Goal: Task Accomplishment & Management: Manage account settings

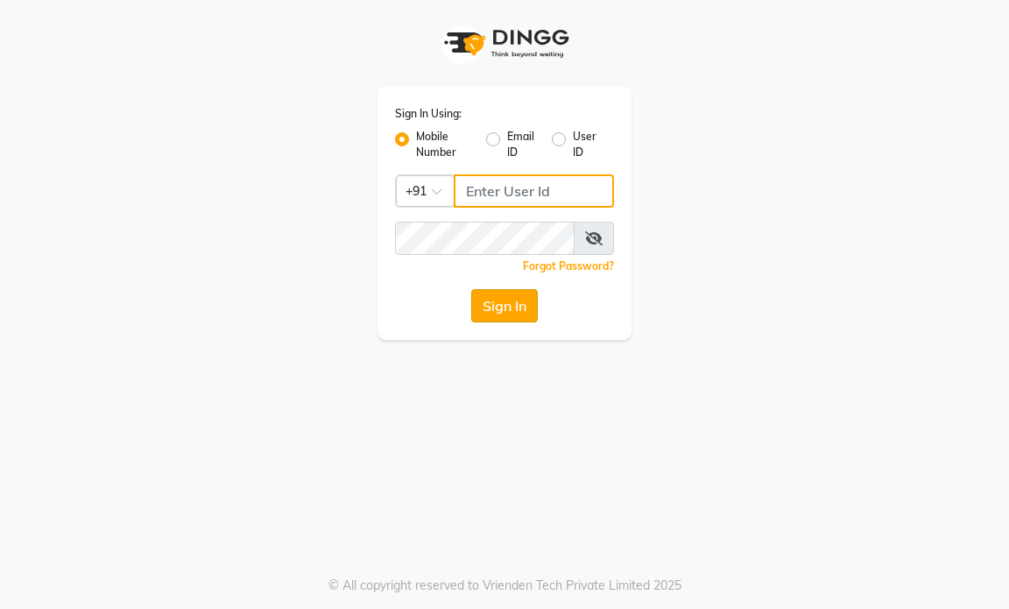
type input "9769153384"
click at [503, 308] on button "Sign In" at bounding box center [504, 305] width 67 height 33
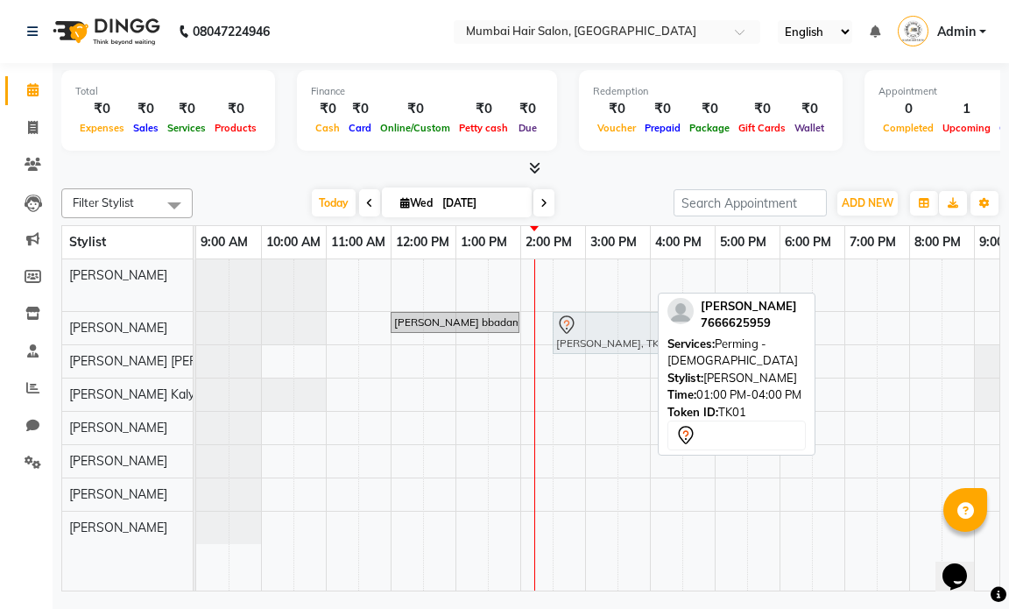
drag, startPoint x: 528, startPoint y: 284, endPoint x: 624, endPoint y: 342, distance: 112.3
click at [624, 342] on tbody "Karan Mack, TK01, 01:00 PM-04:00 PM, Perming - Male janvi bbadam, TK02, 12:00 P…" at bounding box center [649, 401] width 907 height 285
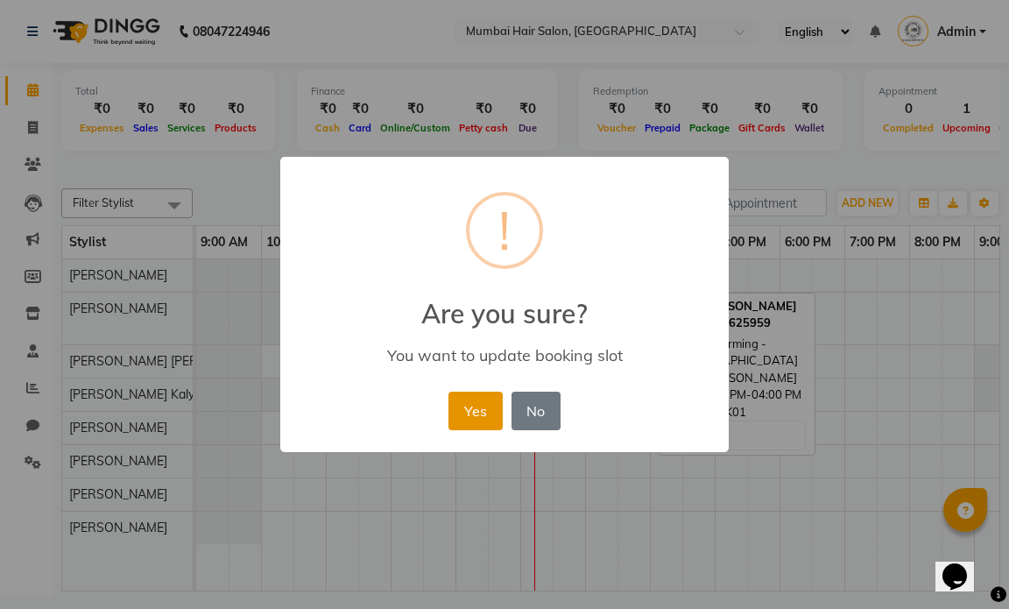
click at [486, 407] on button "Yes" at bounding box center [474, 410] width 53 height 39
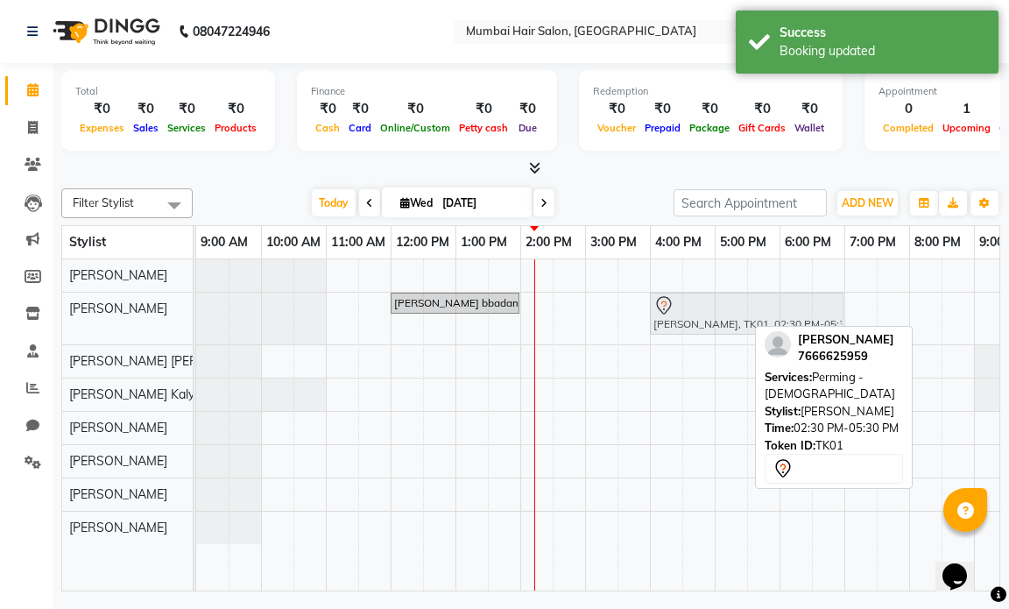
drag, startPoint x: 569, startPoint y: 314, endPoint x: 664, endPoint y: 319, distance: 94.7
click at [196, 319] on div "janvi bbadam, TK02, 12:00 PM-02:00 PM, Global Inoa - Long Karan Mack, TK01, 02:…" at bounding box center [196, 319] width 0 height 52
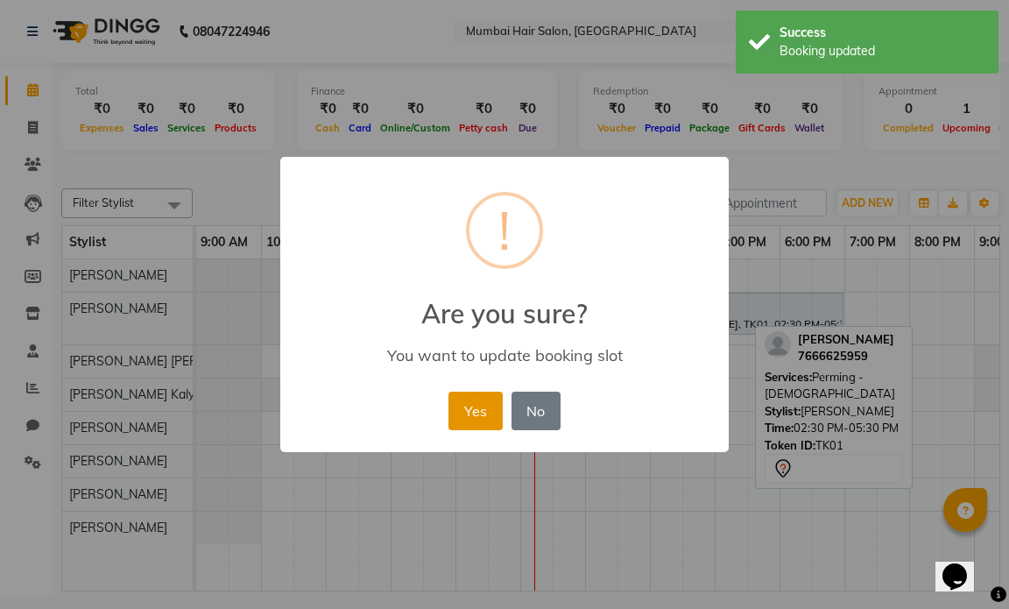
click at [463, 405] on button "Yes" at bounding box center [474, 410] width 53 height 39
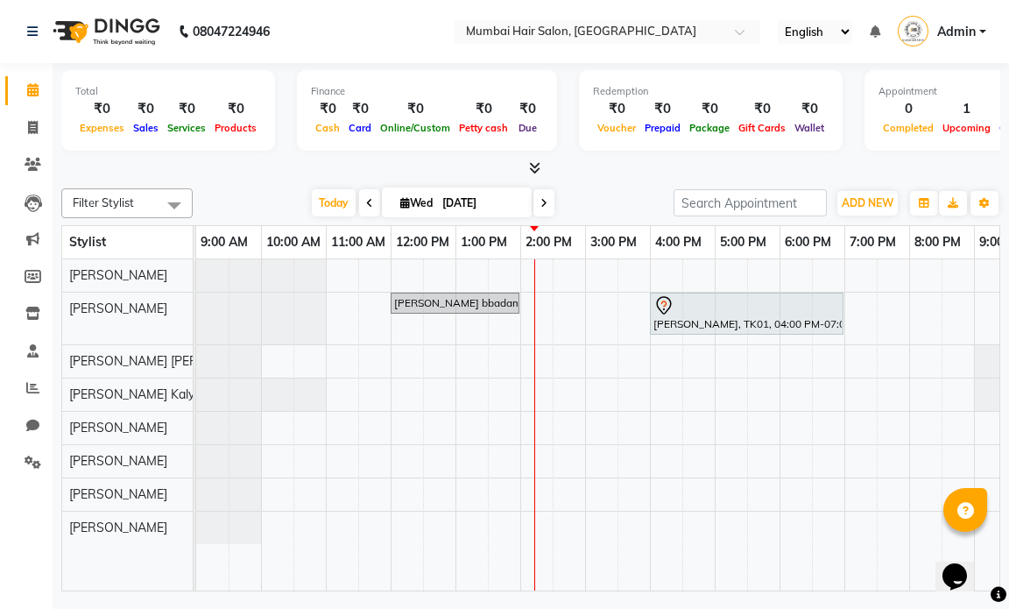
click at [529, 316] on div "janvi bbadam, TK02, 12:00 PM-02:00 PM, Global Inoa - Long Karan Mack, TK01, 04:…" at bounding box center [649, 424] width 907 height 331
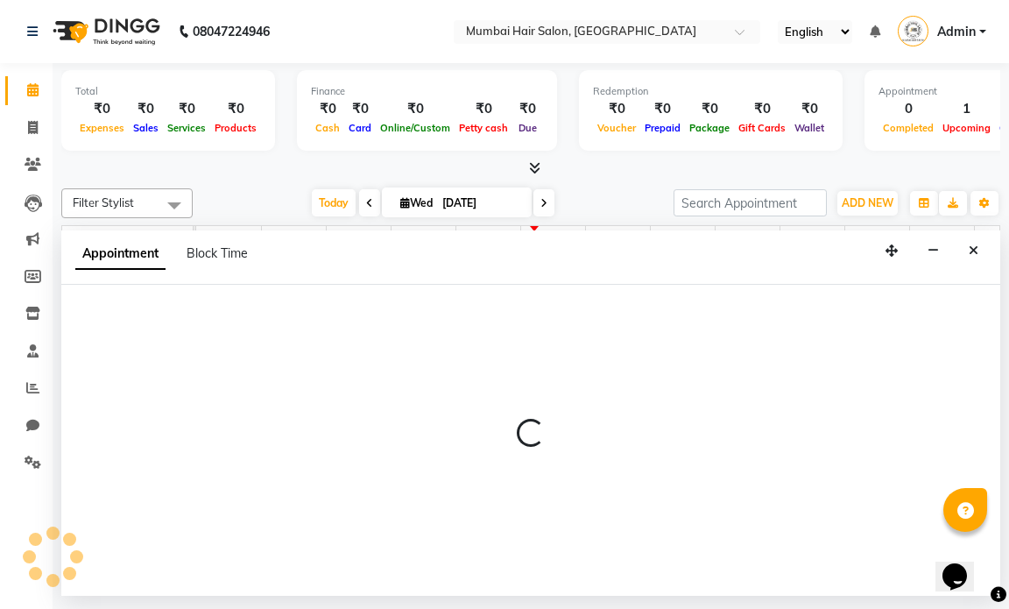
select select "66012"
select select "840"
select select "tentative"
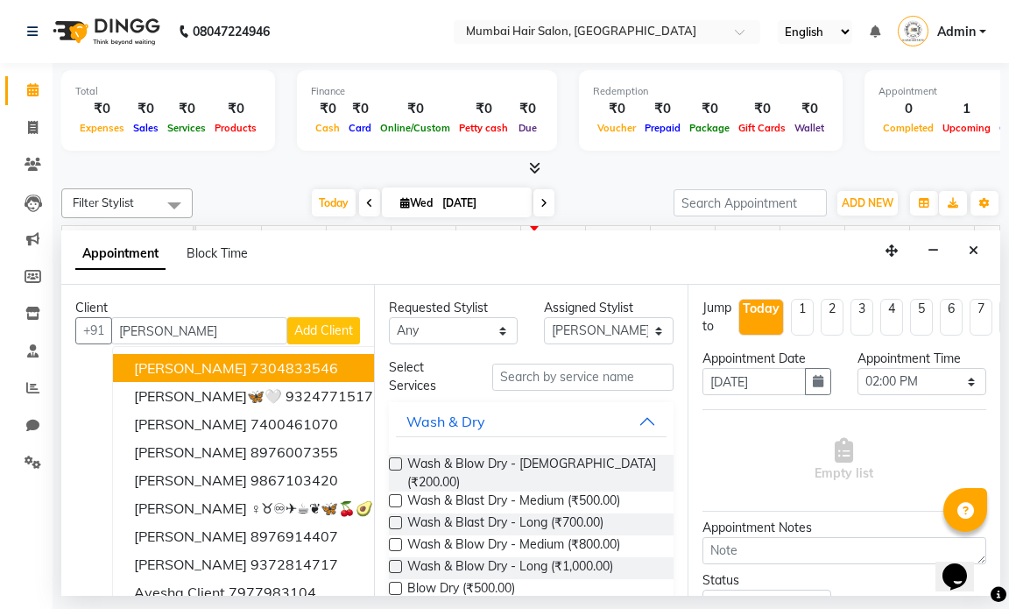
click at [128, 332] on input "AYESHA" at bounding box center [199, 330] width 176 height 27
click at [186, 365] on span "[PERSON_NAME]" at bounding box center [190, 368] width 113 height 18
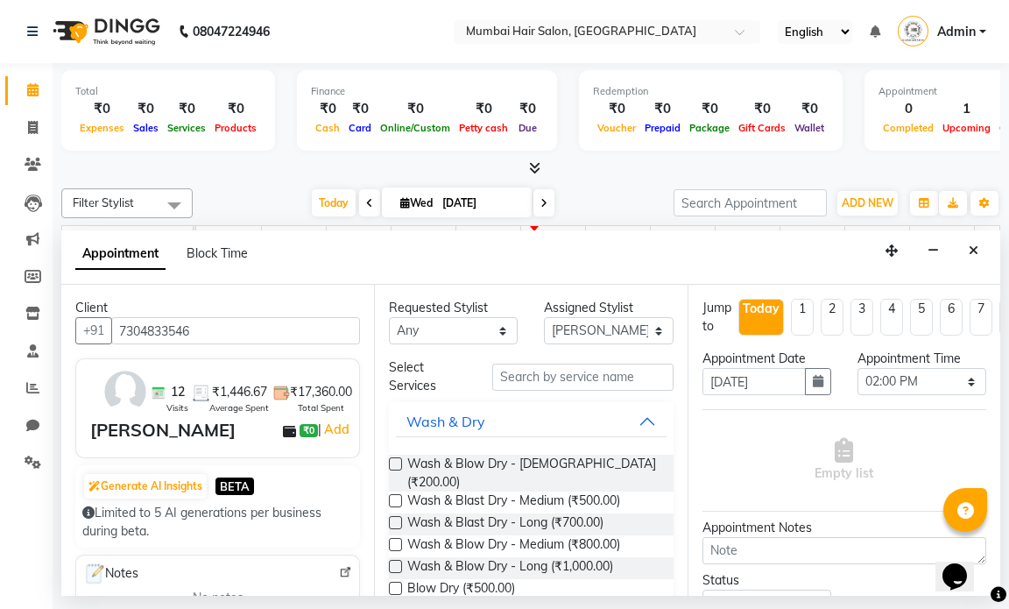
type input "7304833546"
click at [546, 373] on input "text" at bounding box center [582, 376] width 180 height 27
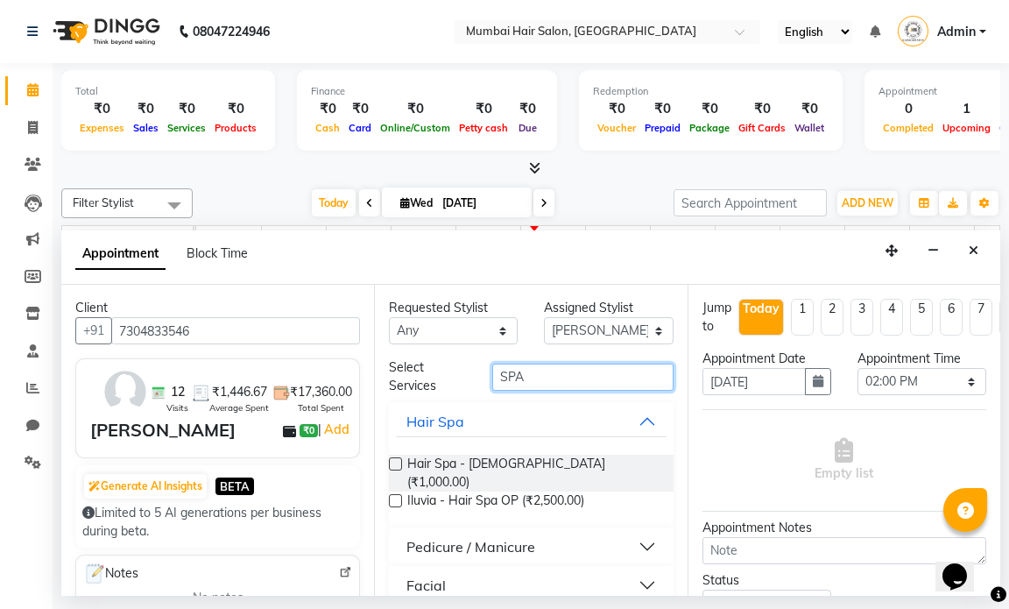
drag, startPoint x: 570, startPoint y: 375, endPoint x: 462, endPoint y: 368, distance: 107.9
click at [463, 368] on div "Select Services SPA" at bounding box center [531, 376] width 310 height 37
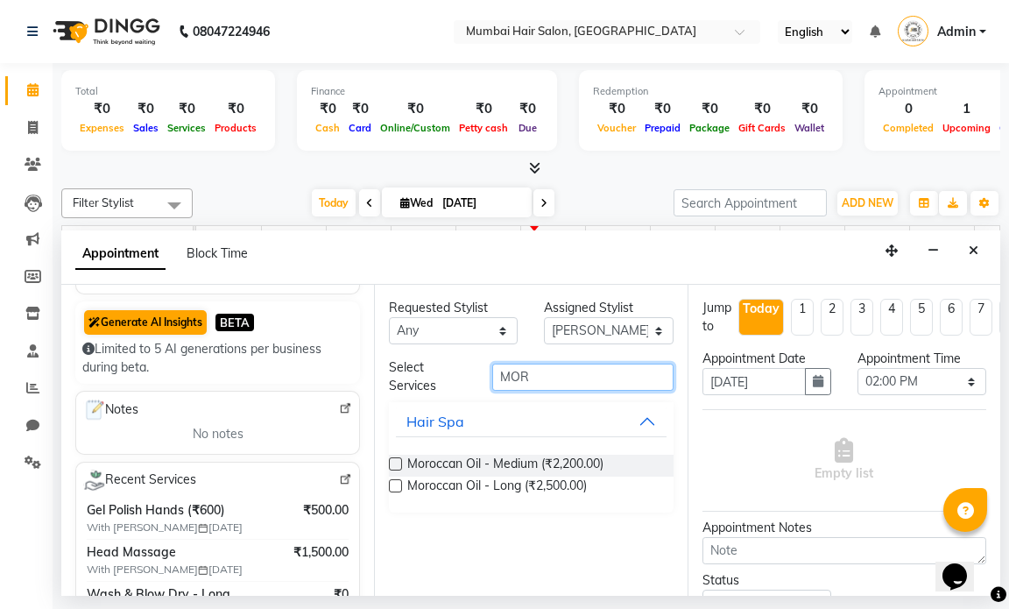
scroll to position [175, 0]
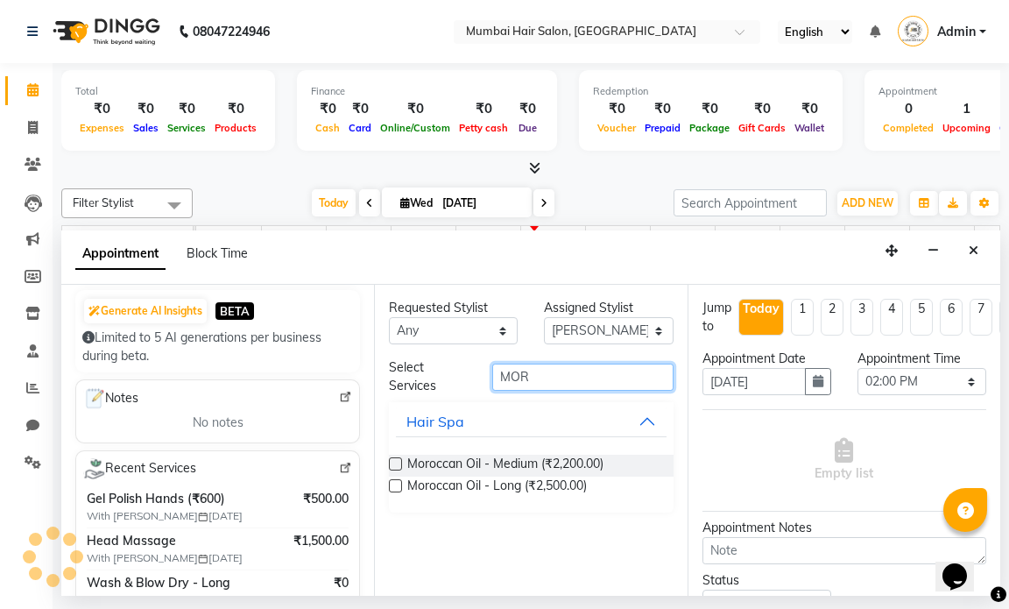
type input "MOR"
click at [339, 475] on img at bounding box center [345, 468] width 13 height 13
click at [968, 254] on button "Close" at bounding box center [973, 250] width 25 height 27
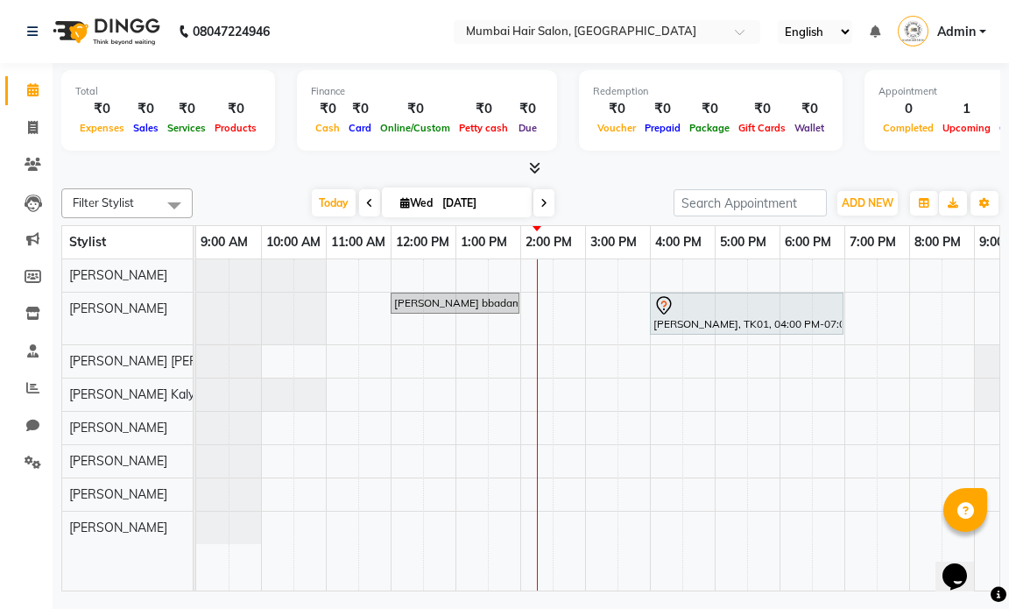
click at [487, 197] on input "[DATE]" at bounding box center [481, 203] width 88 height 26
select select "9"
select select "2025"
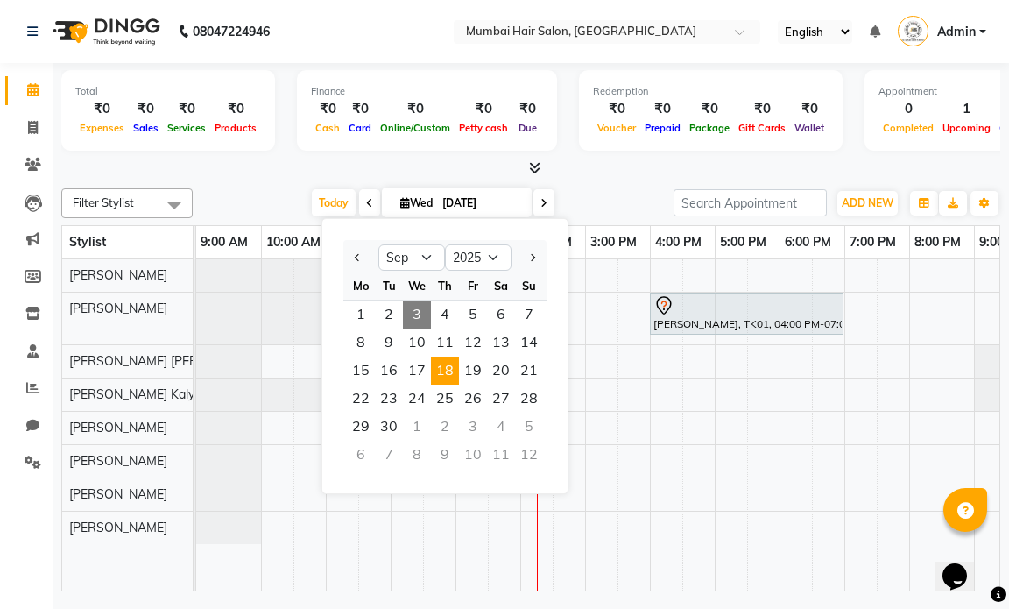
click at [441, 364] on span "18" at bounding box center [445, 370] width 28 height 28
type input "18-09-2025"
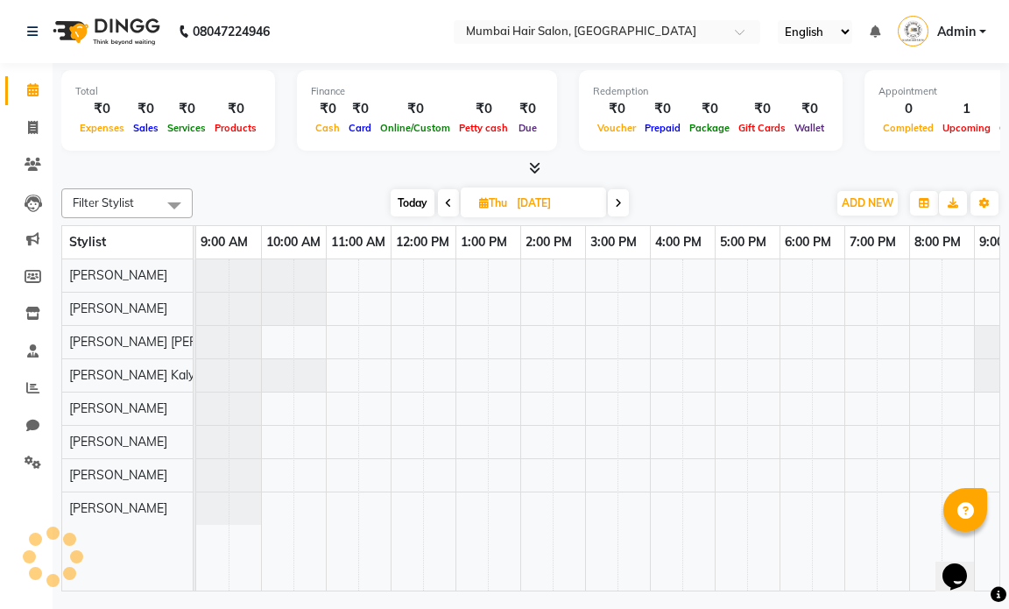
scroll to position [0, 104]
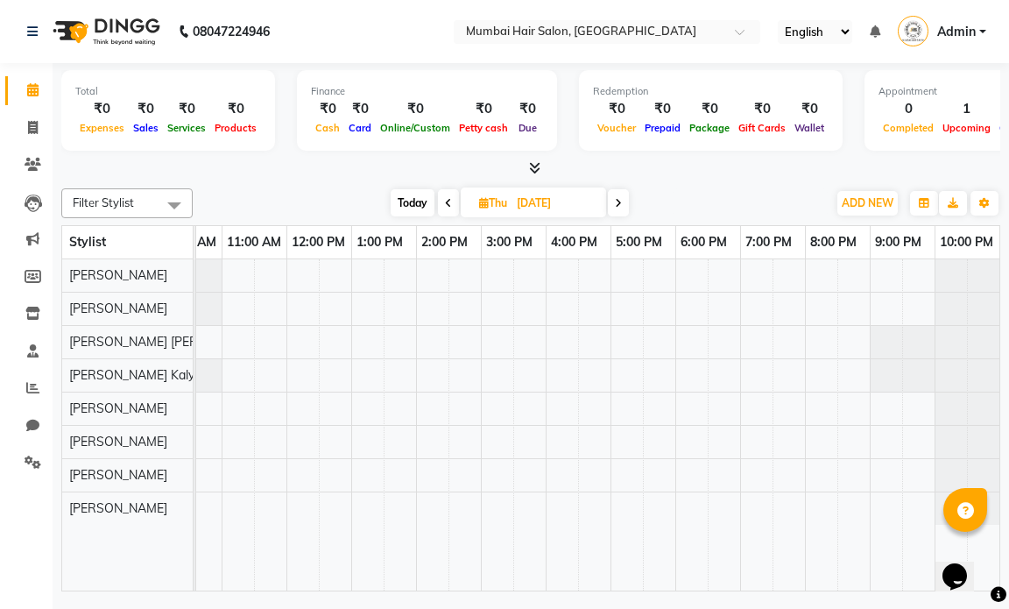
click at [364, 284] on div at bounding box center [545, 424] width 907 height 331
select select "66010"
select select "tentative"
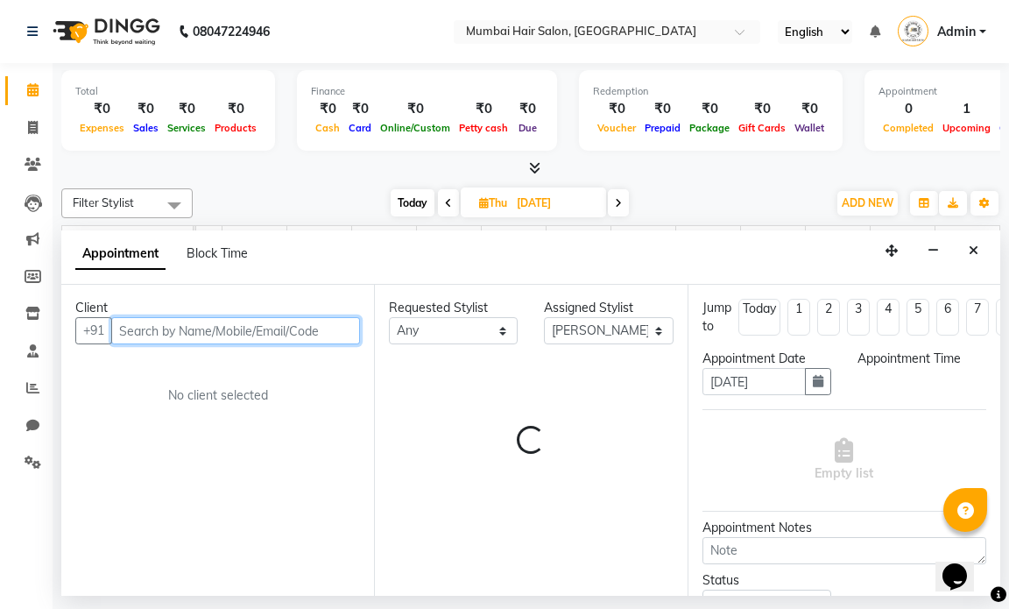
select select "780"
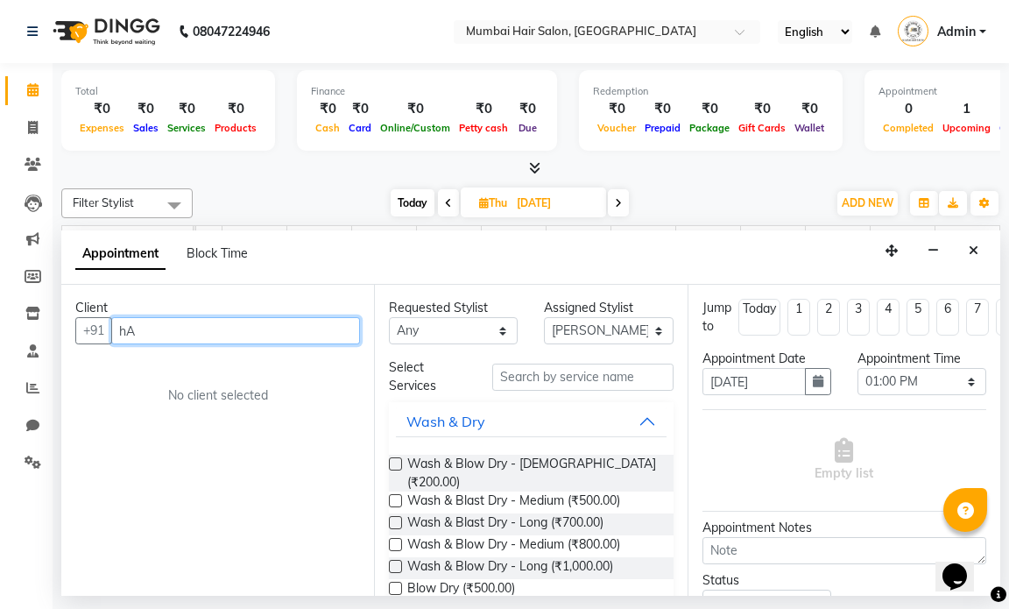
type input "h"
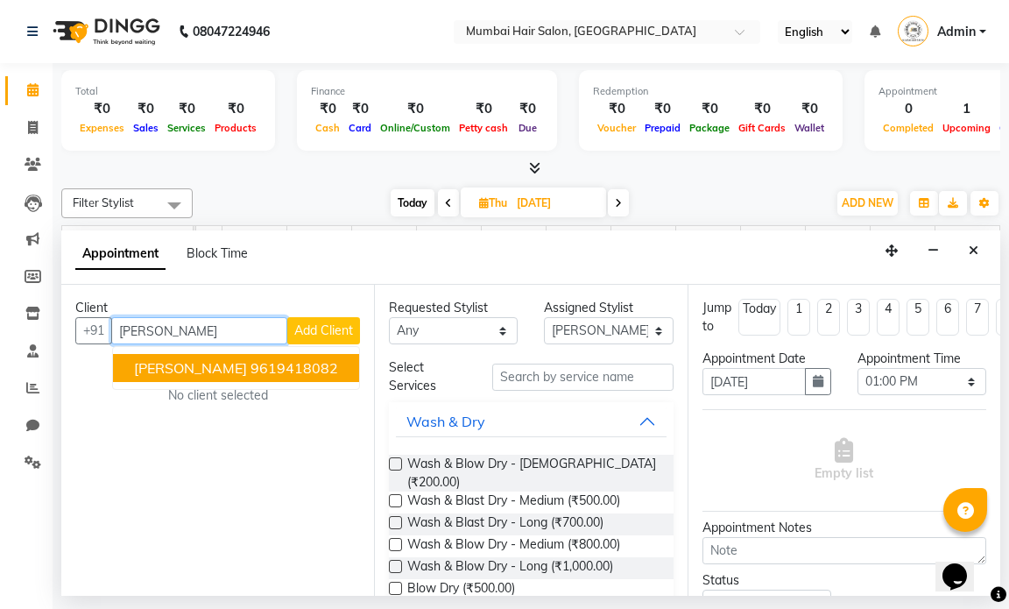
click at [310, 360] on ngb-highlight "9619418082" at bounding box center [294, 368] width 88 height 18
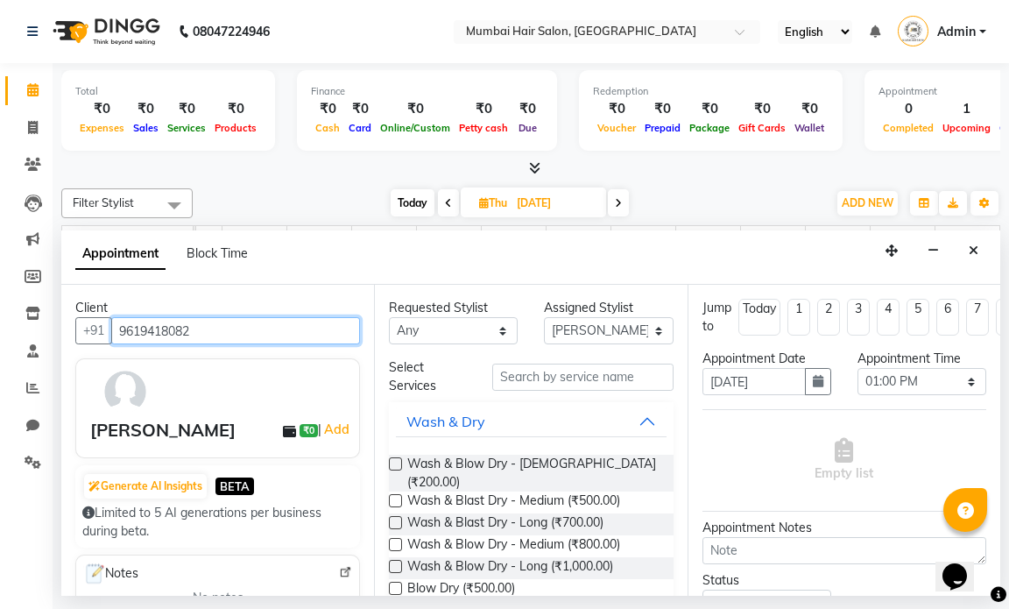
type input "9619418082"
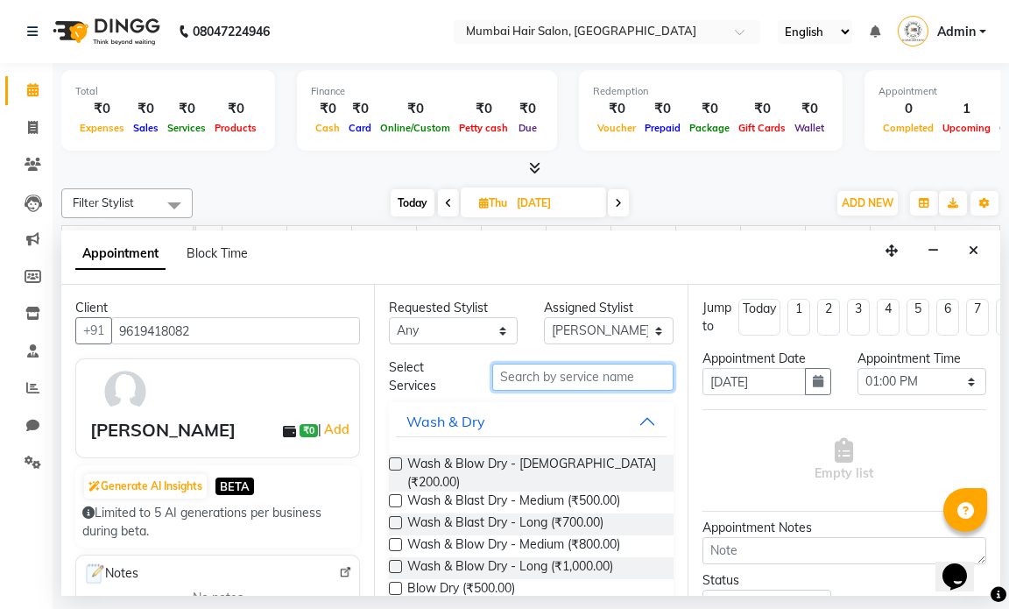
click at [602, 365] on input "text" at bounding box center [582, 376] width 180 height 27
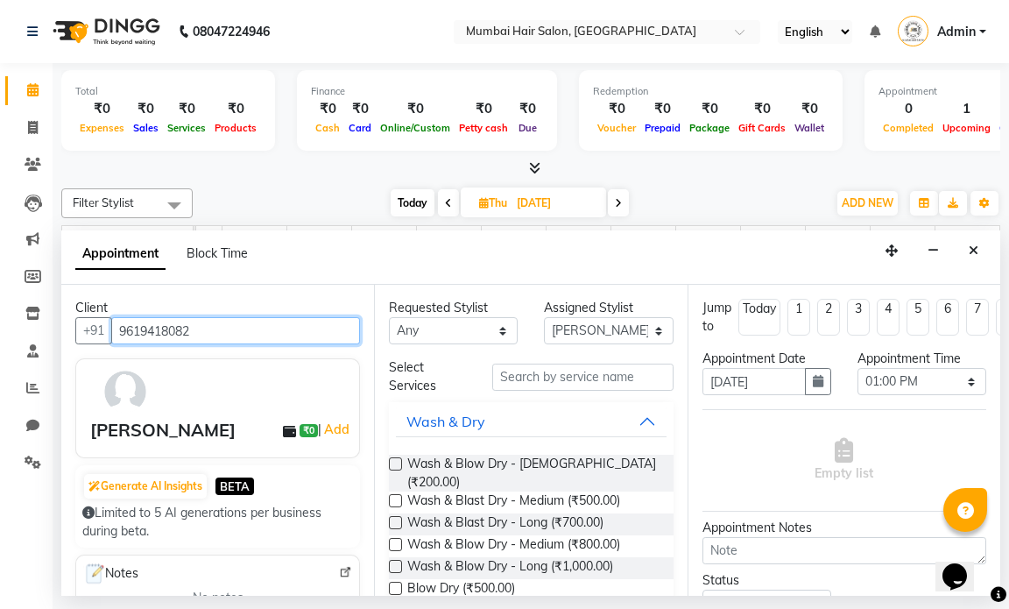
click at [212, 341] on input "9619418082" at bounding box center [235, 330] width 249 height 27
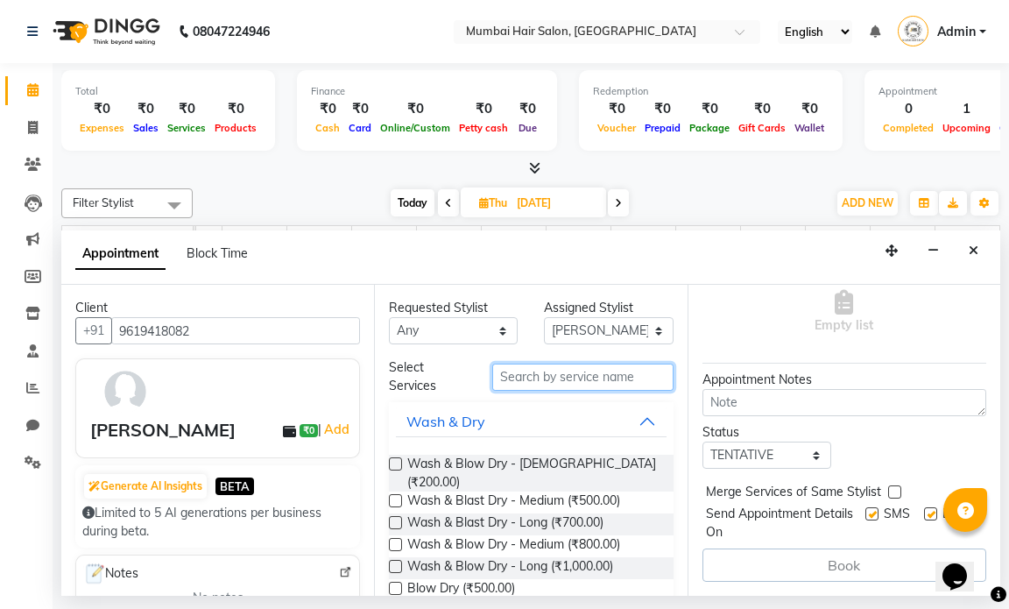
click at [546, 384] on input "text" at bounding box center [582, 376] width 180 height 27
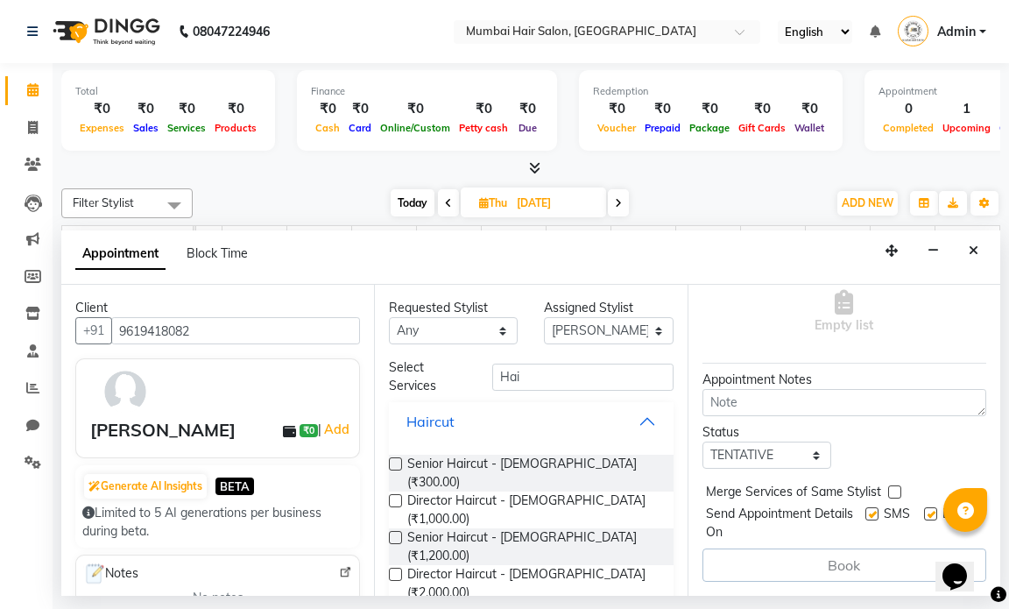
click at [577, 429] on button "Haircut" at bounding box center [531, 421] width 270 height 32
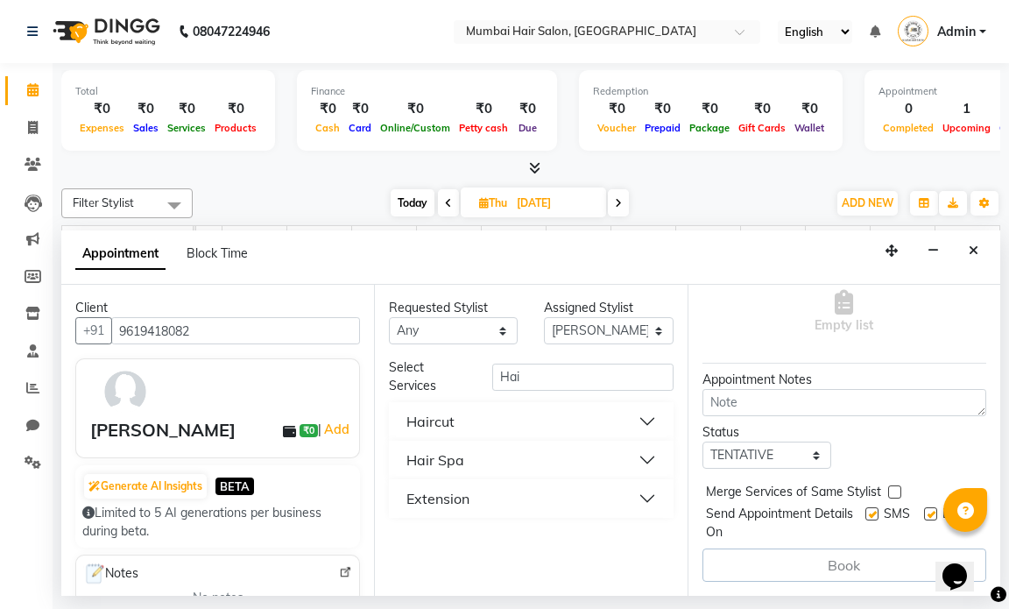
click at [560, 468] on button "Hair Spa" at bounding box center [531, 460] width 270 height 32
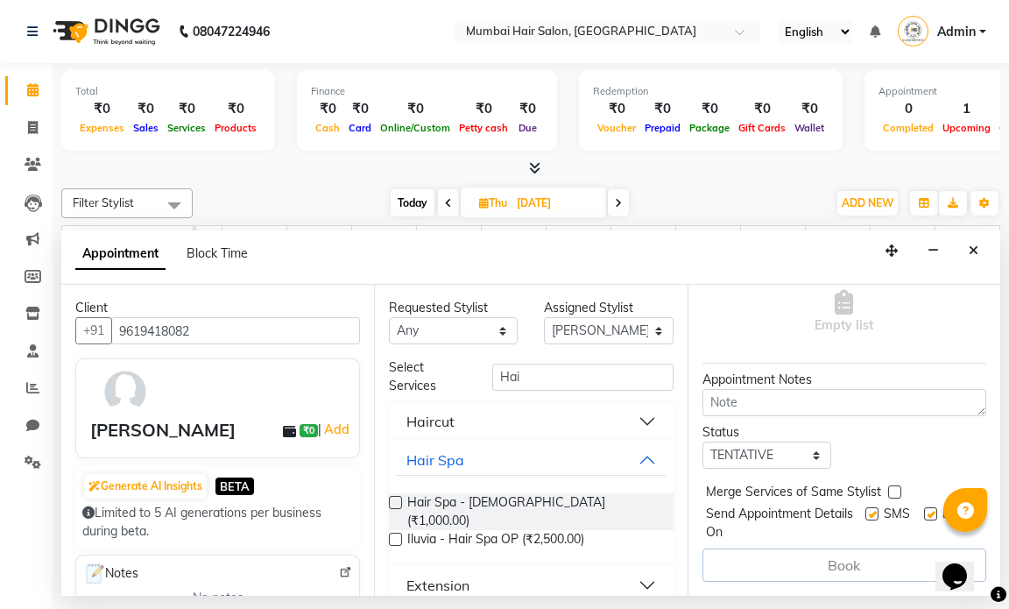
click at [552, 423] on button "Haircut" at bounding box center [531, 421] width 270 height 32
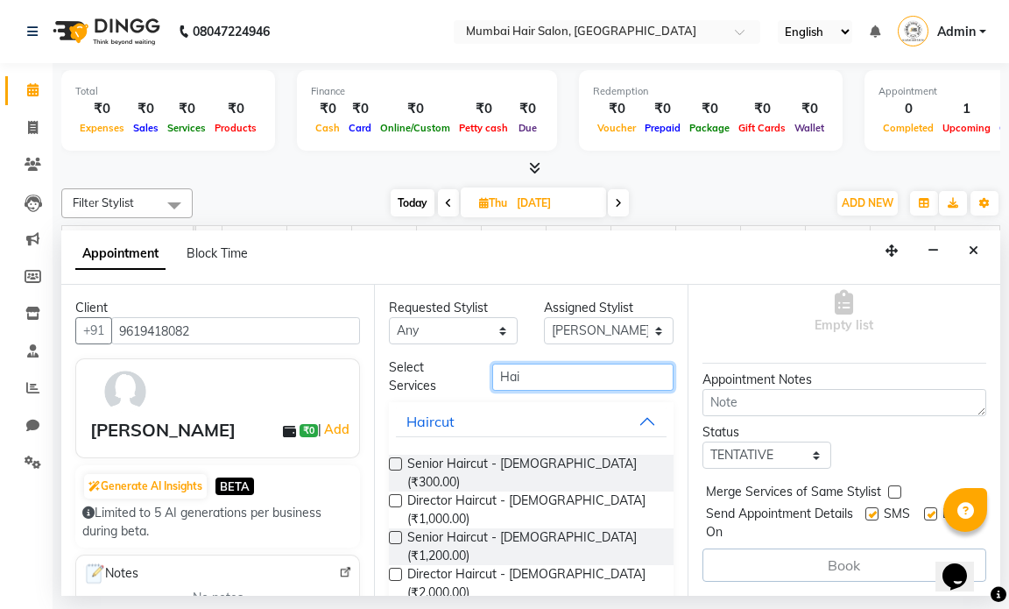
click at [544, 388] on input "Hai" at bounding box center [582, 376] width 180 height 27
click at [540, 378] on input "Hai" at bounding box center [582, 376] width 180 height 27
click at [593, 430] on button "Haircut" at bounding box center [531, 421] width 270 height 32
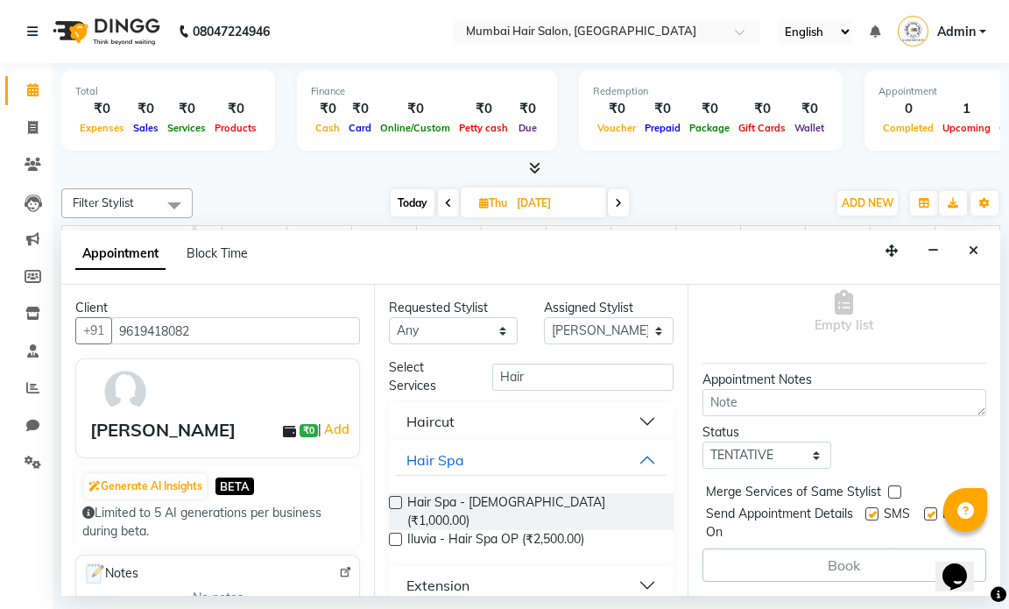
scroll to position [8, 0]
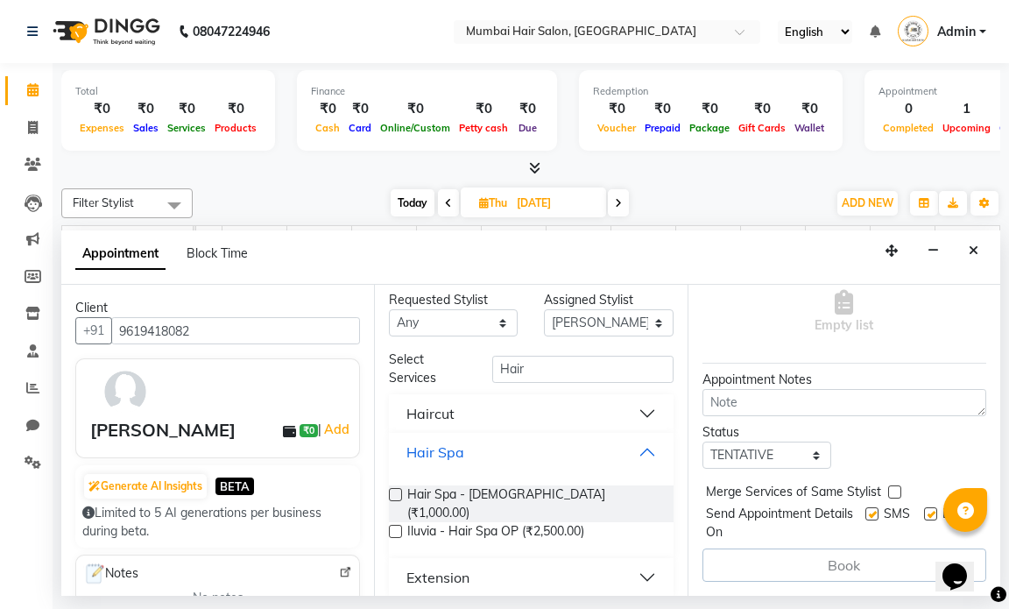
click at [620, 457] on button "Hair Spa" at bounding box center [531, 452] width 270 height 32
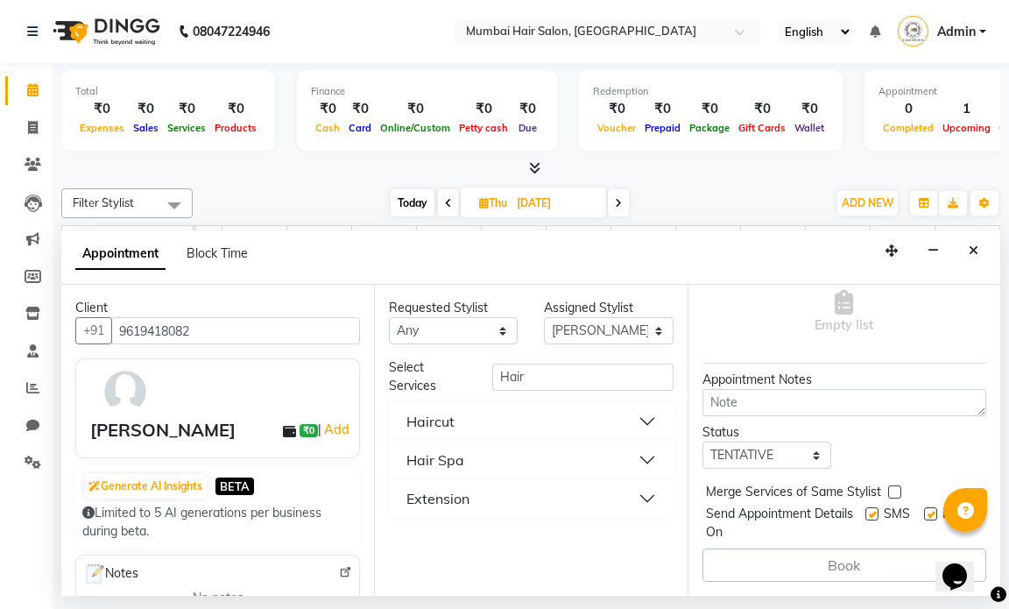
scroll to position [0, 0]
click at [557, 369] on input "Hair" at bounding box center [582, 376] width 180 height 27
type input "Glo"
click at [609, 463] on button "Highlights/Balayage/Ombre" at bounding box center [531, 460] width 270 height 32
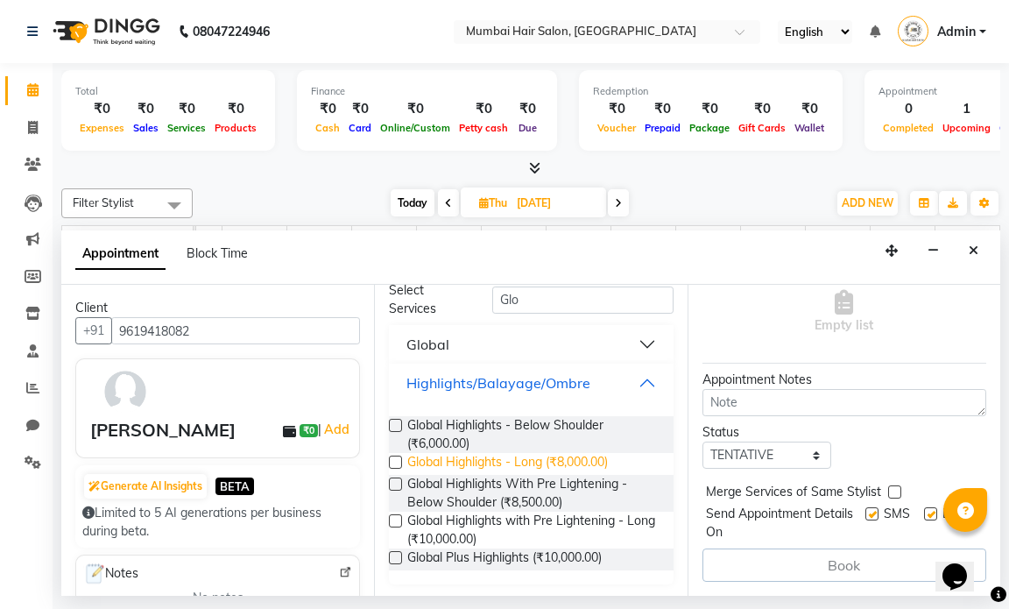
scroll to position [79, 0]
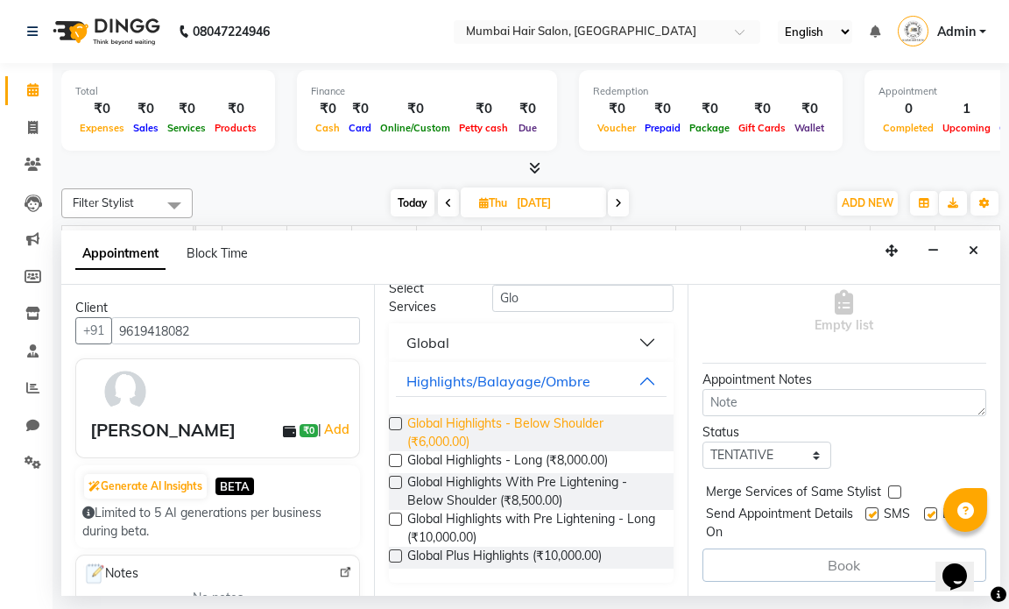
click at [539, 432] on span "Global Highlights - Below Shoulder (₹6,000.00)" at bounding box center [532, 432] width 251 height 37
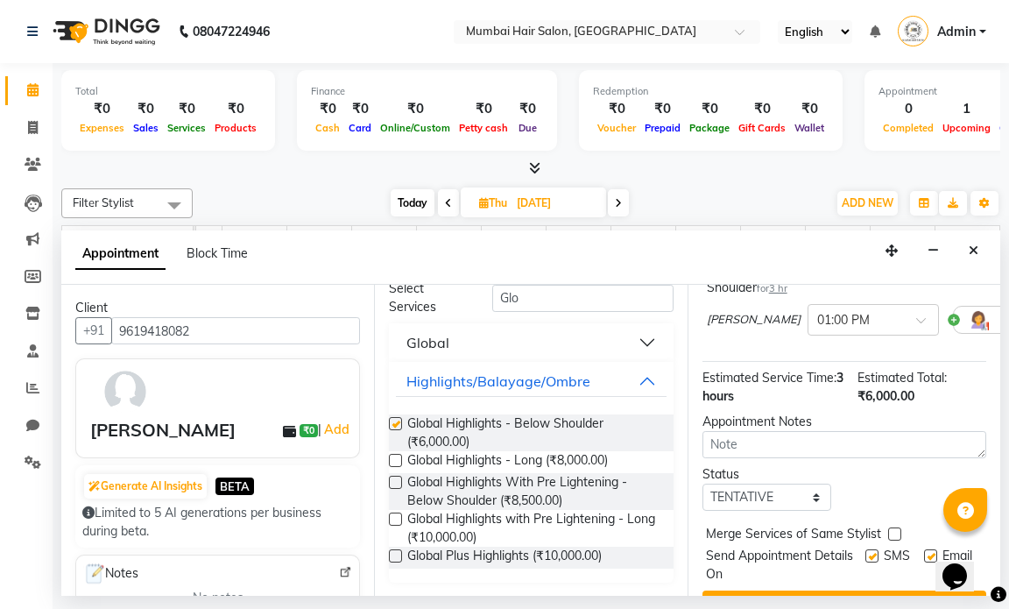
checkbox input "false"
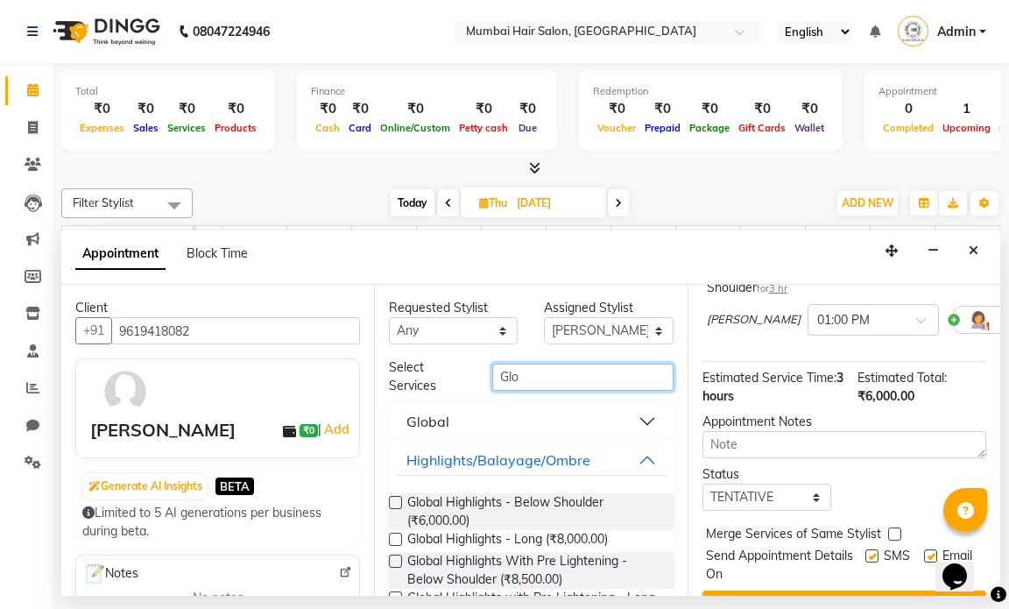
drag, startPoint x: 476, startPoint y: 376, endPoint x: 447, endPoint y: 376, distance: 29.8
click at [447, 376] on div "Select Services Glo" at bounding box center [531, 376] width 310 height 37
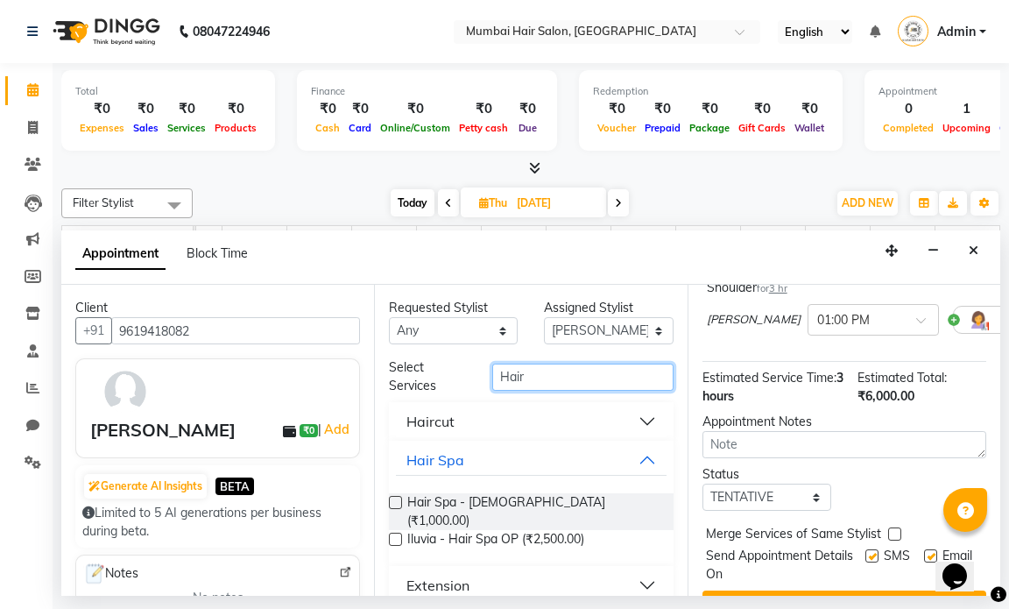
type input "Hair"
click at [628, 459] on button "Hair Spa" at bounding box center [531, 460] width 270 height 32
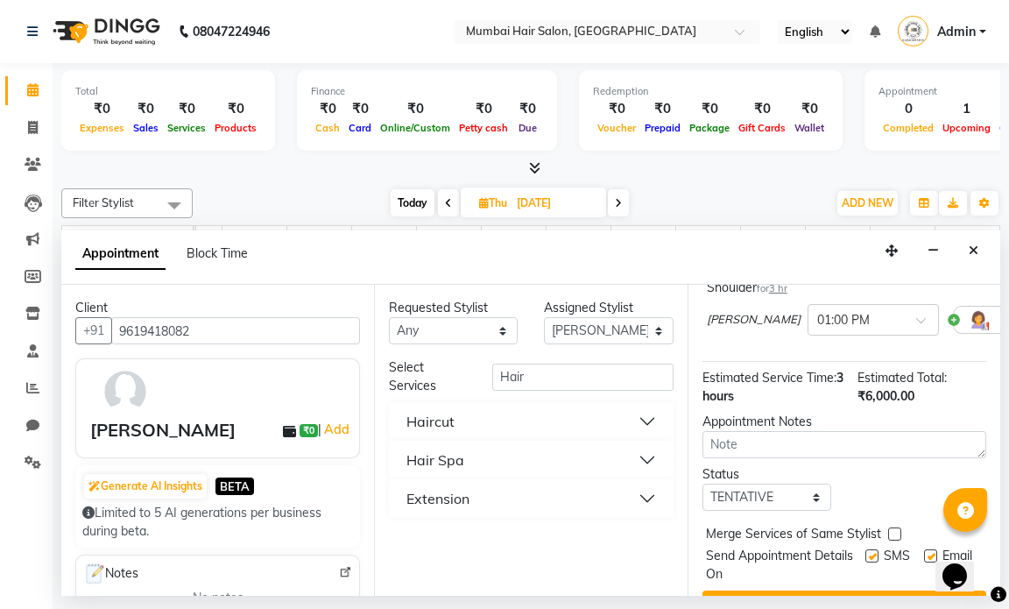
click at [597, 422] on button "Haircut" at bounding box center [531, 421] width 270 height 32
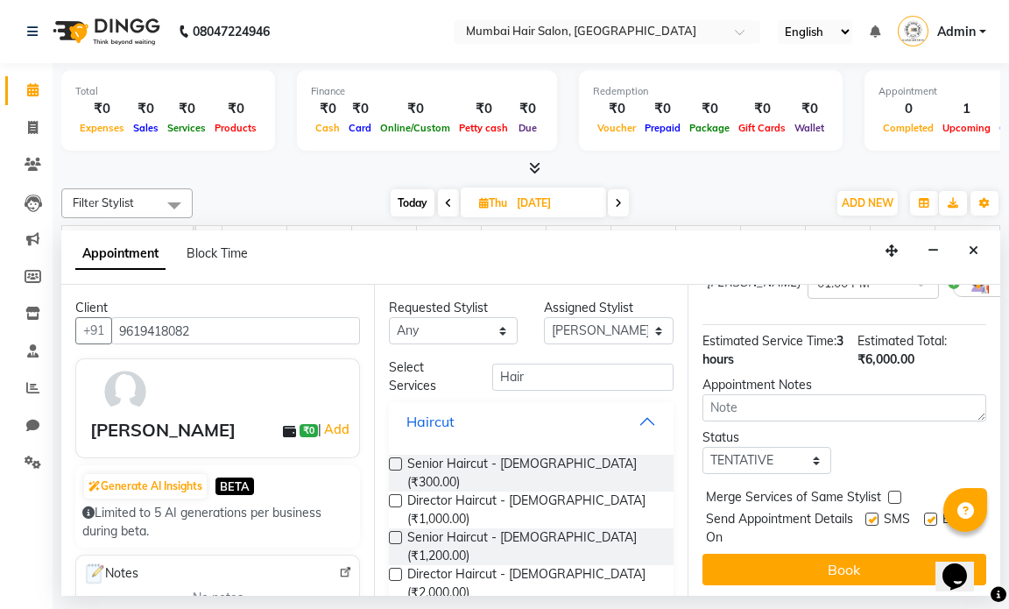
scroll to position [217, 0]
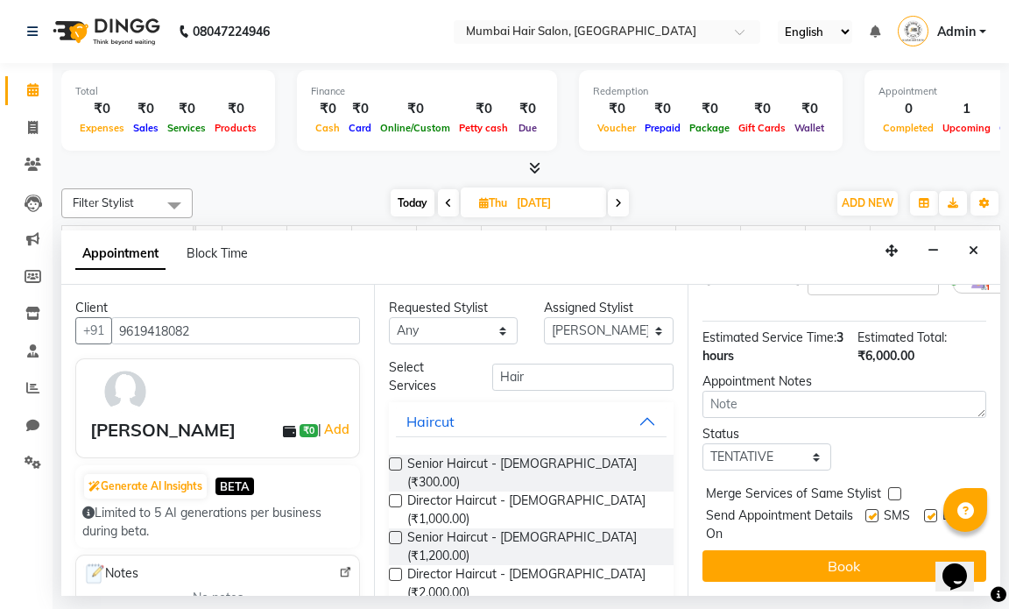
click at [924, 509] on label at bounding box center [930, 515] width 13 height 13
click at [924, 511] on input "checkbox" at bounding box center [929, 516] width 11 height 11
checkbox input "false"
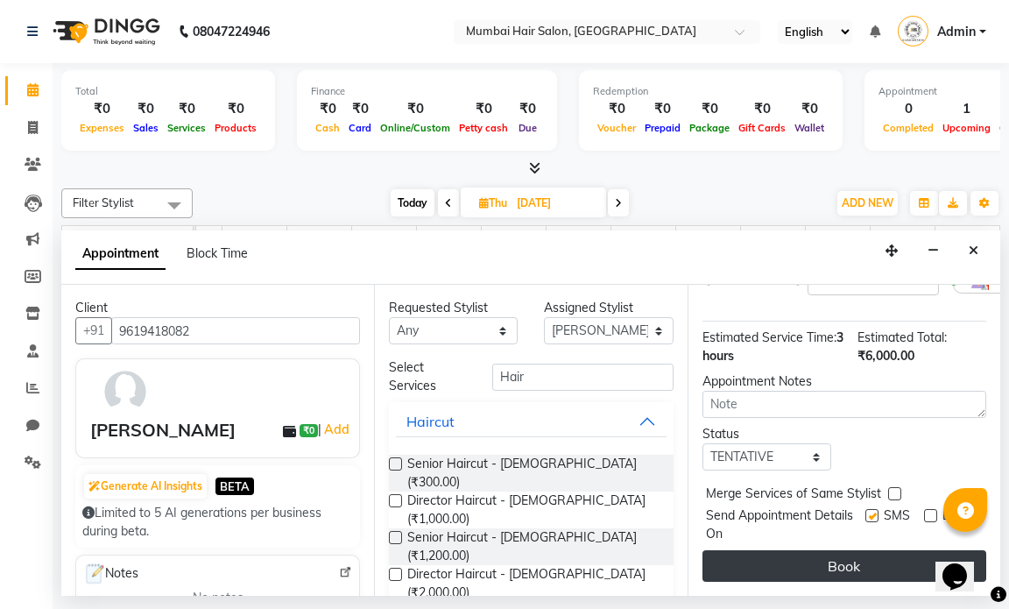
click at [863, 550] on button "Book" at bounding box center [844, 566] width 284 height 32
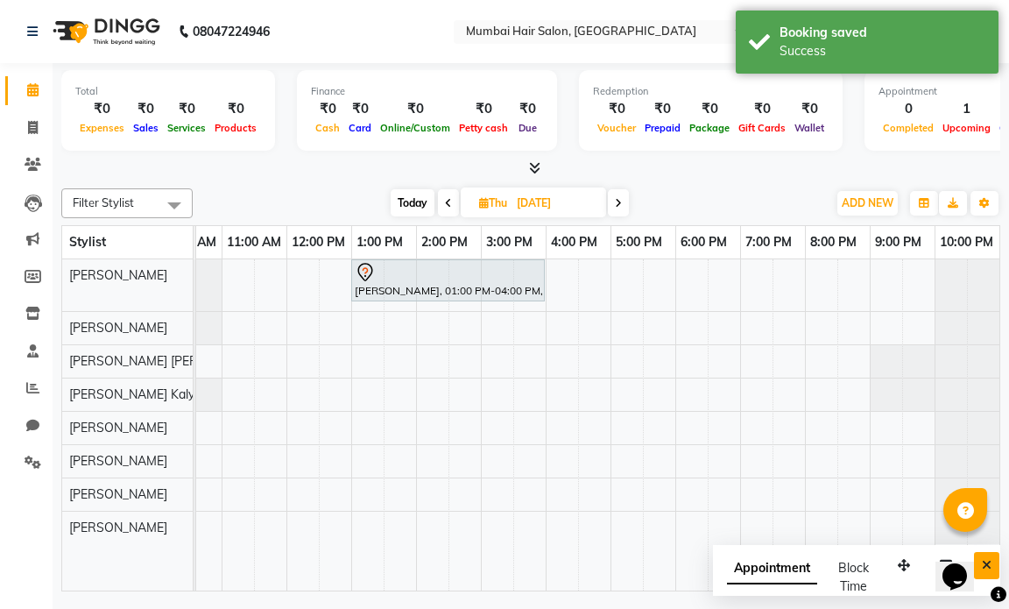
click at [994, 565] on button "Close" at bounding box center [986, 565] width 25 height 27
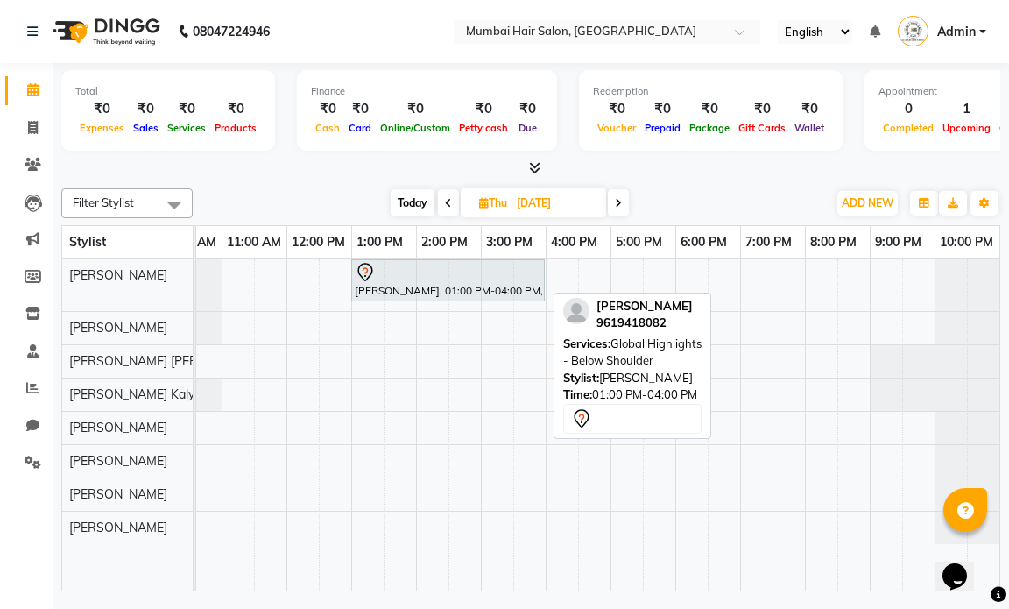
click at [419, 285] on div "Harshila Sawant, 01:00 PM-04:00 PM, Global Highlights - Below Shoulder" at bounding box center [448, 280] width 190 height 37
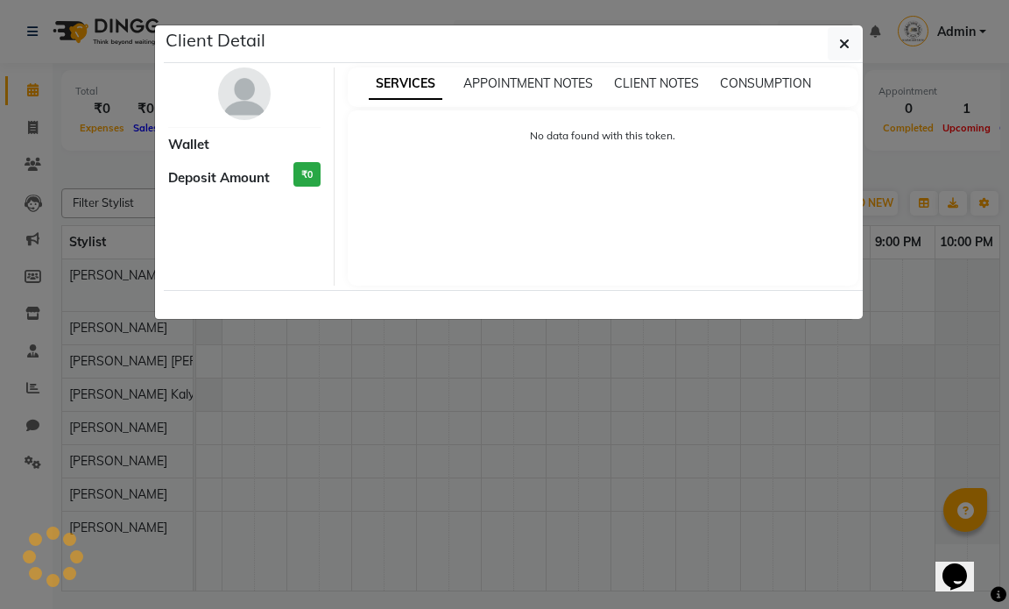
select select "7"
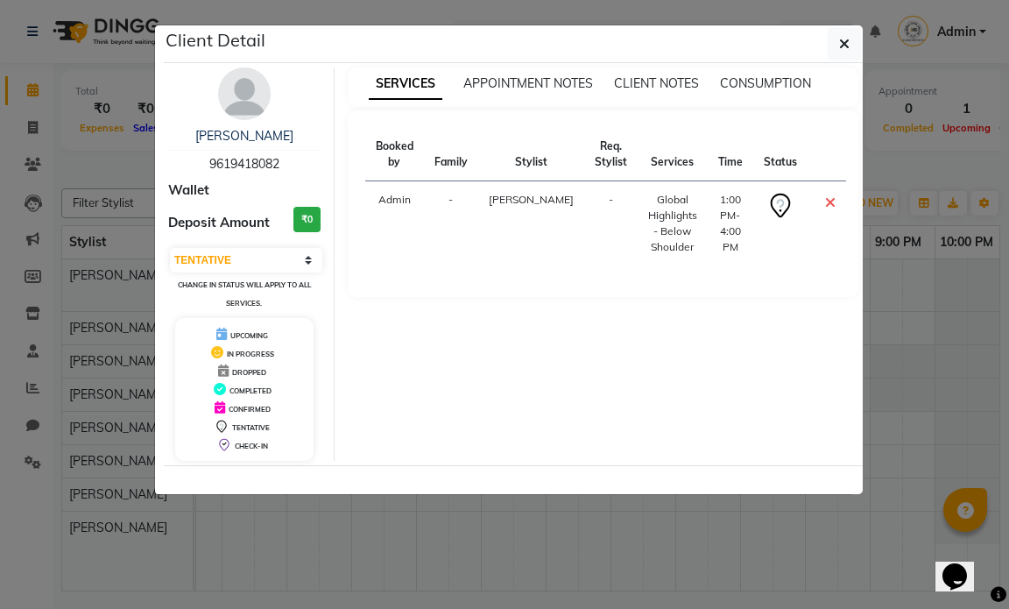
drag, startPoint x: 285, startPoint y: 163, endPoint x: 210, endPoint y: 163, distance: 74.4
click at [210, 163] on div "Harshila Sawant 9619418082" at bounding box center [244, 150] width 152 height 46
copy span "9619418082"
click at [838, 43] on button "button" at bounding box center [844, 43] width 33 height 33
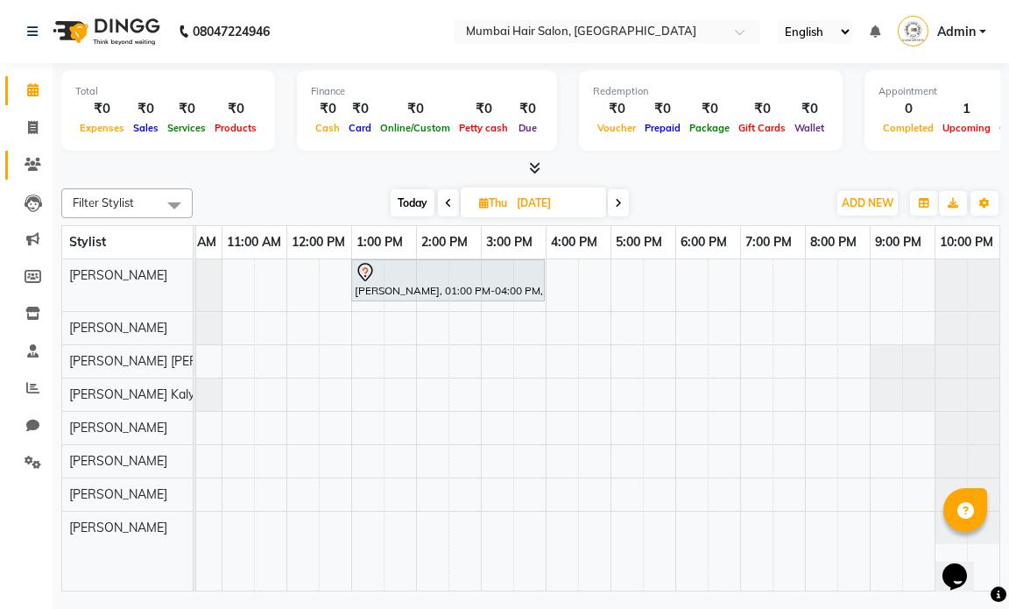
click at [39, 154] on link "Clients" at bounding box center [26, 165] width 42 height 29
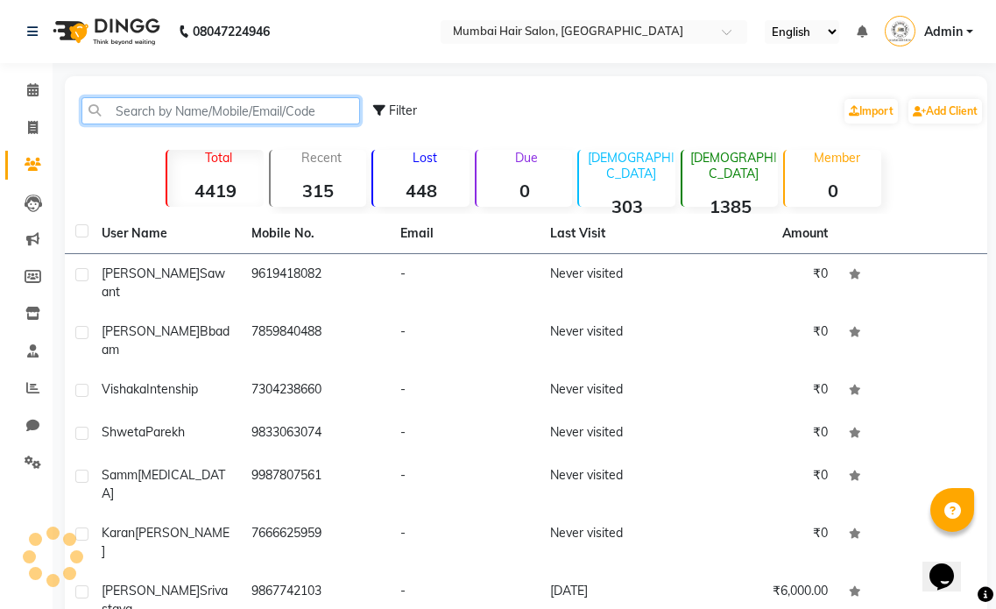
click at [216, 117] on input "text" at bounding box center [220, 110] width 278 height 27
paste input "9619418082"
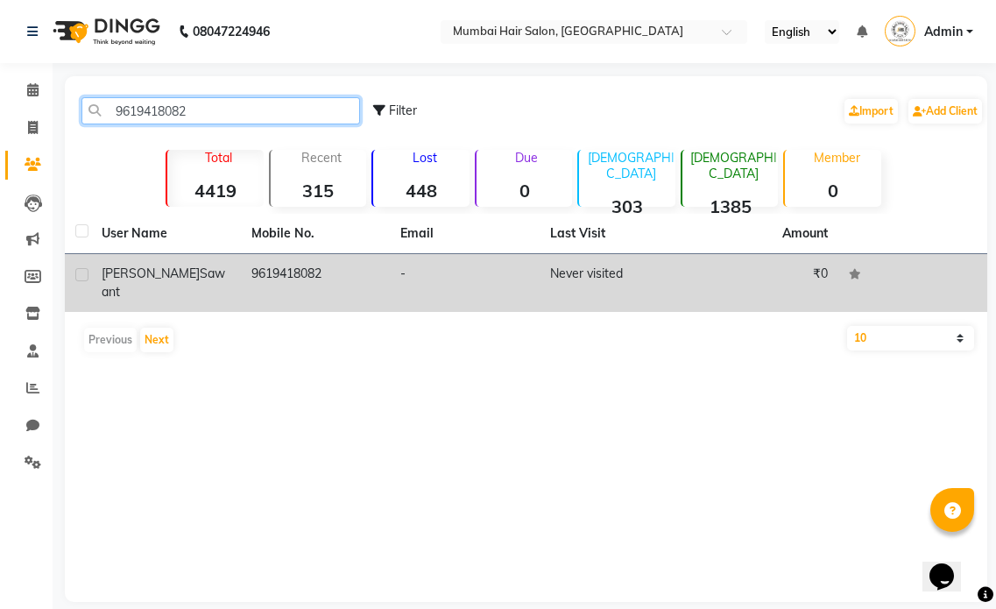
type input "9619418082"
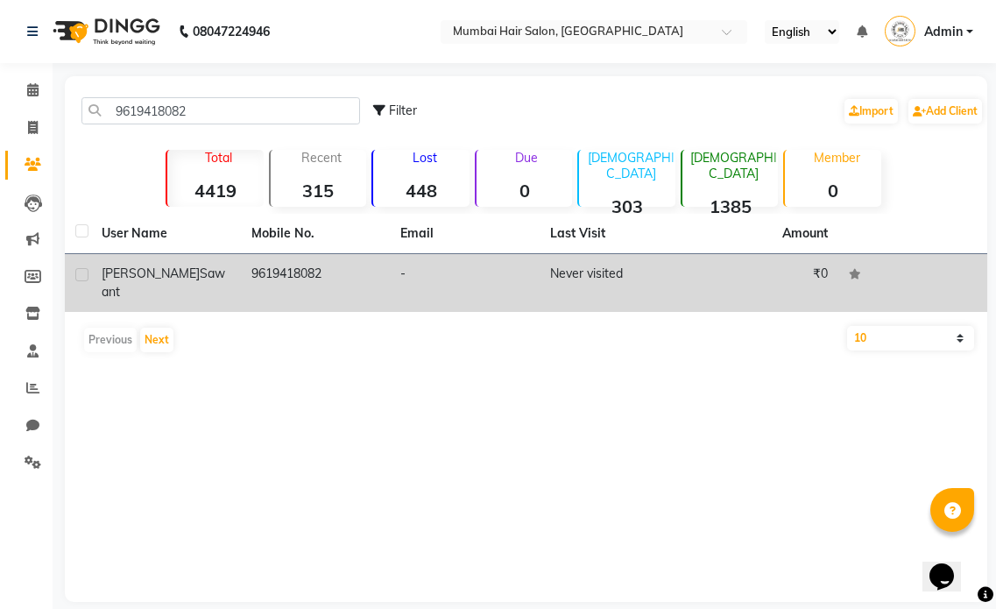
click at [587, 289] on td "Never visited" at bounding box center [614, 283] width 150 height 58
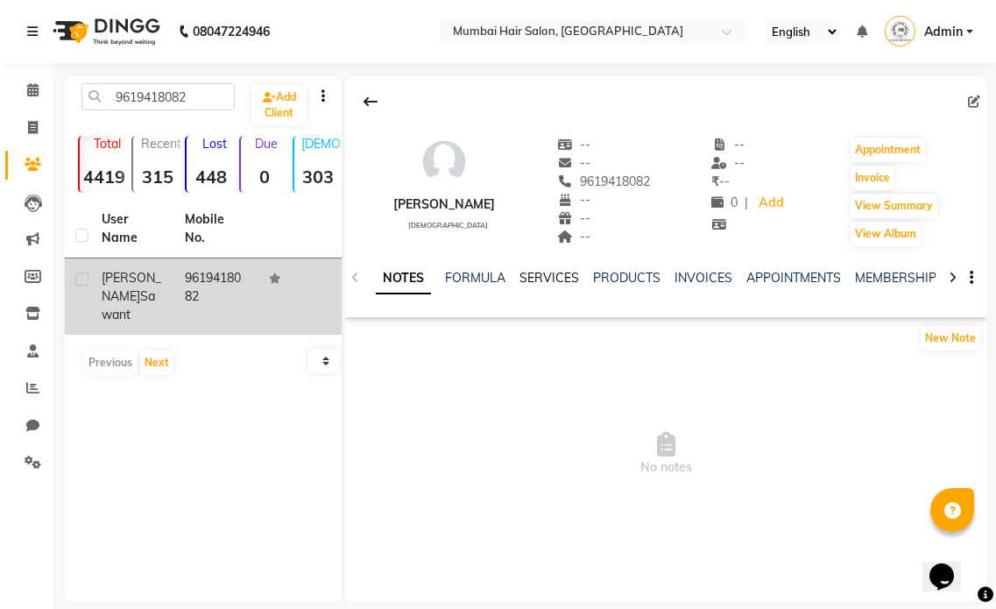
click at [561, 278] on link "SERVICES" at bounding box center [549, 278] width 60 height 16
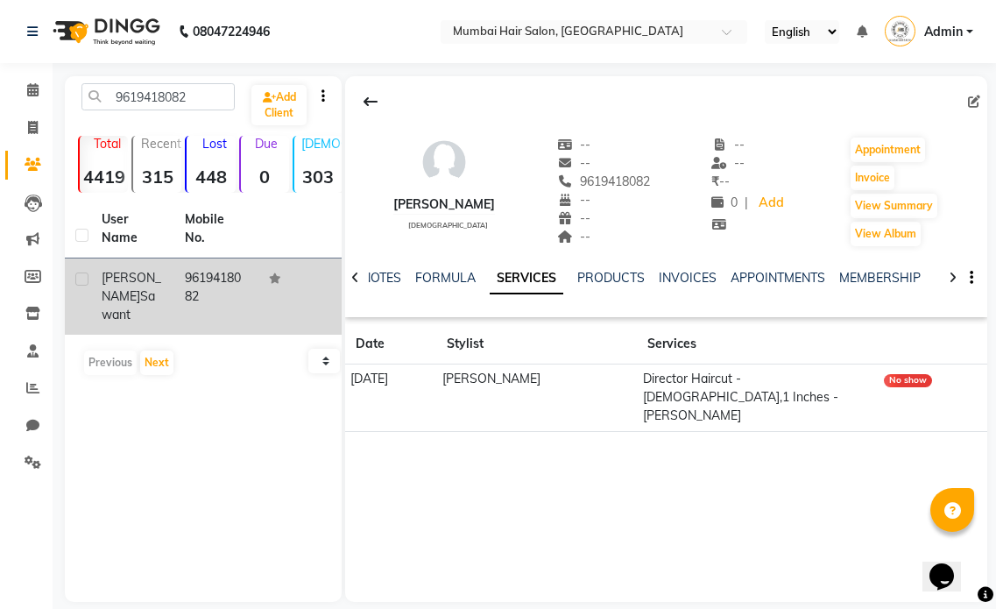
click at [863, 384] on td "Director Haircut - Female,1 Inches - Majirel" at bounding box center [757, 397] width 241 height 67
click at [912, 383] on div "No show" at bounding box center [908, 380] width 48 height 13
click at [32, 83] on icon at bounding box center [32, 89] width 11 height 13
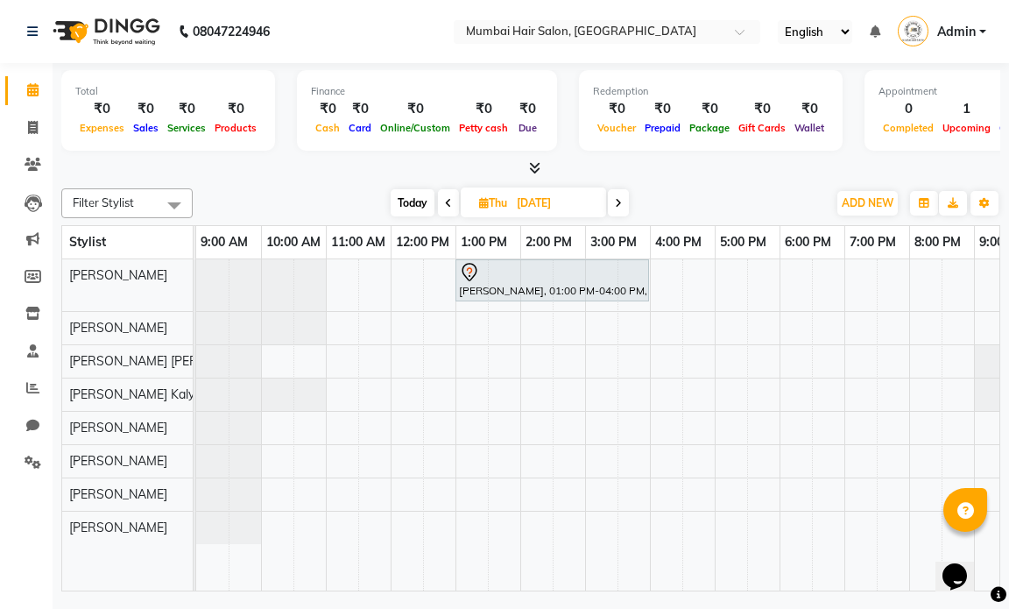
click at [541, 194] on input "18-09-2025" at bounding box center [555, 203] width 88 height 26
select select "9"
select select "2025"
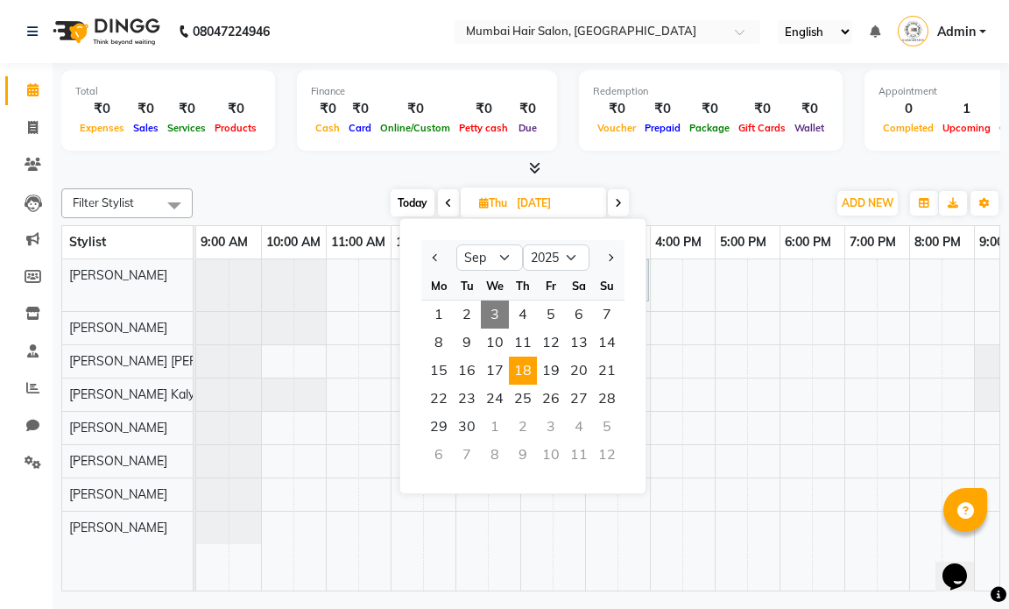
click at [490, 305] on span "3" at bounding box center [495, 314] width 28 height 28
type input "[DATE]"
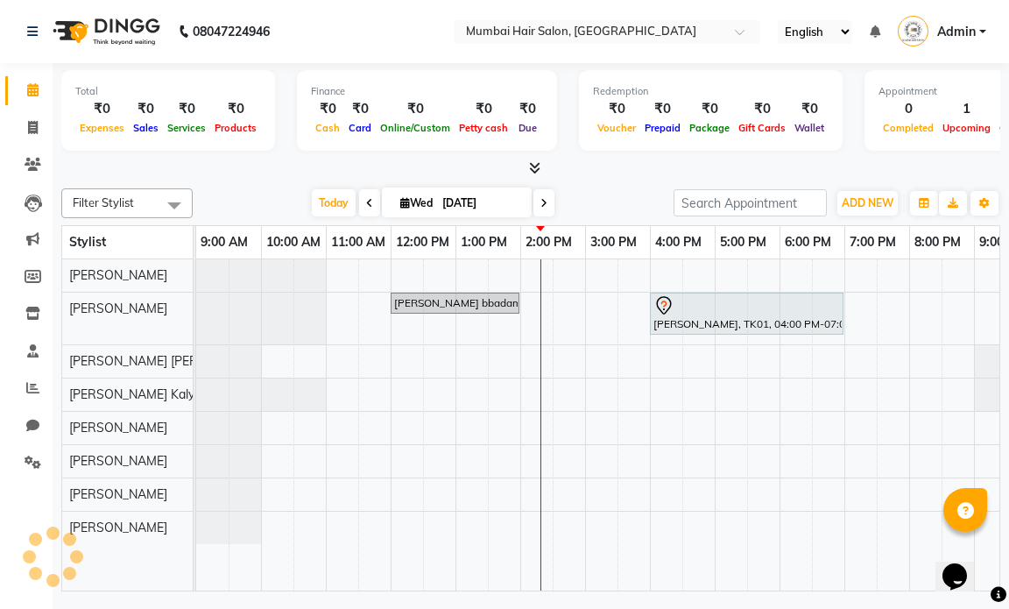
scroll to position [0, 104]
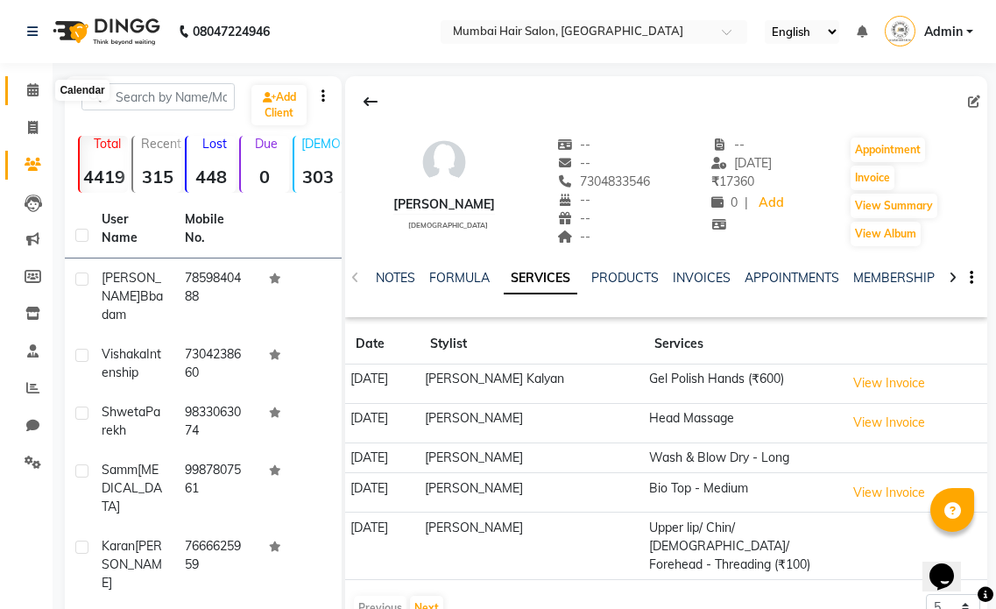
click at [31, 89] on icon at bounding box center [32, 89] width 11 height 13
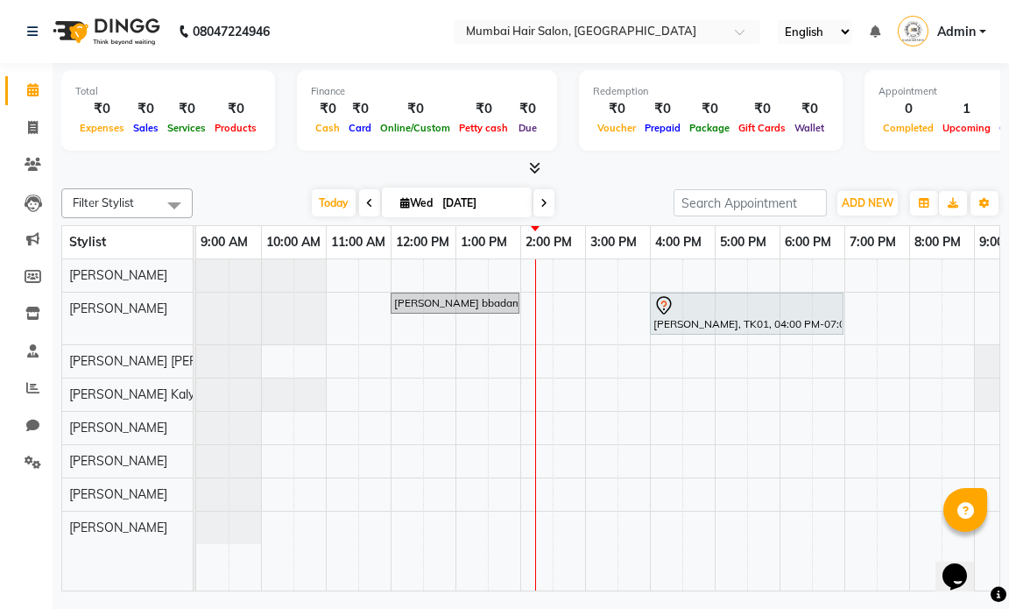
click at [474, 202] on input "[DATE]" at bounding box center [481, 203] width 88 height 26
select select "9"
select select "2025"
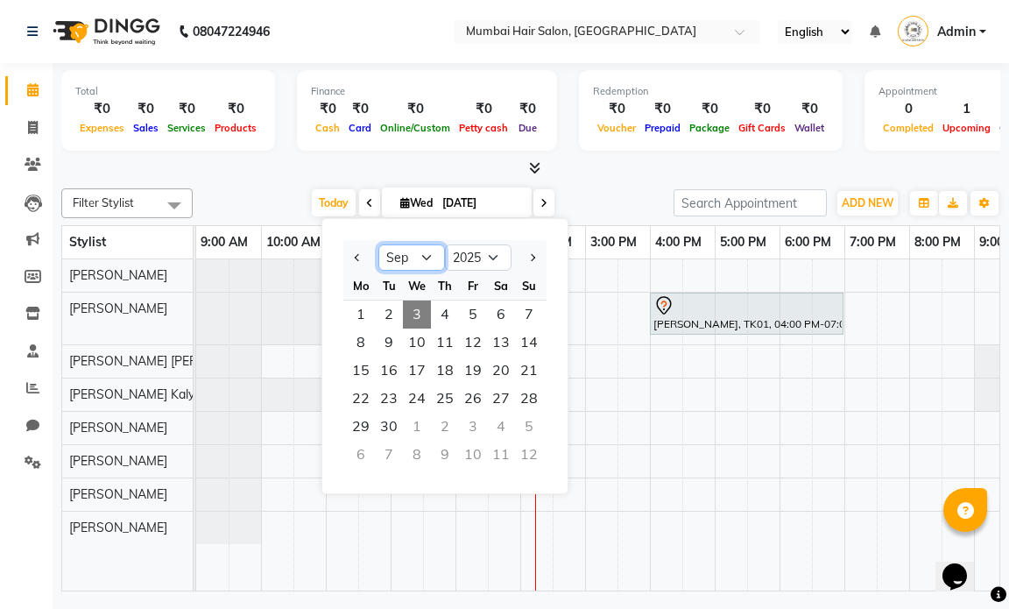
click at [402, 258] on select "Jan Feb Mar Apr May Jun [DATE] Aug Sep Oct Nov Dec" at bounding box center [411, 257] width 67 height 26
select select "8"
click at [378, 244] on select "Jan Feb Mar Apr May Jun [DATE] Aug Sep Oct Nov Dec" at bounding box center [411, 257] width 67 height 26
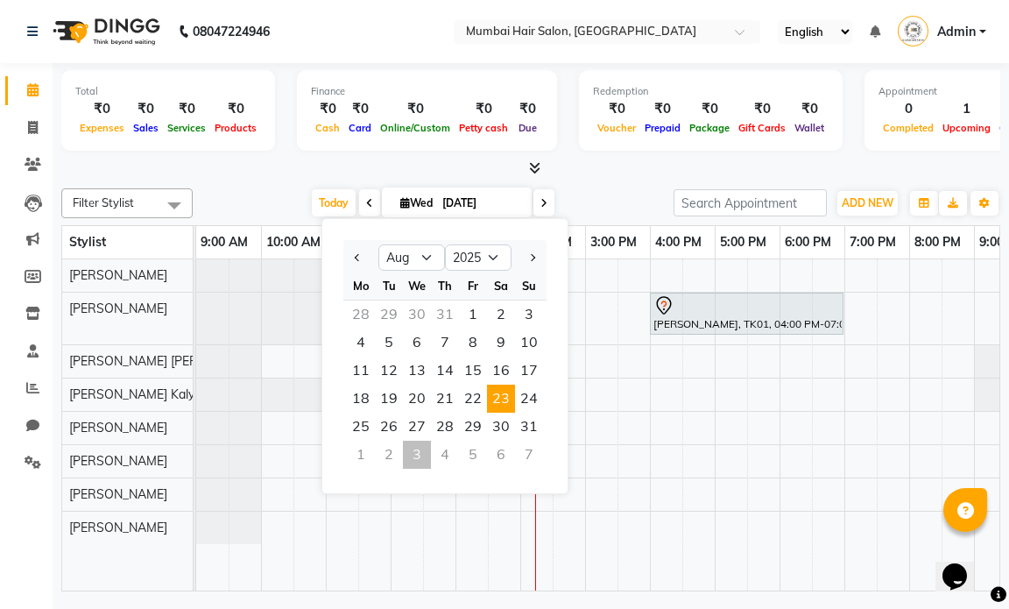
click at [495, 394] on span "23" at bounding box center [501, 398] width 28 height 28
type input "[DATE]"
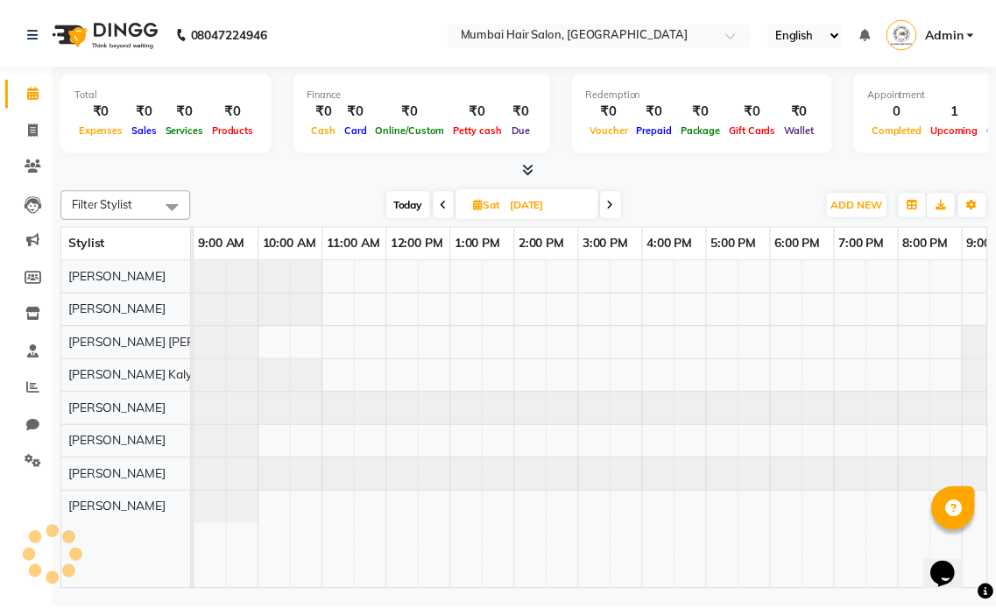
scroll to position [0, 104]
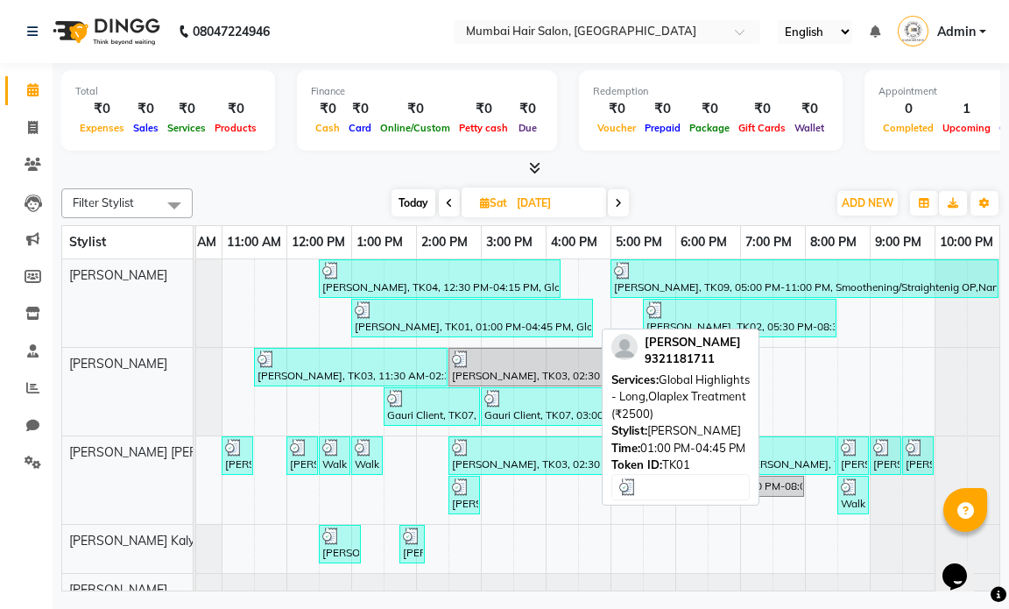
click at [467, 321] on div "[PERSON_NAME], TK01, 01:00 PM-04:45 PM, Global Highlights - Long,Olaplex Treatm…" at bounding box center [472, 317] width 238 height 33
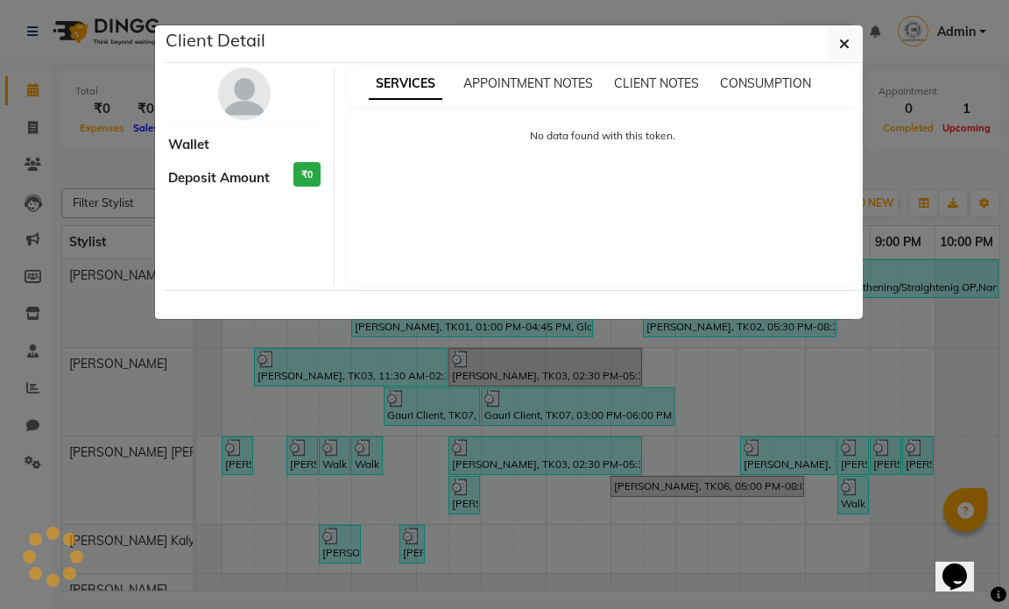
select select "3"
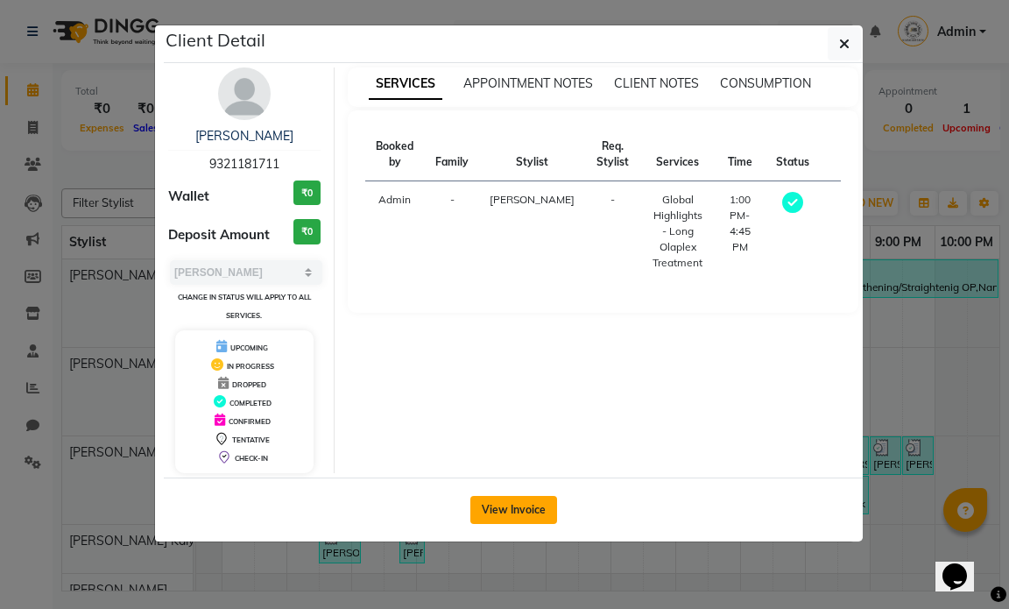
click at [523, 501] on button "View Invoice" at bounding box center [513, 510] width 87 height 28
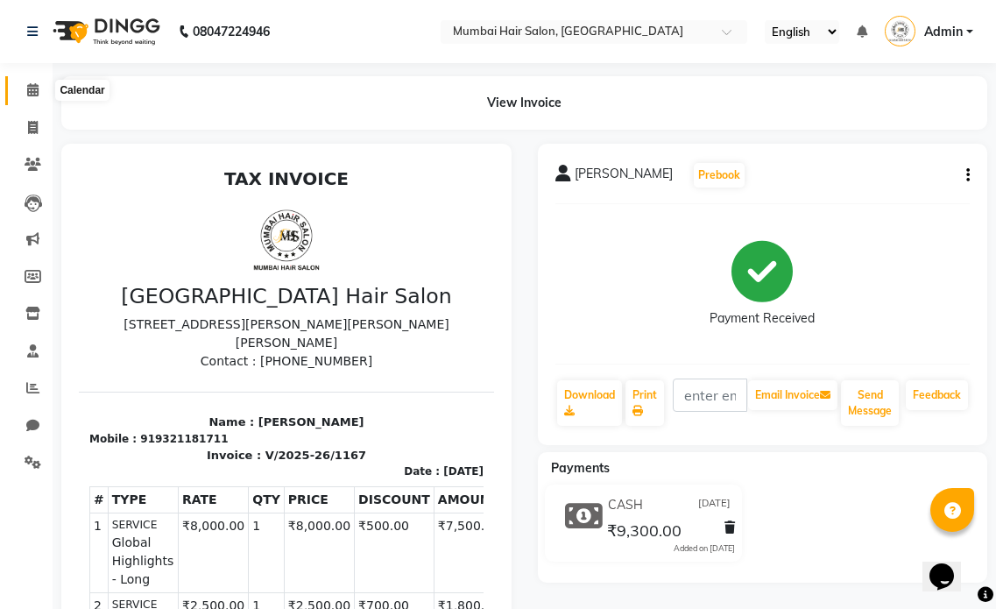
click at [39, 89] on icon at bounding box center [32, 89] width 11 height 13
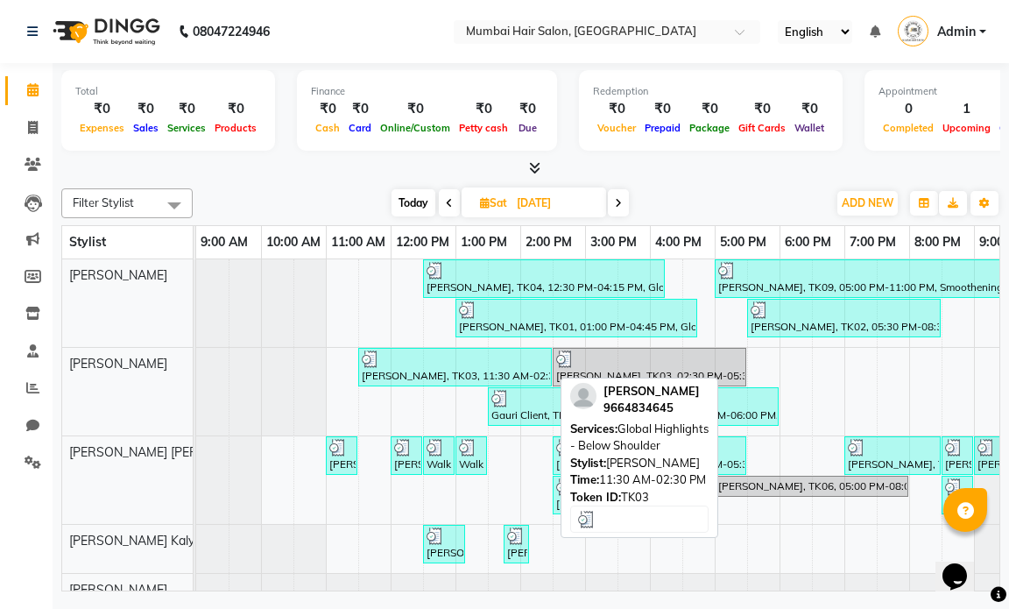
click at [405, 372] on div "[PERSON_NAME], TK03, 11:30 AM-02:30 PM, Global Highlights - Below Shoulder" at bounding box center [455, 366] width 190 height 33
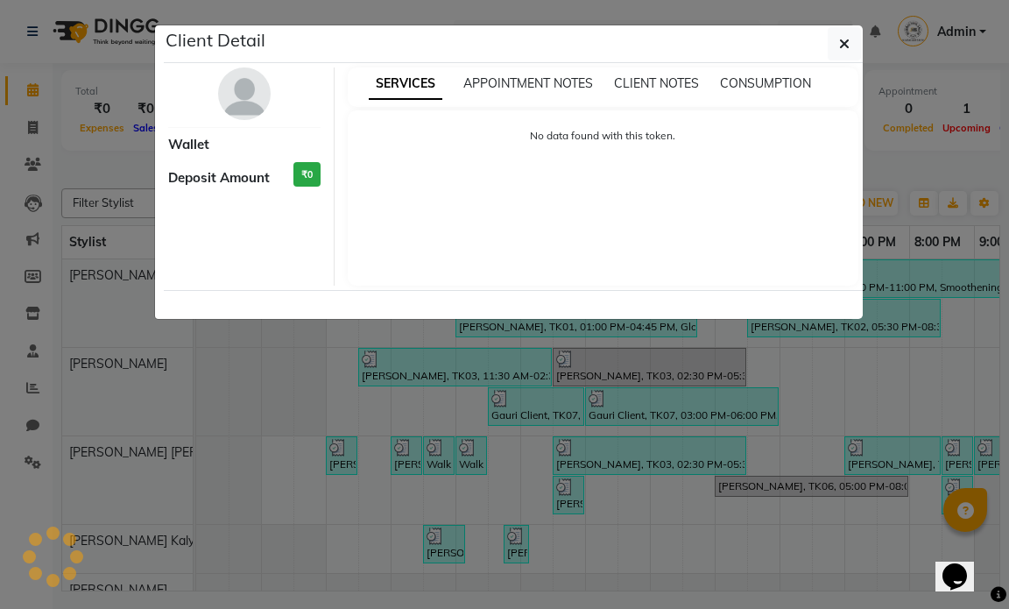
select select "3"
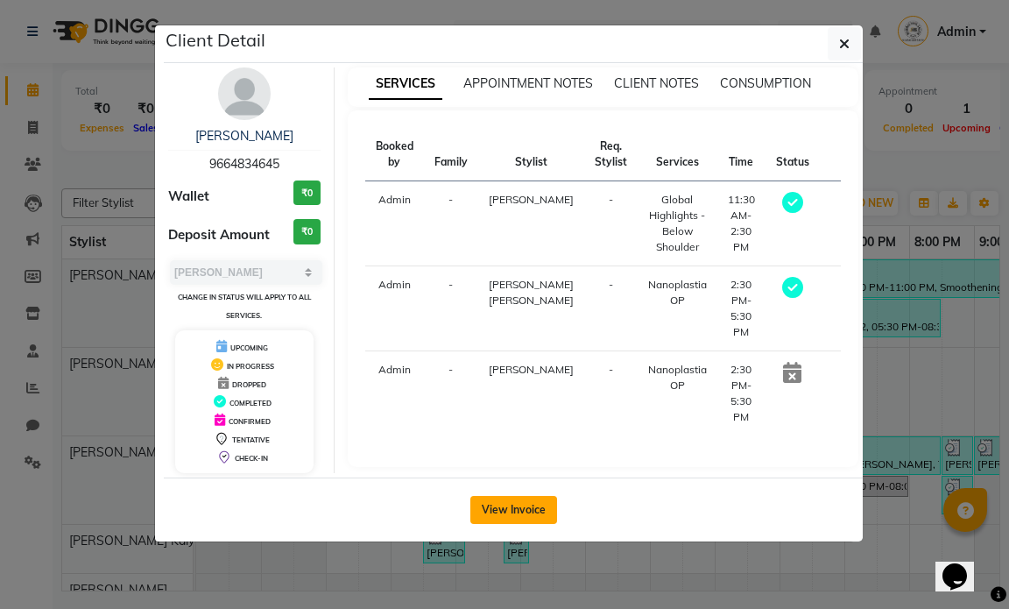
click at [518, 507] on button "View Invoice" at bounding box center [513, 510] width 87 height 28
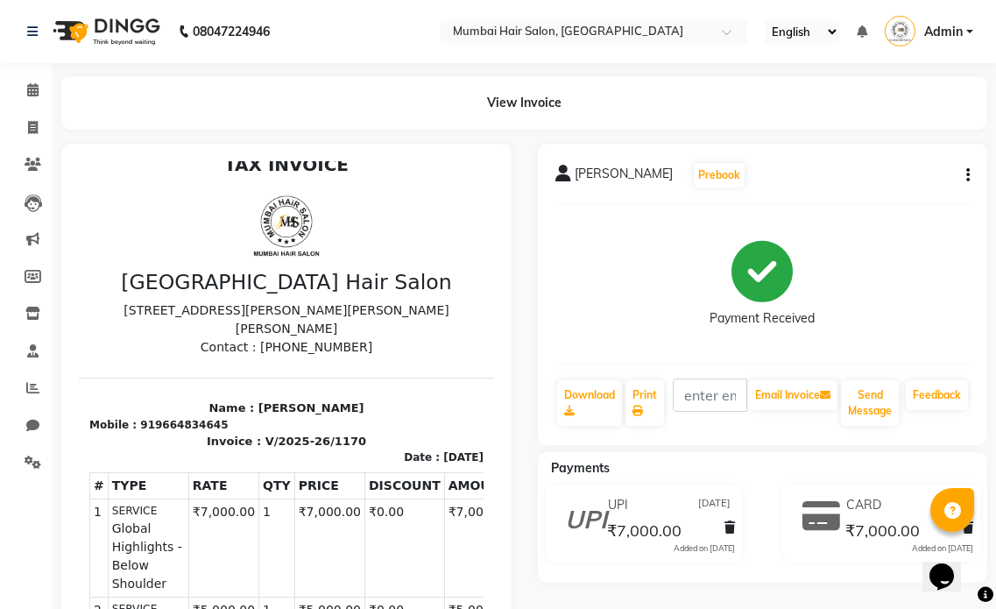
click at [969, 175] on icon "button" at bounding box center [968, 175] width 4 height 1
click at [885, 195] on div "Edit Invoice" at bounding box center [881, 198] width 120 height 22
select select "service"
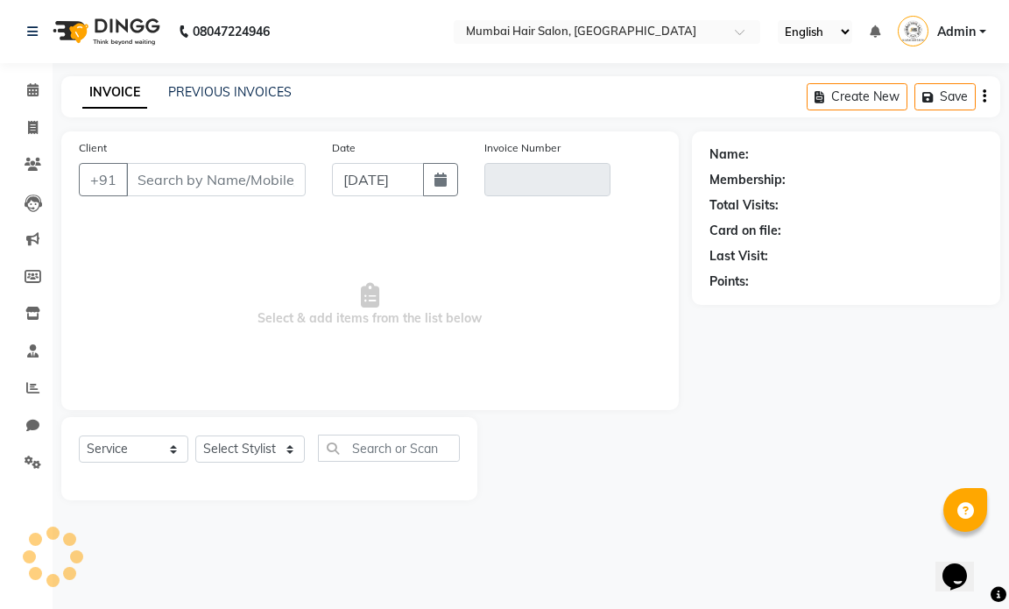
type input "9664834645"
type input "V/2025-26/1170"
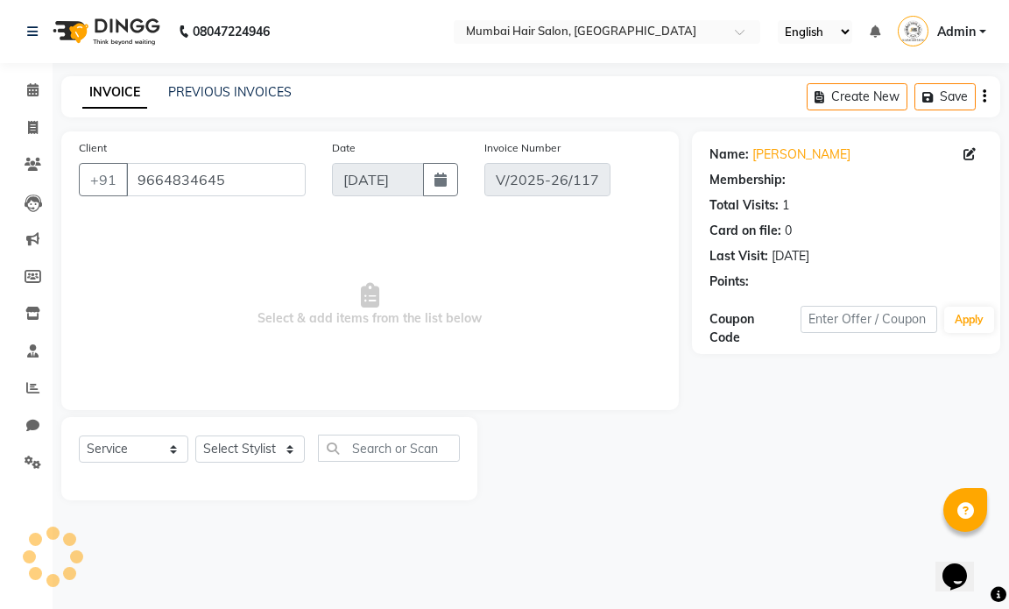
type input "[DATE]"
select select "select"
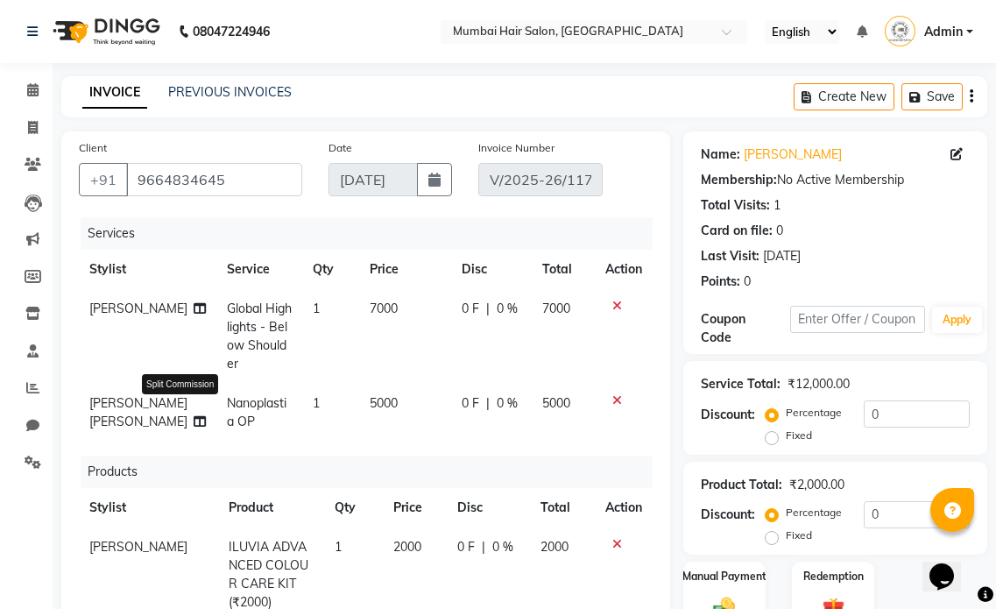
click at [194, 415] on icon at bounding box center [200, 421] width 12 height 12
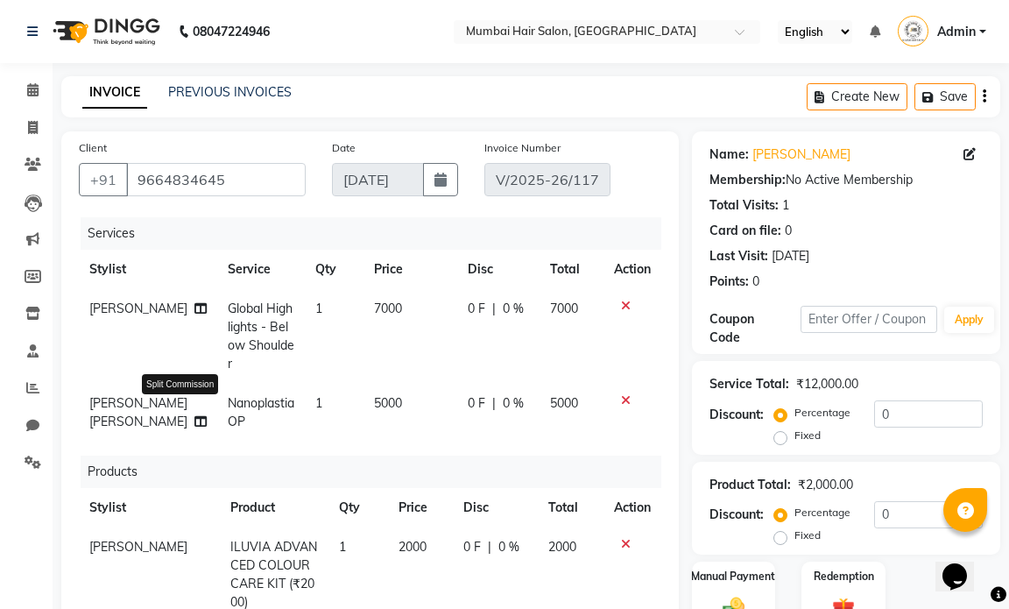
select select "66016"
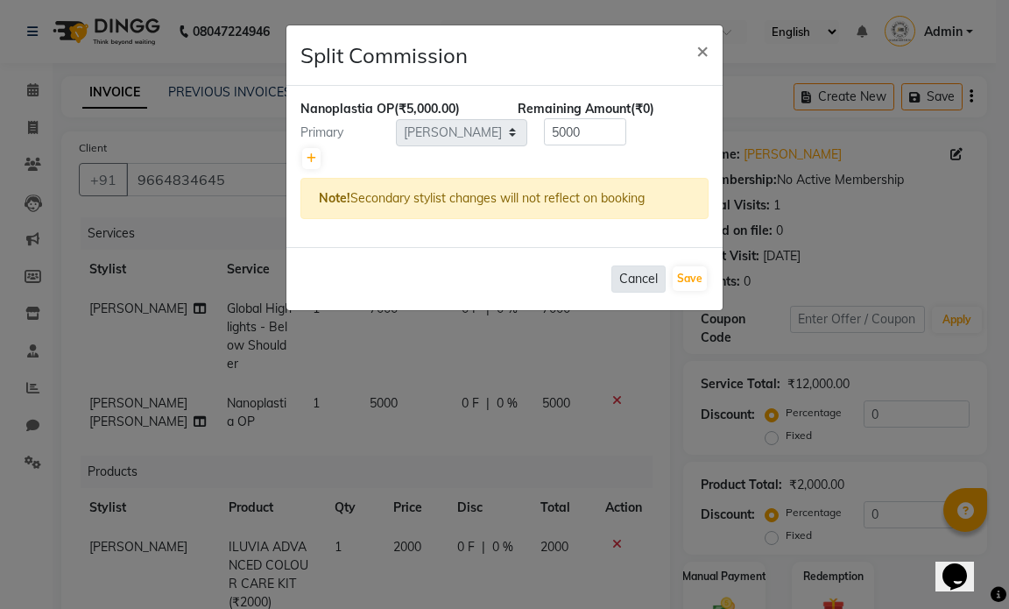
click at [631, 282] on button "Cancel" at bounding box center [638, 278] width 54 height 27
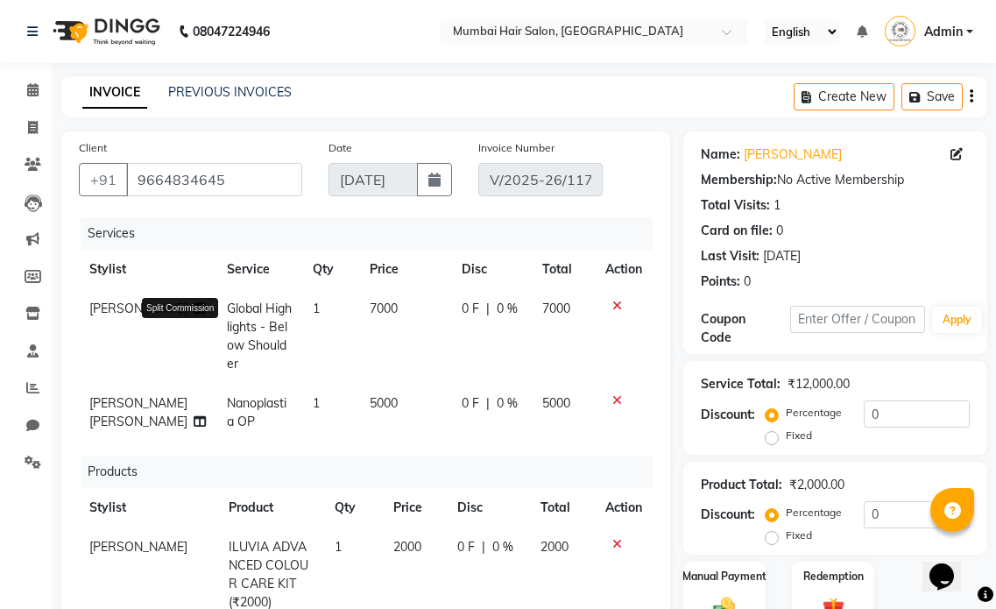
click at [194, 314] on icon at bounding box center [200, 308] width 12 height 12
select select "66012"
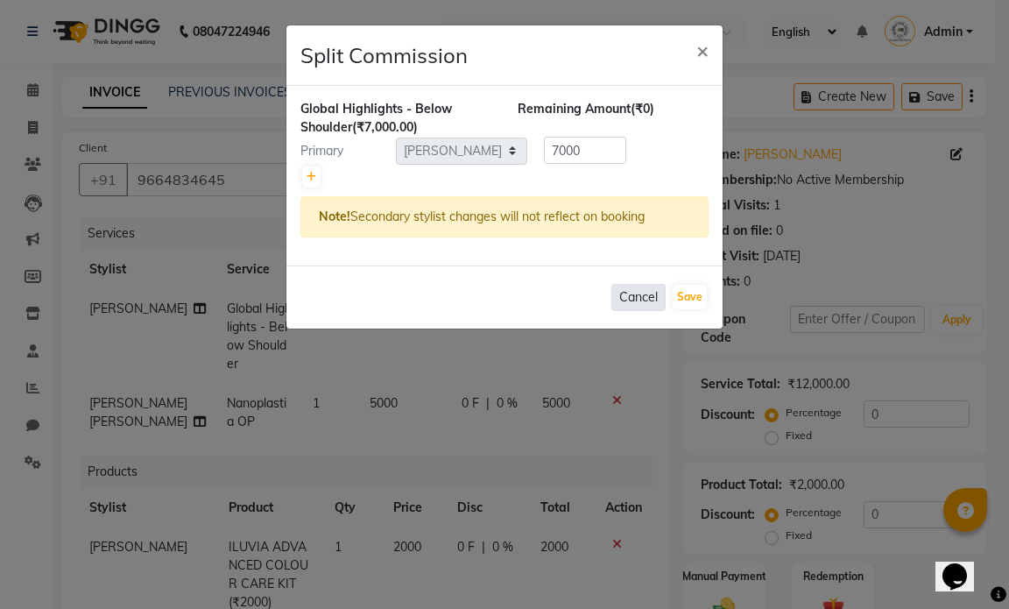
click at [625, 300] on button "Cancel" at bounding box center [638, 297] width 54 height 27
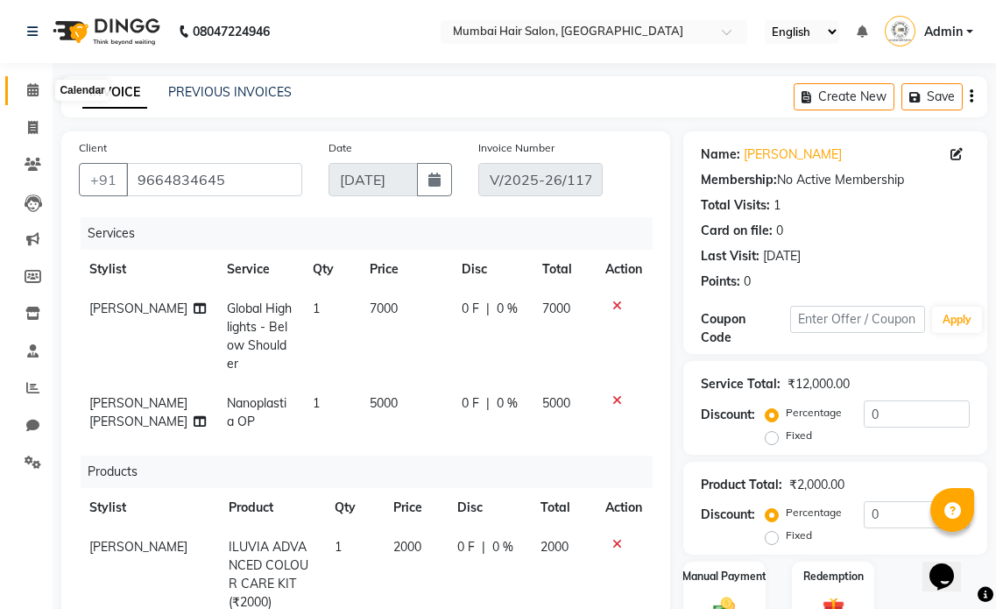
click at [28, 87] on icon at bounding box center [32, 89] width 11 height 13
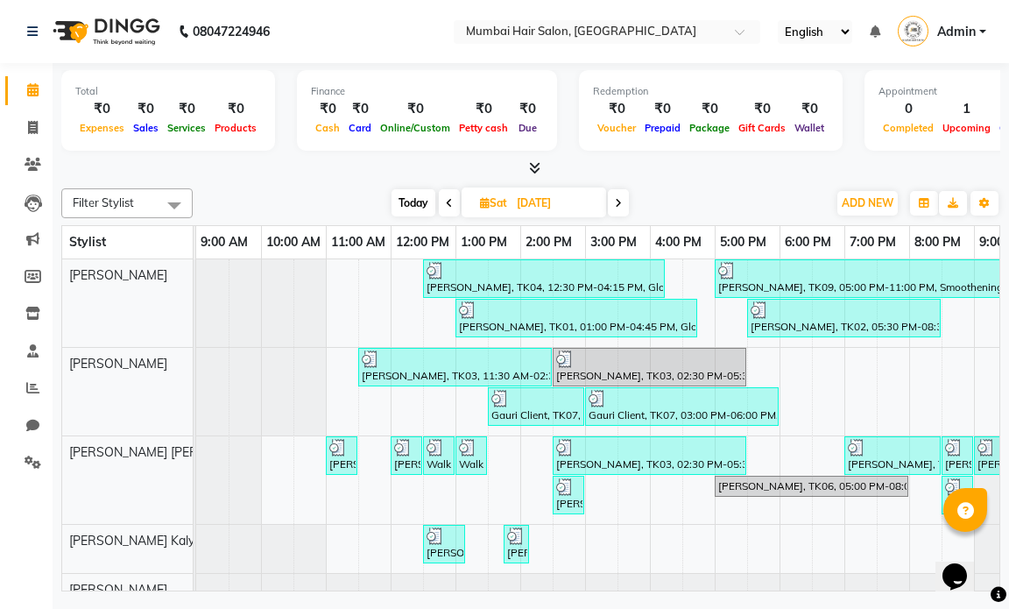
click at [518, 207] on input "[DATE]" at bounding box center [555, 203] width 88 height 26
select select "8"
select select "2025"
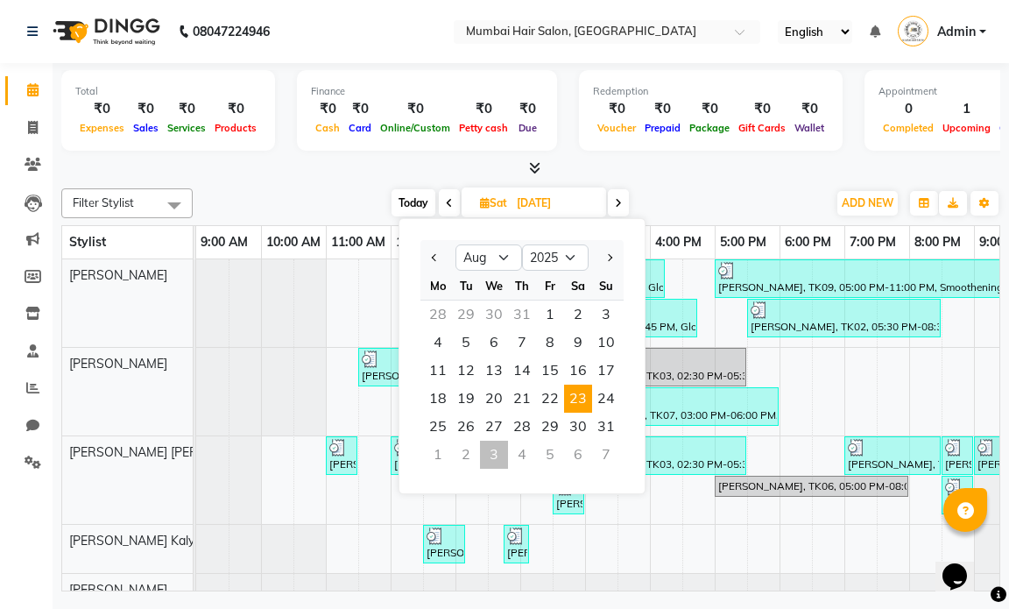
click at [495, 445] on div "3" at bounding box center [494, 455] width 28 height 28
type input "[DATE]"
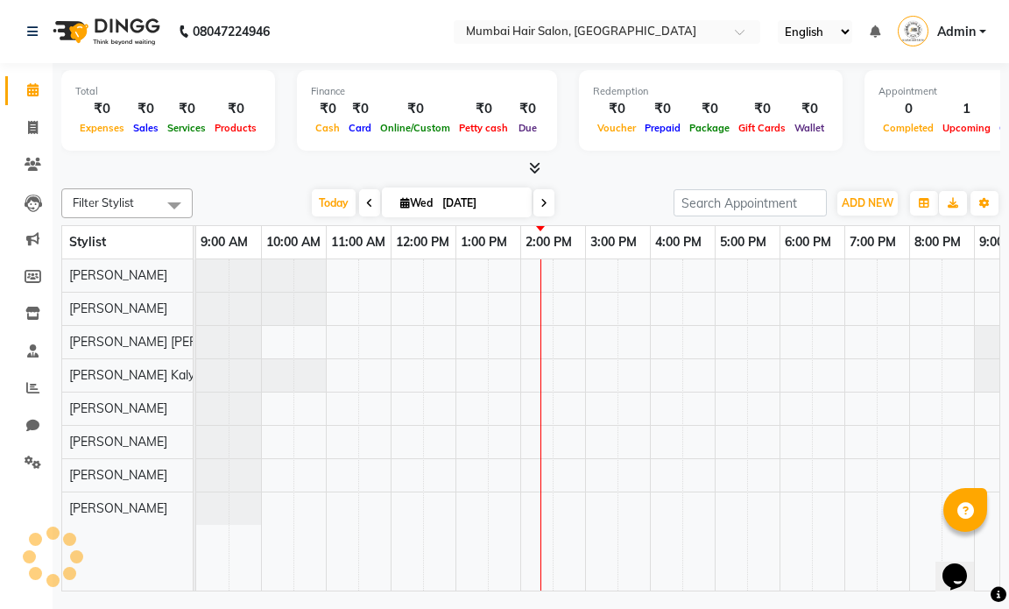
scroll to position [0, 104]
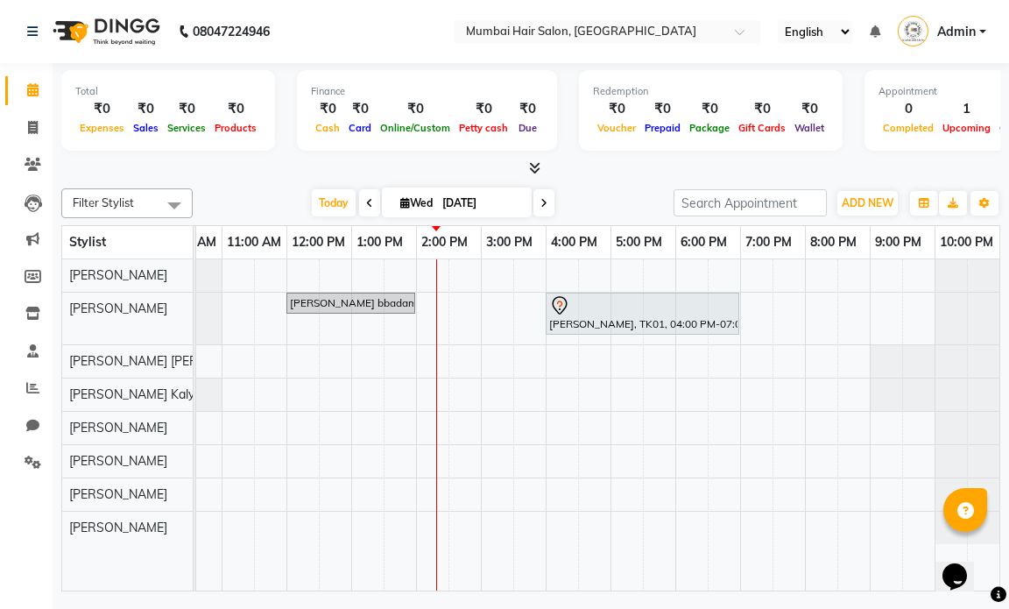
click at [463, 198] on input "[DATE]" at bounding box center [481, 203] width 88 height 26
select select "9"
select select "2025"
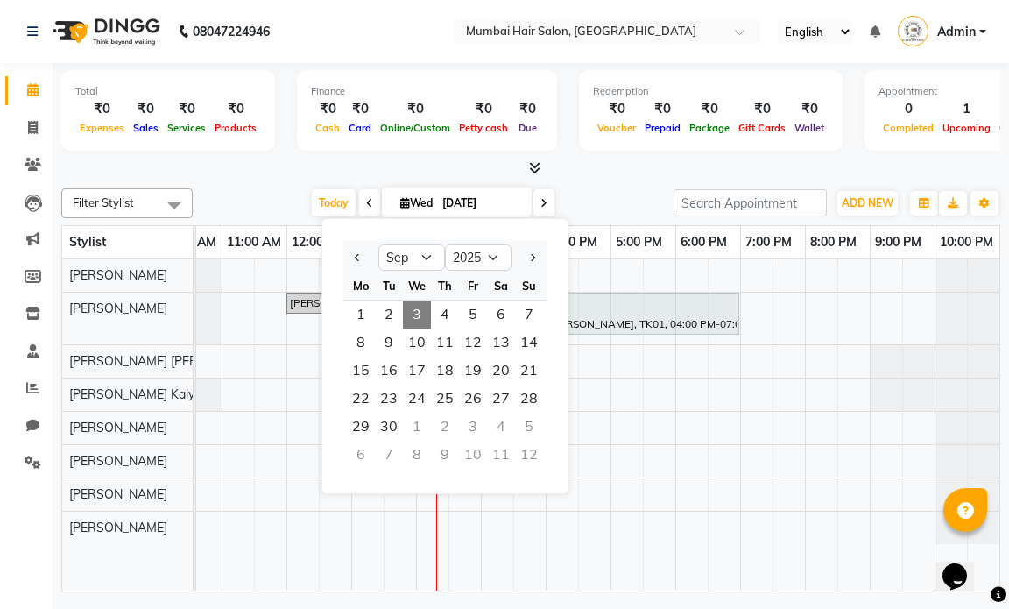
click at [480, 175] on div at bounding box center [530, 168] width 939 height 18
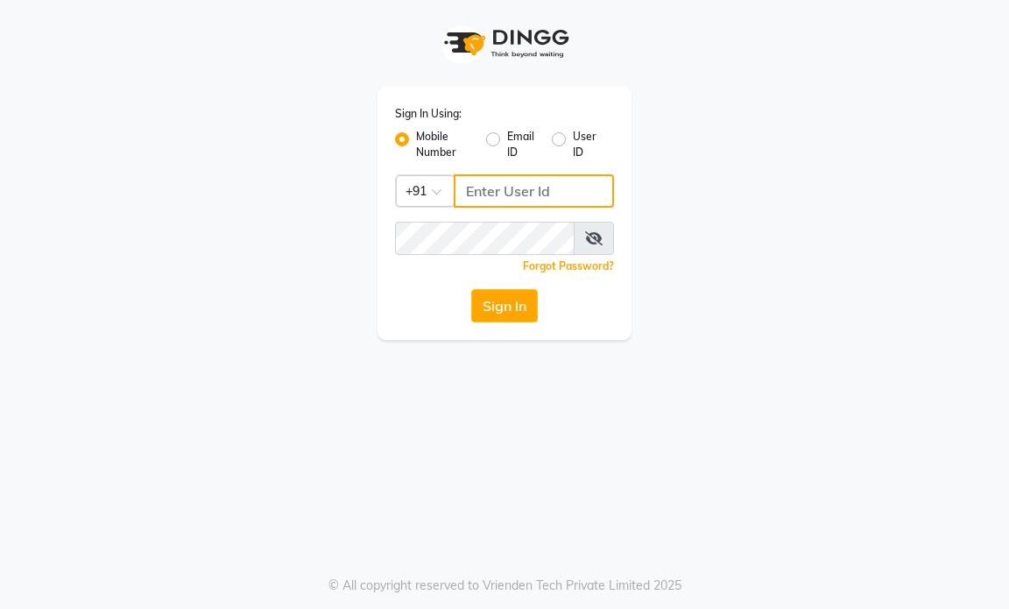
type input "9769153384"
click at [519, 288] on div "Sign In Using: Mobile Number Email ID User ID Country Code × [PHONE_NUMBER] Rem…" at bounding box center [504, 213] width 254 height 253
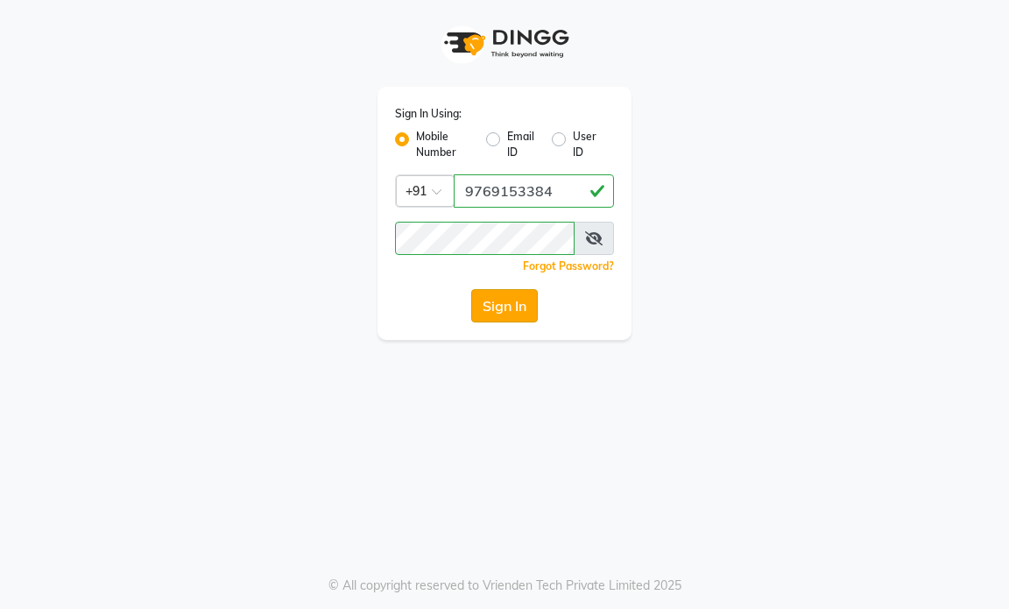
click at [510, 298] on button "Sign In" at bounding box center [504, 305] width 67 height 33
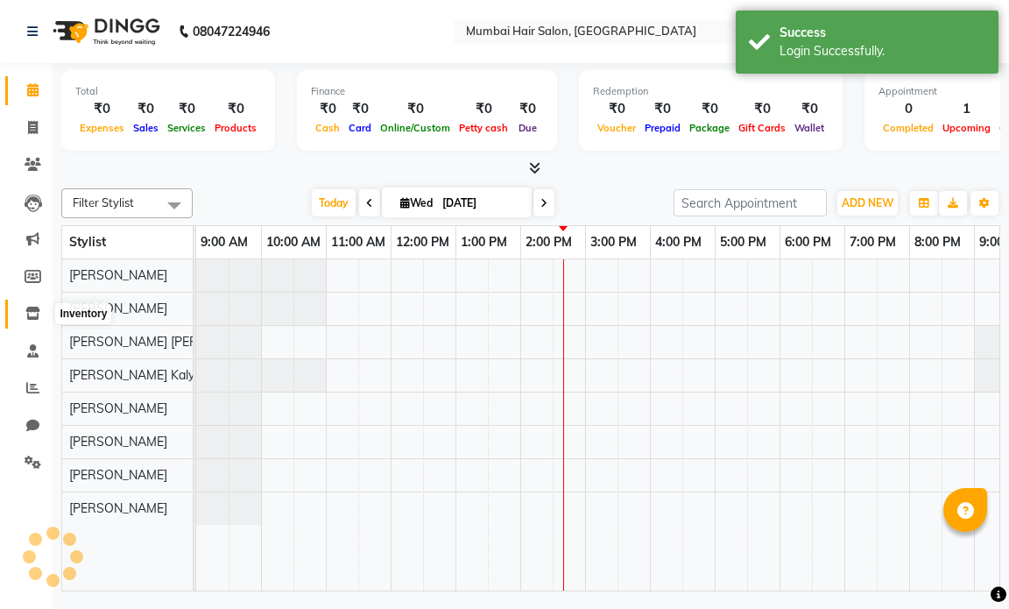
select select "en"
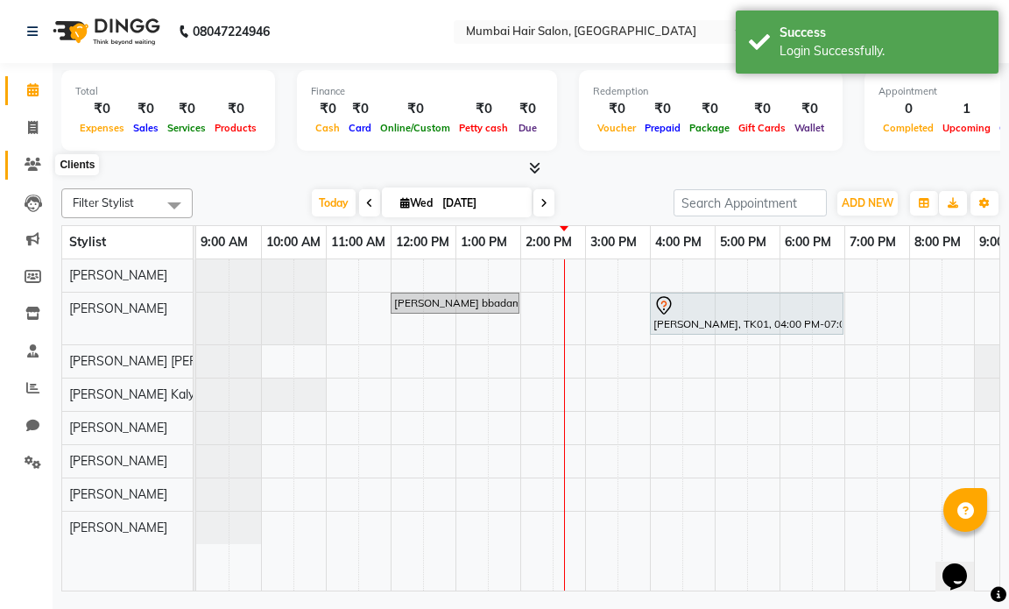
click at [27, 166] on icon at bounding box center [33, 164] width 17 height 13
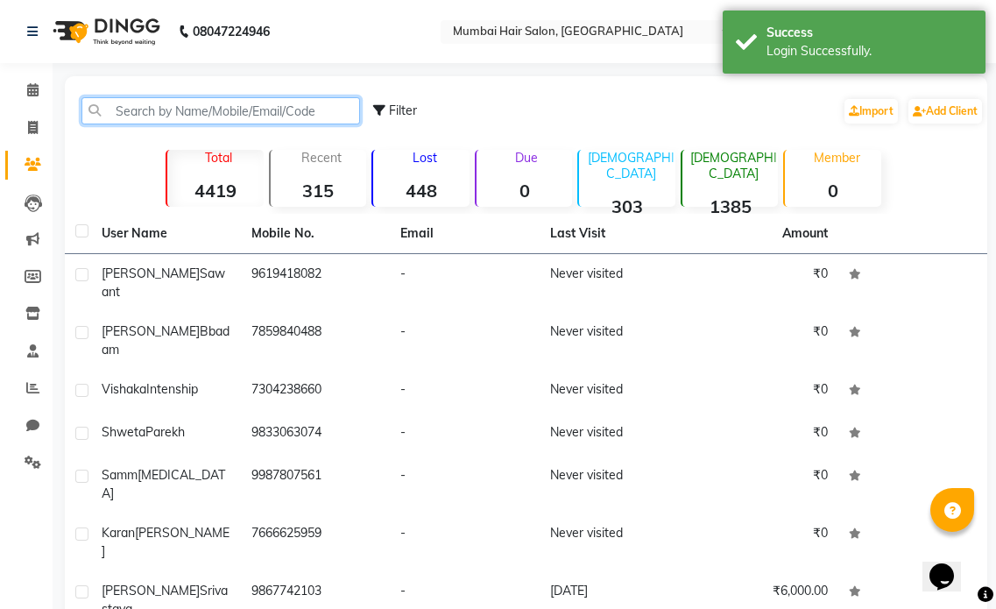
click at [194, 102] on input "text" at bounding box center [220, 110] width 278 height 27
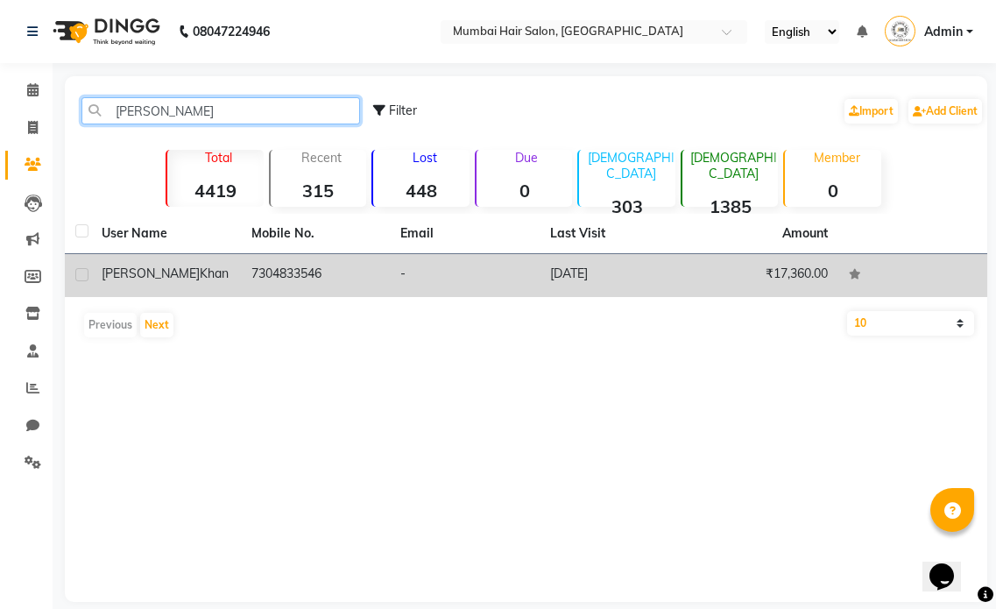
type input "ayesha khan"
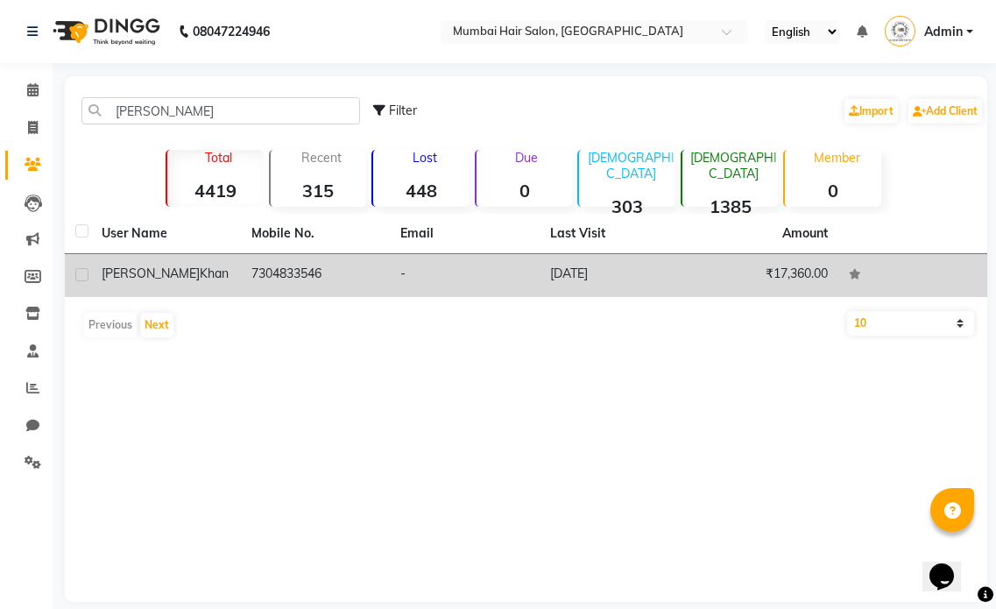
click at [284, 267] on td "7304833546" at bounding box center [316, 275] width 150 height 43
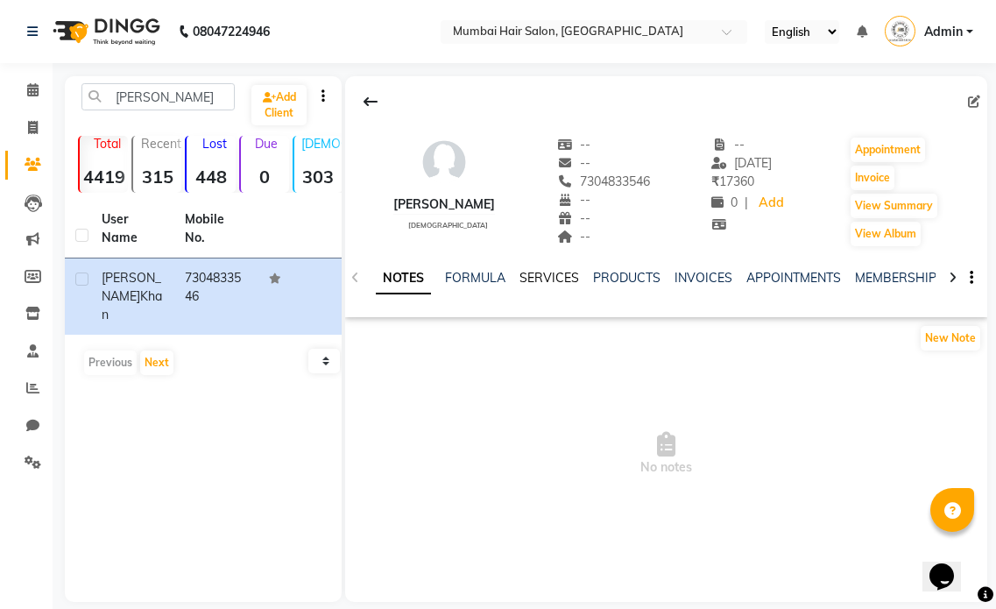
drag, startPoint x: 548, startPoint y: 271, endPoint x: 536, endPoint y: 266, distance: 13.3
click at [548, 271] on link "SERVICES" at bounding box center [549, 278] width 60 height 16
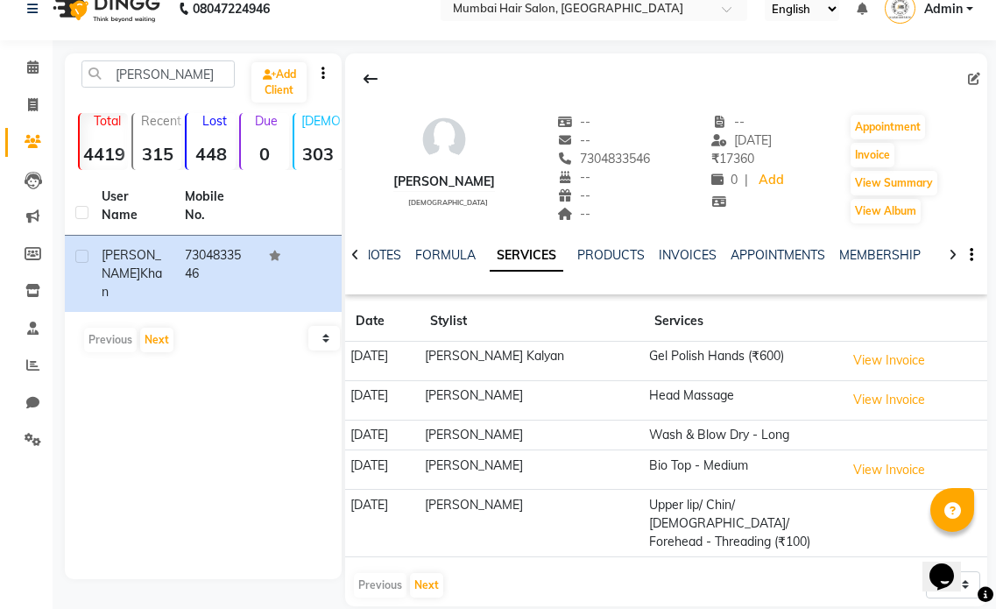
scroll to position [28, 0]
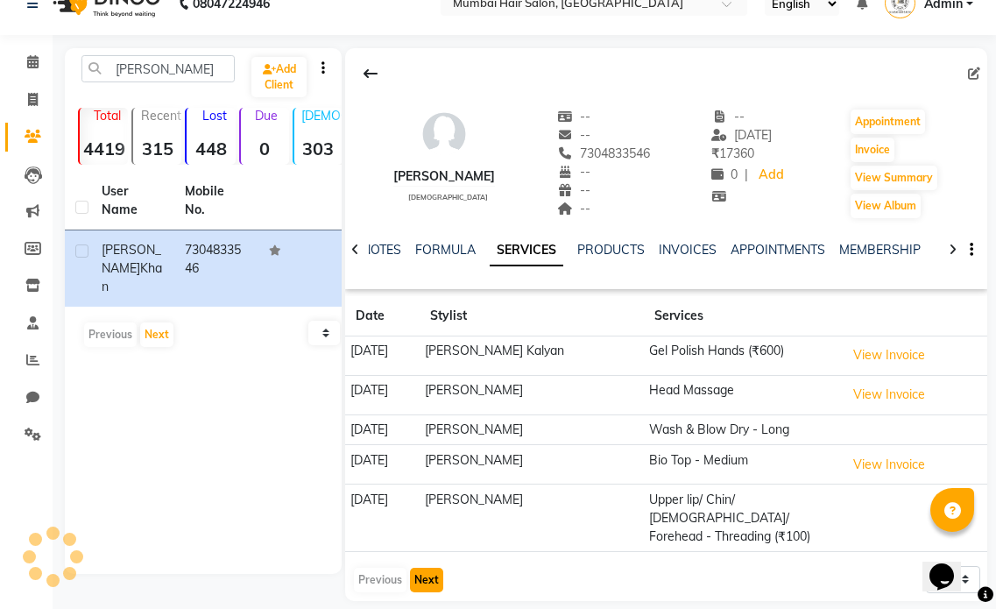
click at [432, 567] on button "Next" at bounding box center [426, 579] width 33 height 25
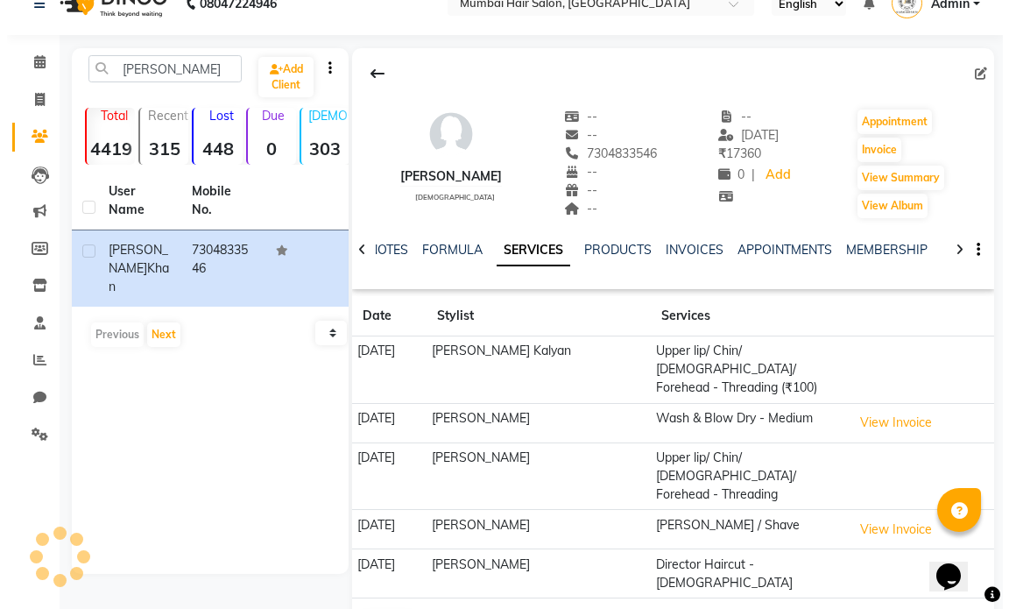
scroll to position [19, 0]
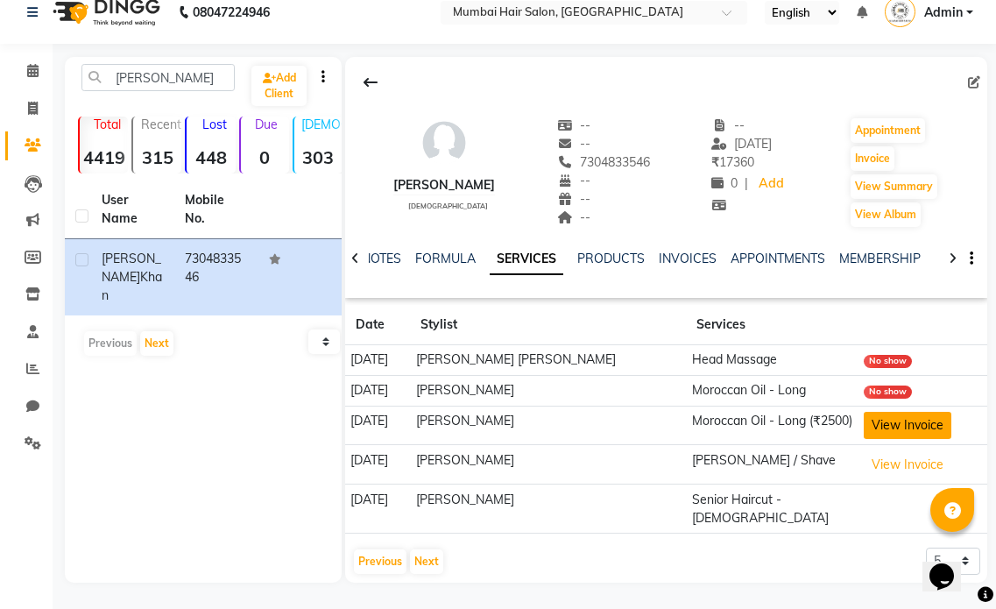
click at [868, 434] on button "View Invoice" at bounding box center [907, 425] width 88 height 27
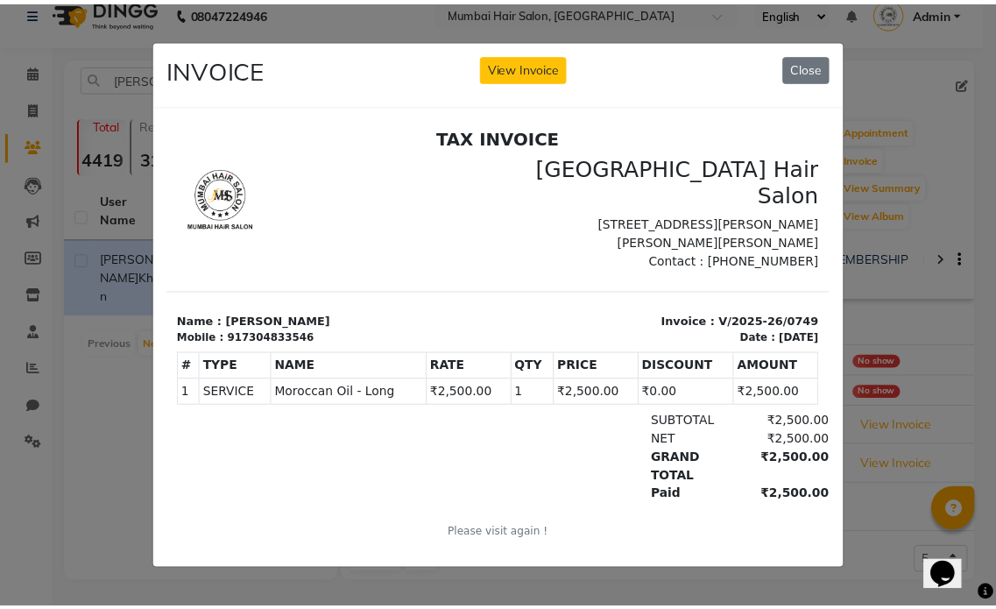
scroll to position [0, 0]
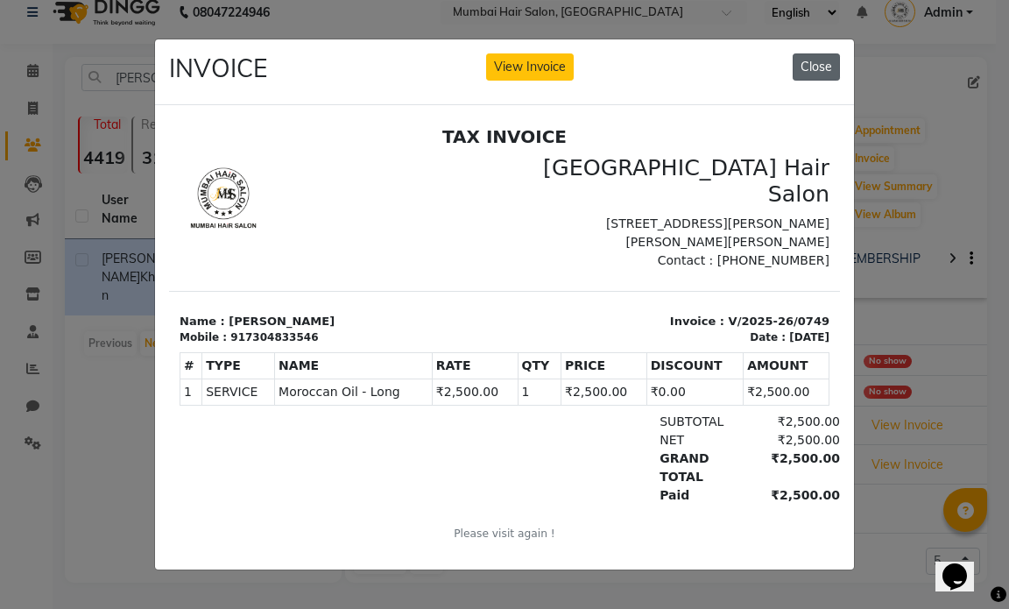
click at [805, 61] on button "Close" at bounding box center [816, 66] width 47 height 27
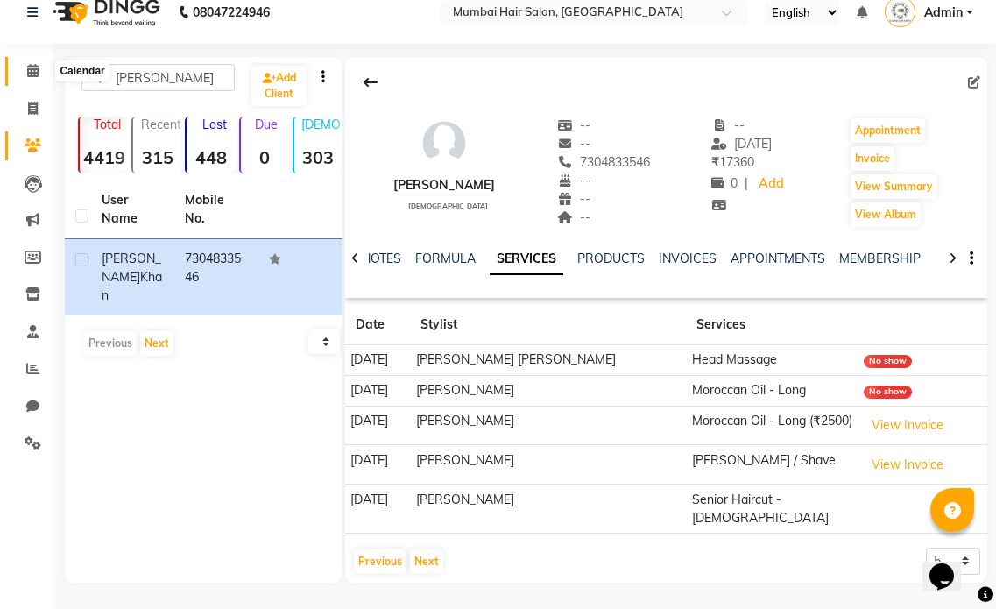
click at [36, 61] on span at bounding box center [33, 71] width 31 height 20
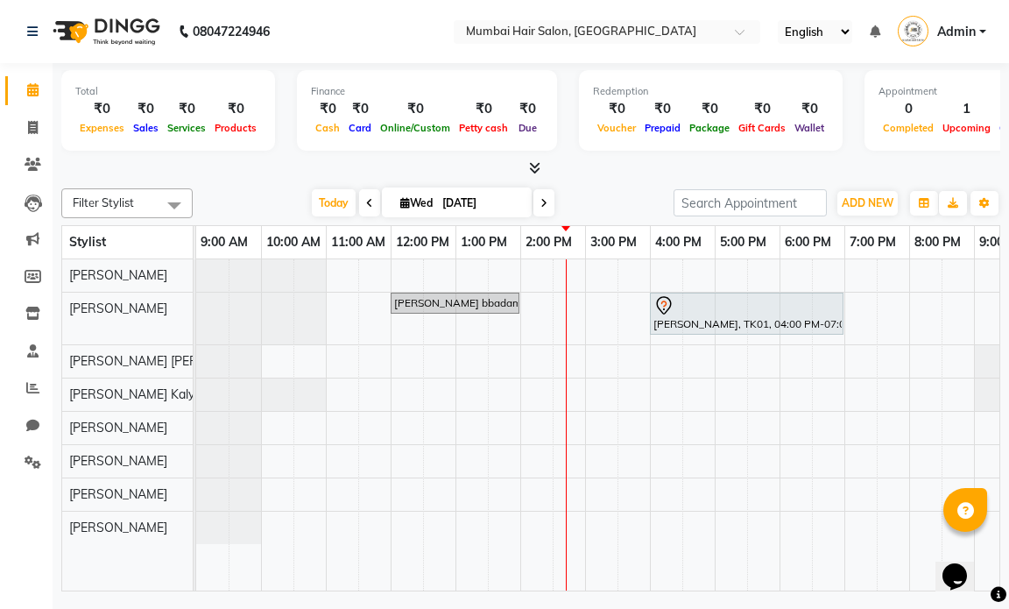
click at [537, 310] on div "janvi bbadam, TK02, 12:00 PM-02:00 PM, Global Inoa - Long Karan Mack, TK01, 04:…" at bounding box center [649, 424] width 907 height 331
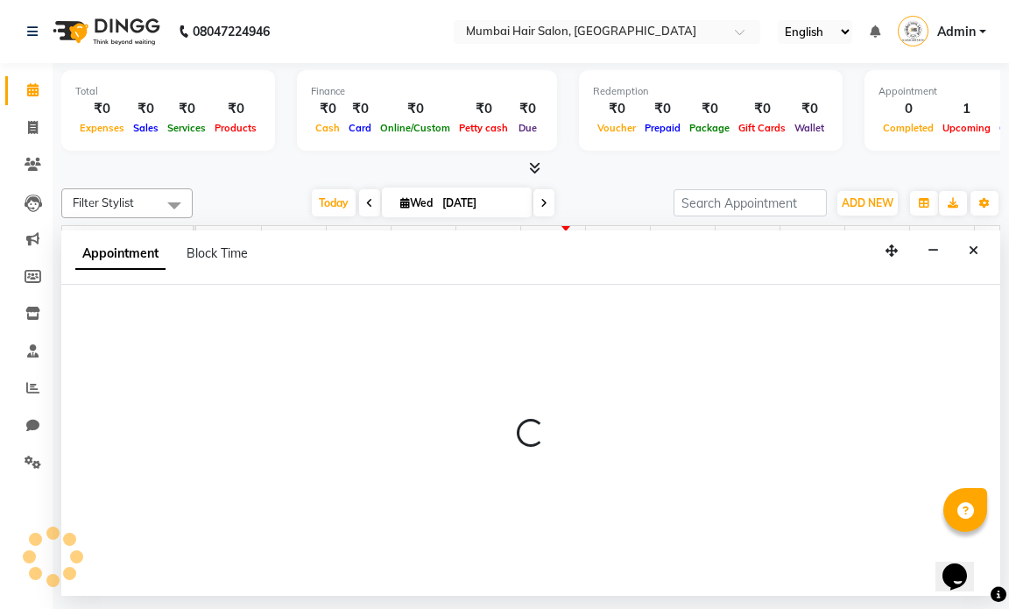
select select "66012"
select select "840"
select select "tentative"
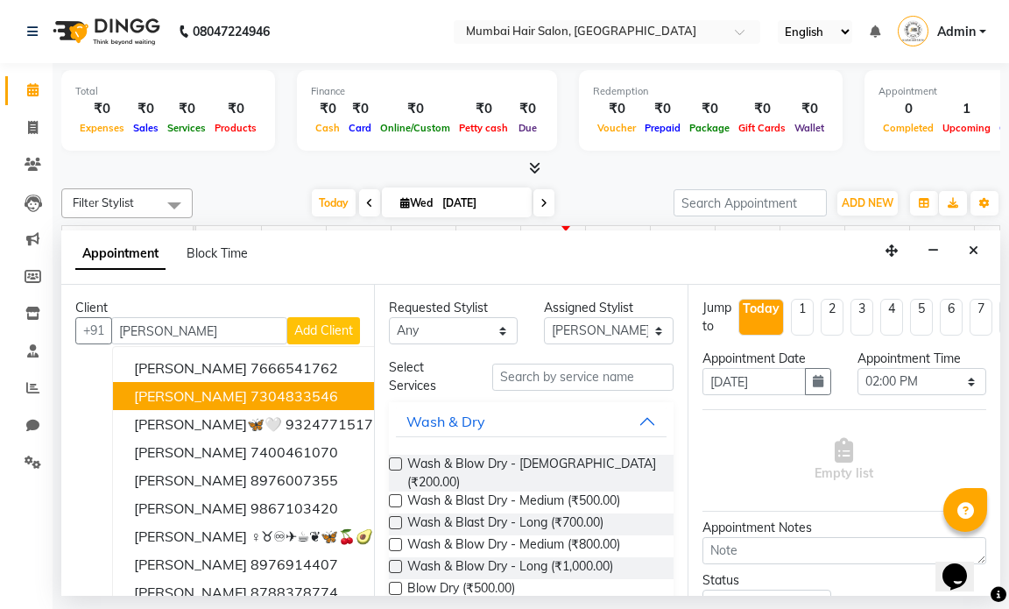
click at [287, 403] on ngb-highlight "7304833546" at bounding box center [294, 396] width 88 height 18
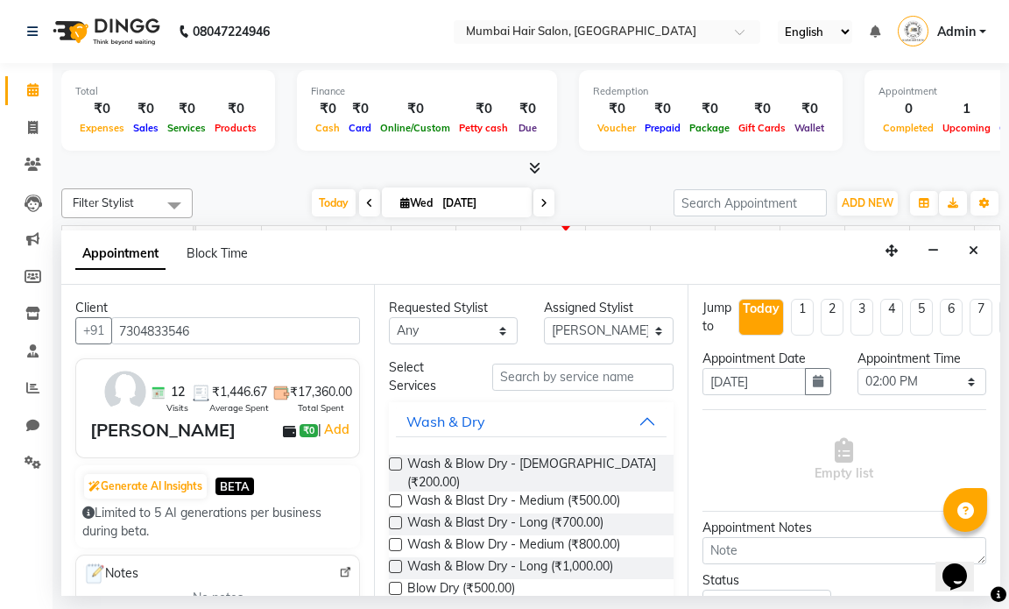
type input "7304833546"
click at [580, 379] on input "text" at bounding box center [582, 376] width 180 height 27
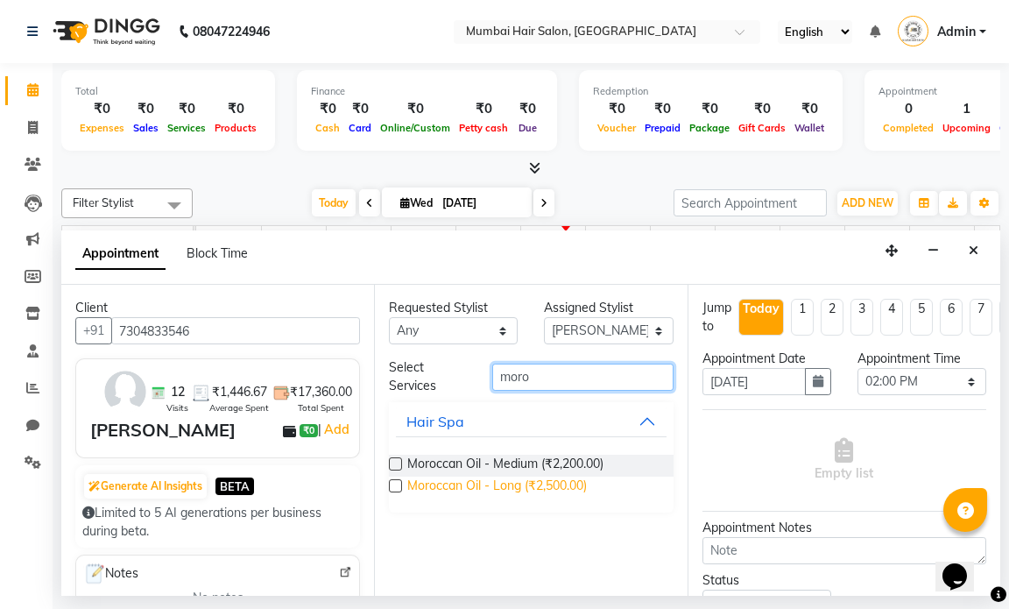
type input "moro"
click at [536, 490] on span "Moroccan Oil - Long (₹2,500.00)" at bounding box center [497, 487] width 180 height 22
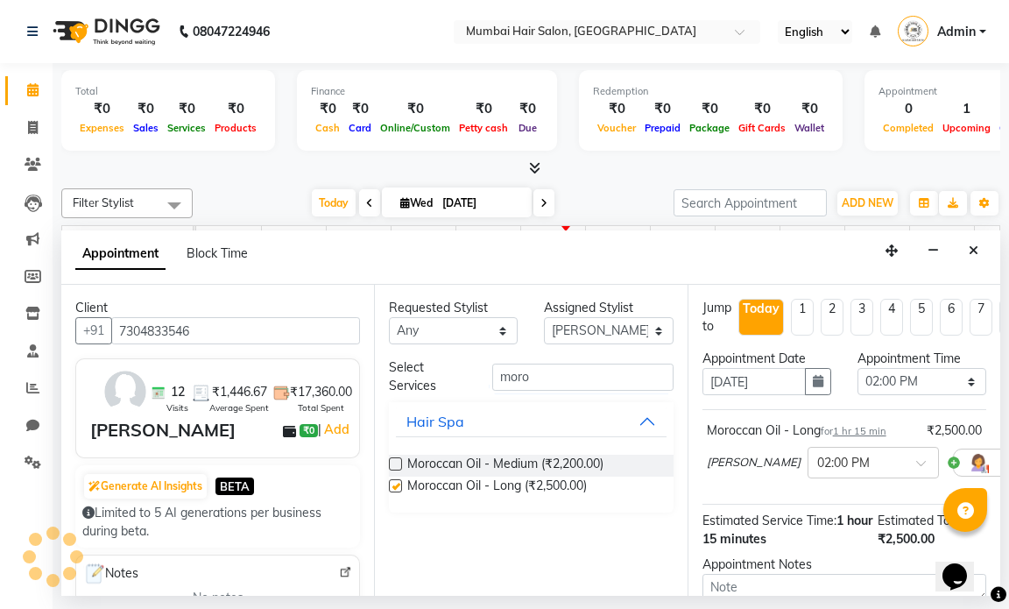
checkbox input "false"
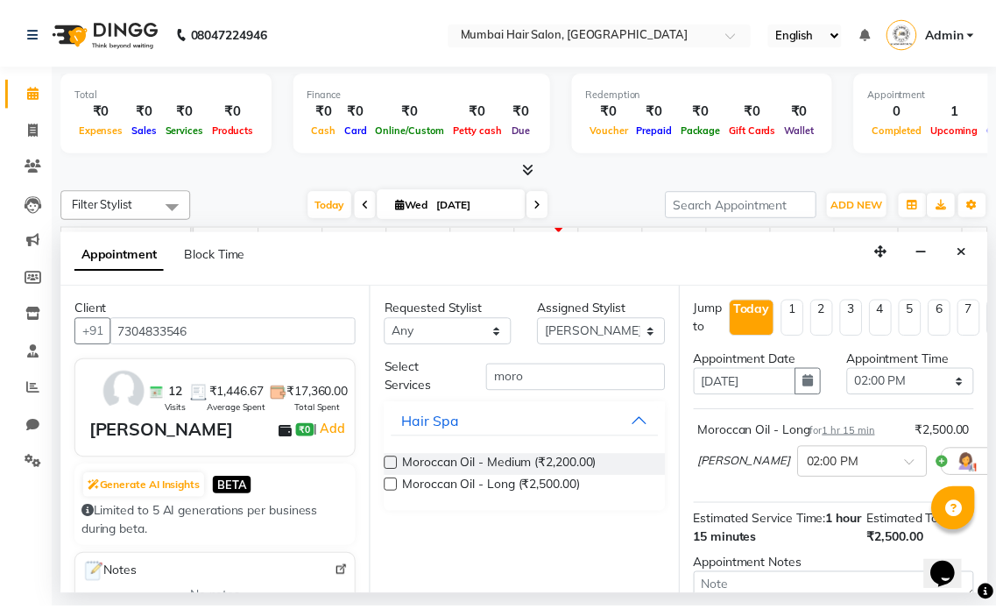
scroll to position [199, 0]
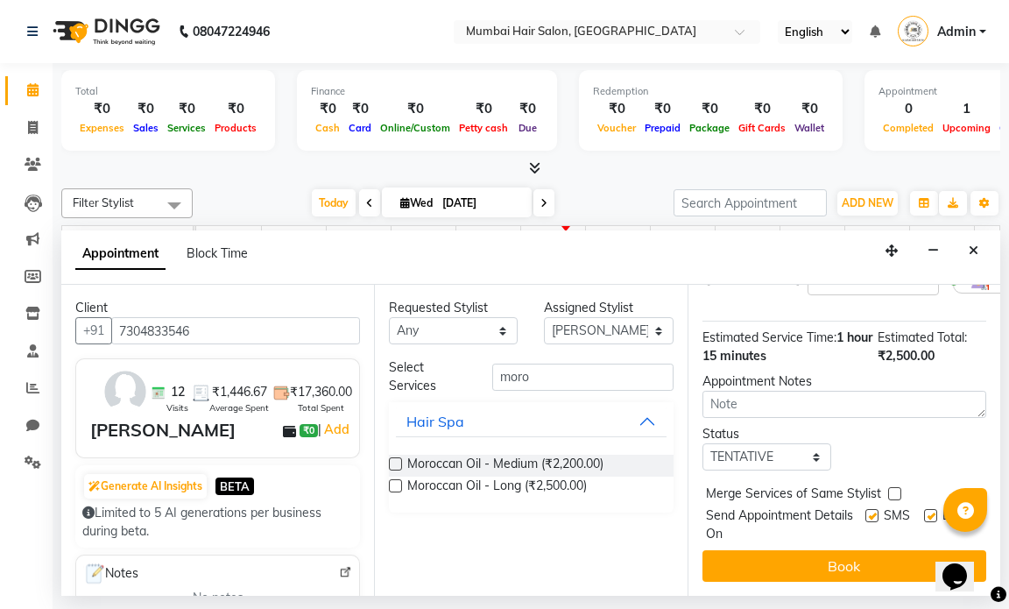
click at [924, 509] on label at bounding box center [930, 515] width 13 height 13
click at [924, 511] on input "checkbox" at bounding box center [929, 516] width 11 height 11
checkbox input "false"
click at [865, 509] on label at bounding box center [871, 515] width 13 height 13
click at [865, 511] on input "checkbox" at bounding box center [870, 516] width 11 height 11
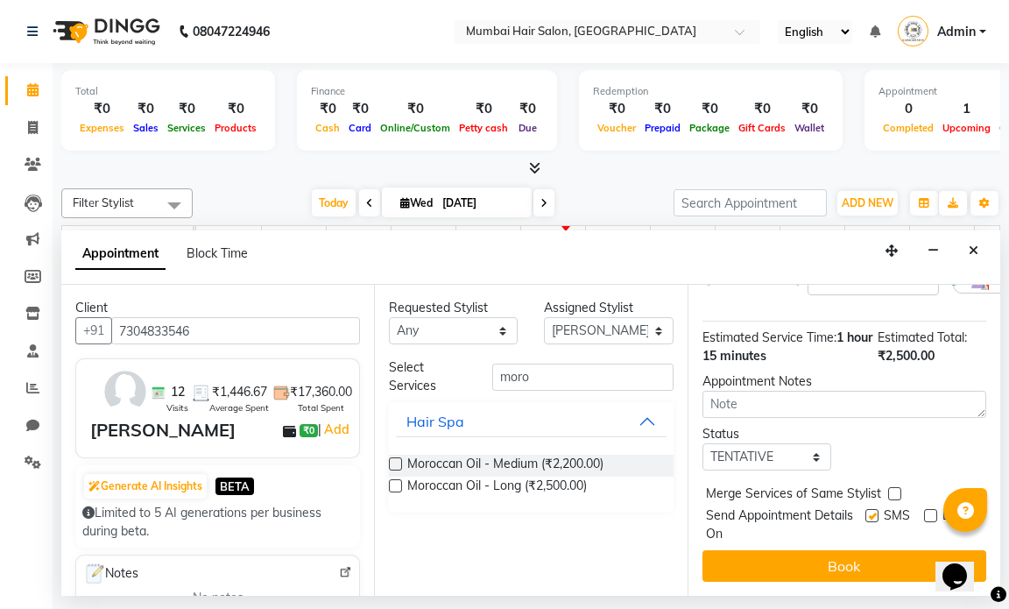
checkbox input "false"
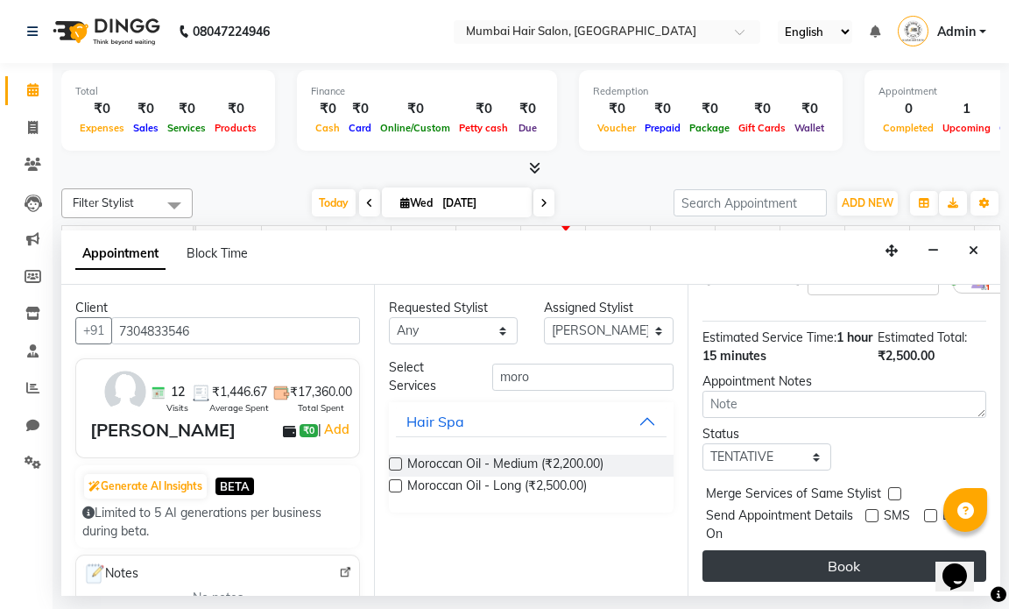
click at [856, 550] on button "Book" at bounding box center [844, 566] width 284 height 32
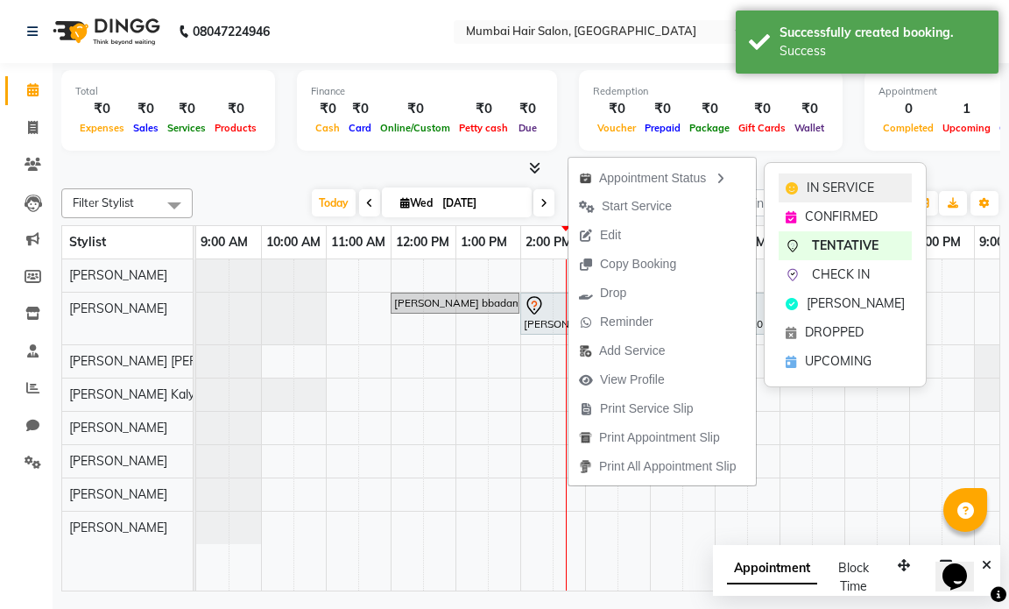
click at [794, 180] on div "IN SERVICE" at bounding box center [845, 187] width 133 height 29
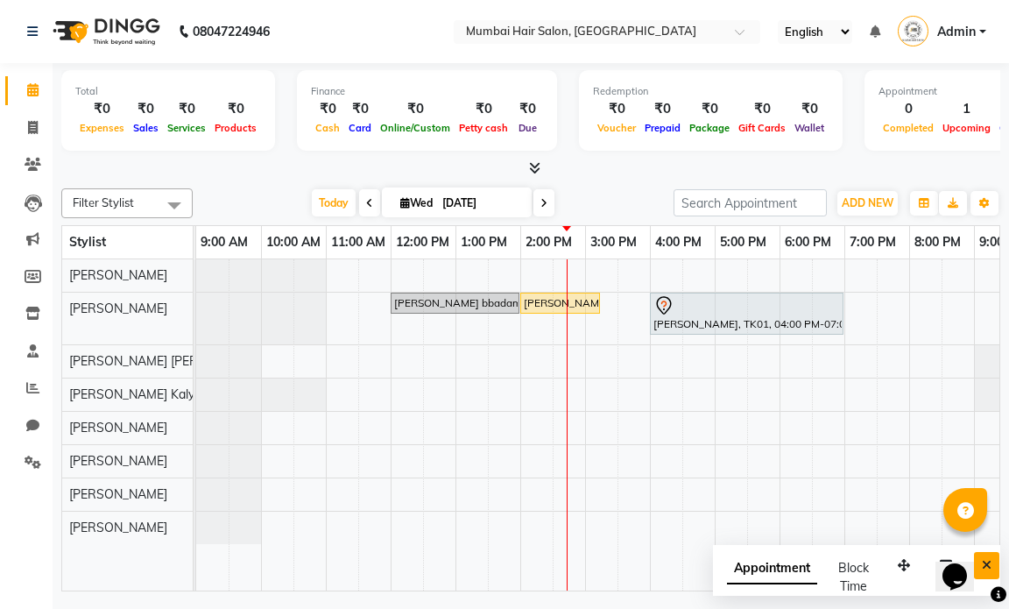
click at [997, 572] on button "Close" at bounding box center [986, 565] width 25 height 27
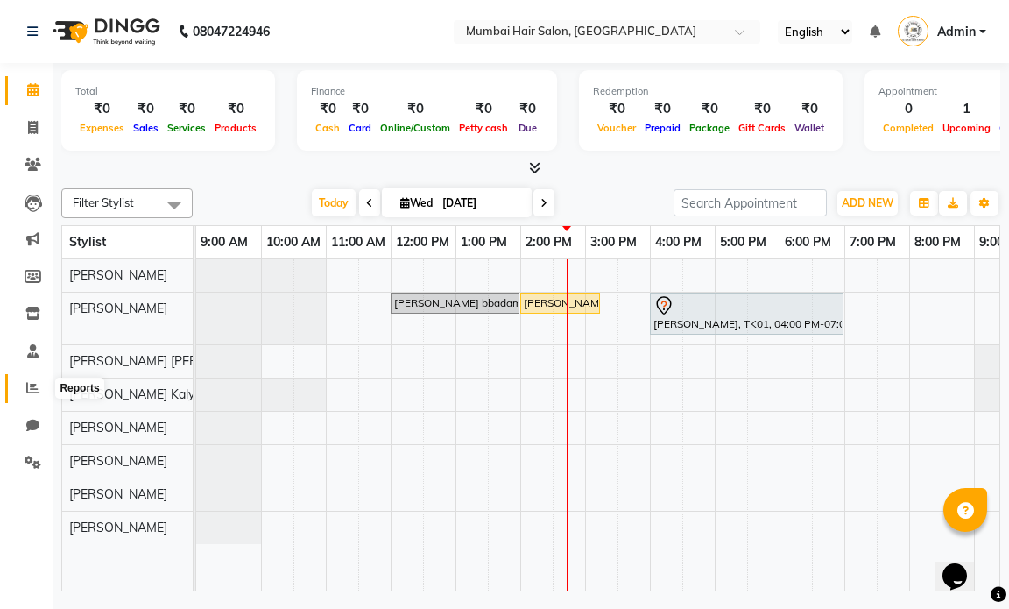
click at [38, 383] on icon at bounding box center [32, 387] width 13 height 13
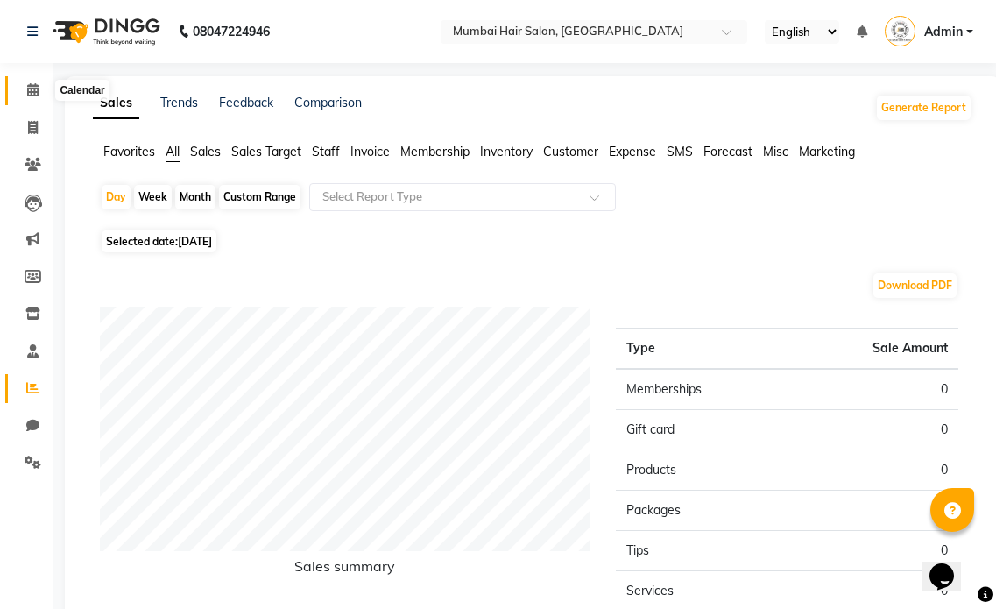
click at [34, 87] on icon at bounding box center [32, 89] width 11 height 13
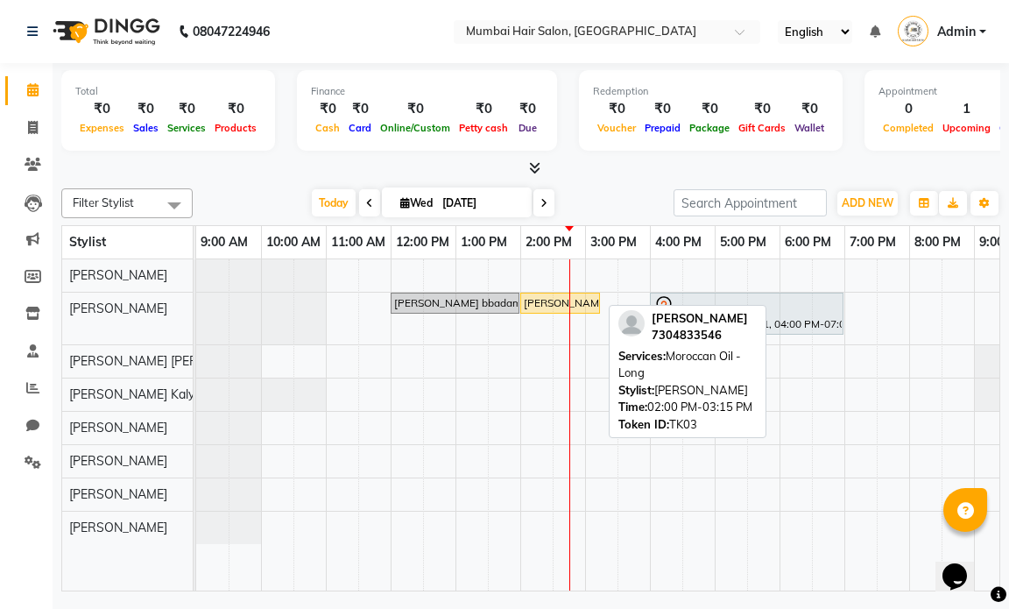
click at [596, 308] on div at bounding box center [599, 302] width 7 height 19
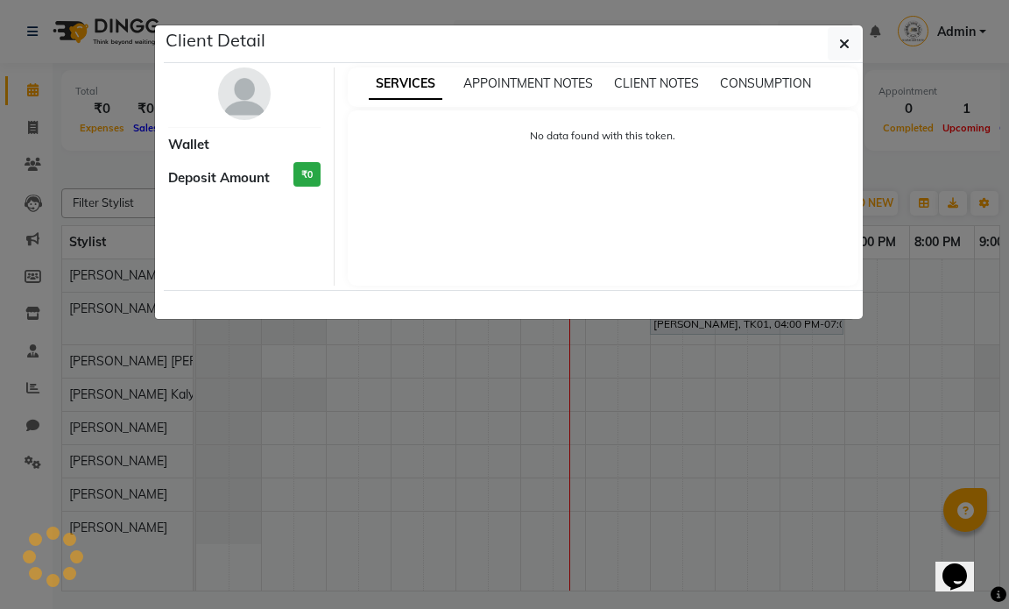
select select "1"
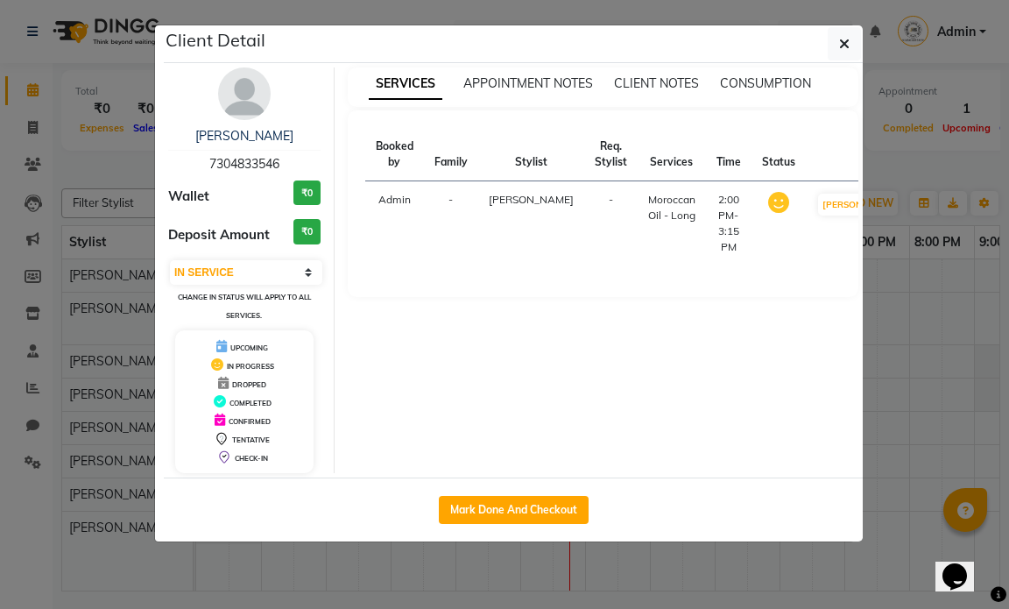
click at [500, 541] on ngb-modal-window "Client Detail Ayesha Khan 7304833546 Wallet ₹0 Deposit Amount ₹0 Select IN SERV…" at bounding box center [504, 304] width 1009 height 609
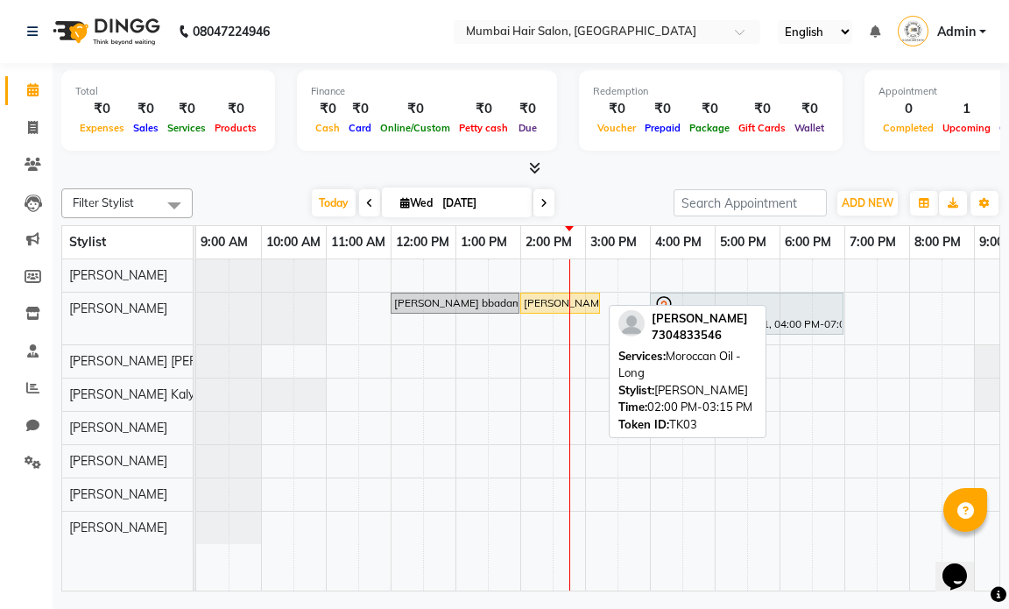
click at [543, 306] on div "Ayesha Khan, TK03, 02:00 PM-03:15 PM, Moroccan Oil - Long" at bounding box center [560, 303] width 76 height 16
select select "1"
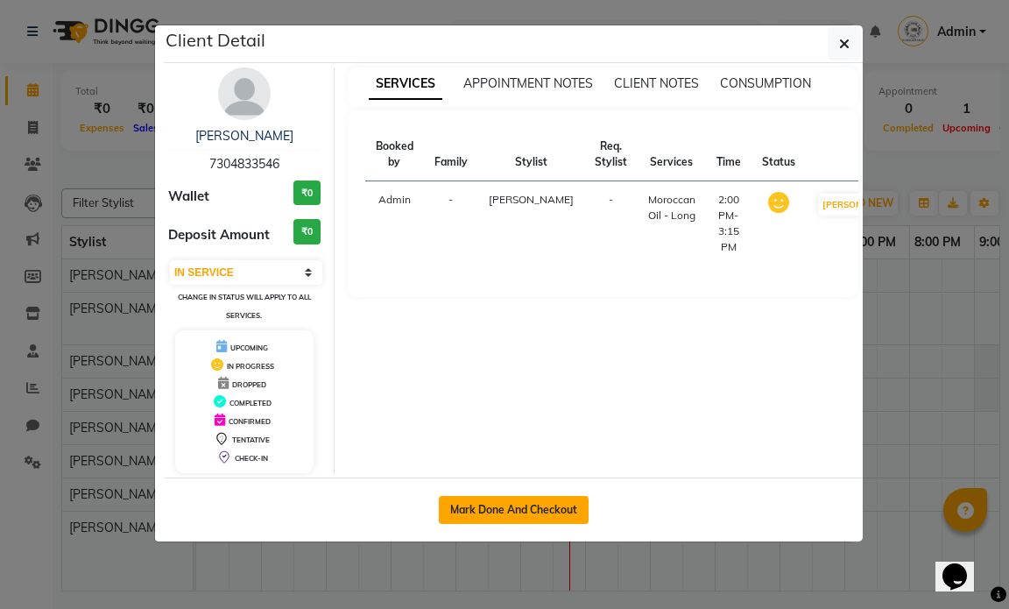
click at [535, 504] on button "Mark Done And Checkout" at bounding box center [514, 510] width 150 height 28
select select "service"
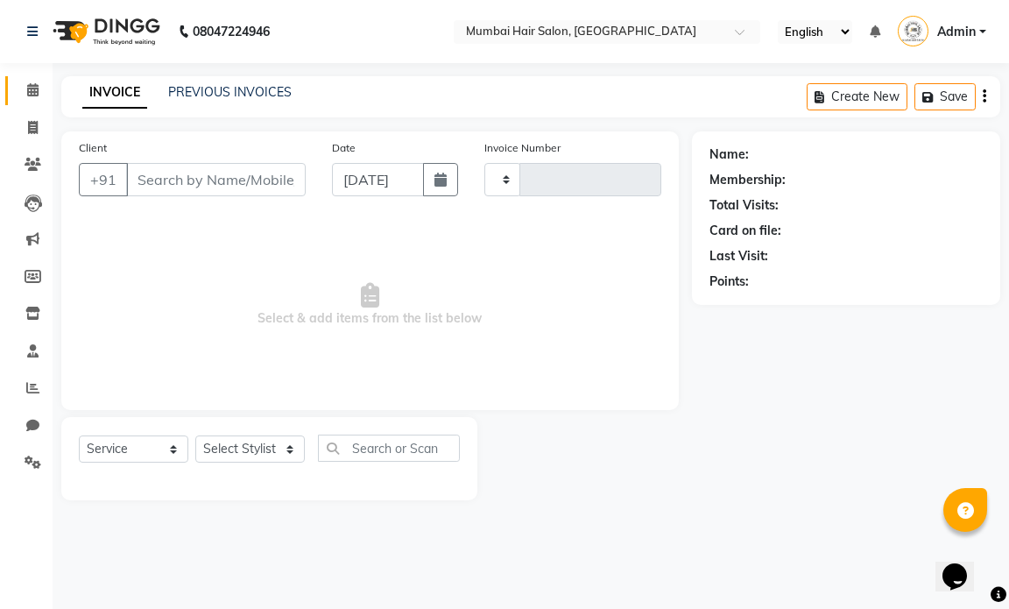
type input "1253"
select select "7487"
type input "7304833546"
select select "66012"
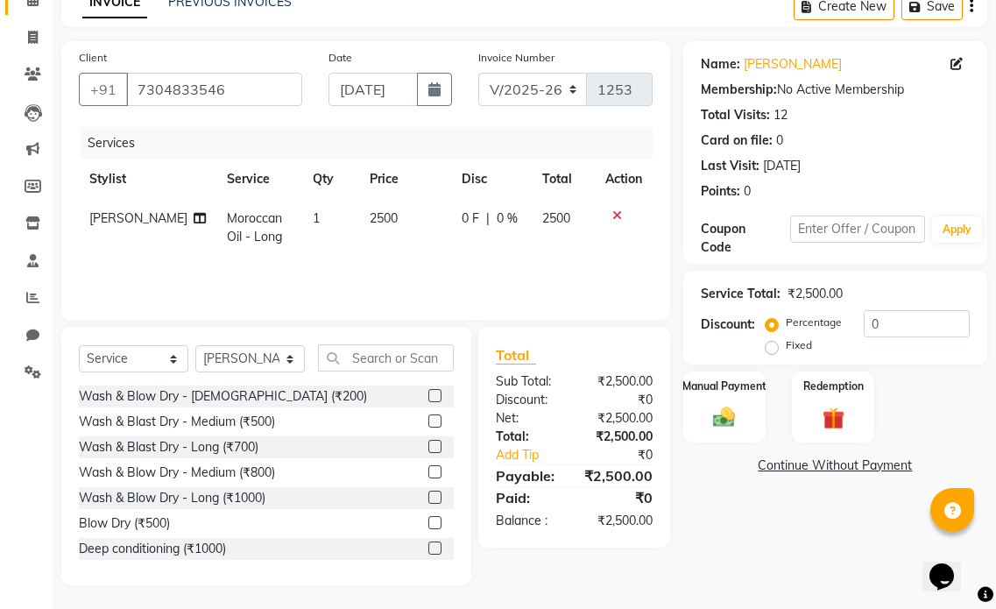
scroll to position [93, 0]
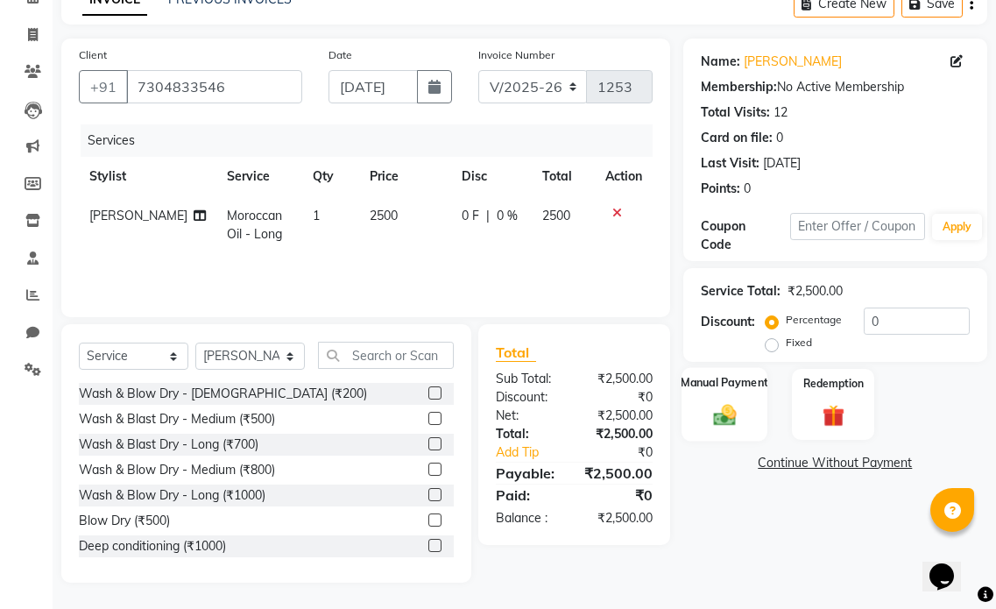
click at [732, 410] on img at bounding box center [724, 414] width 37 height 26
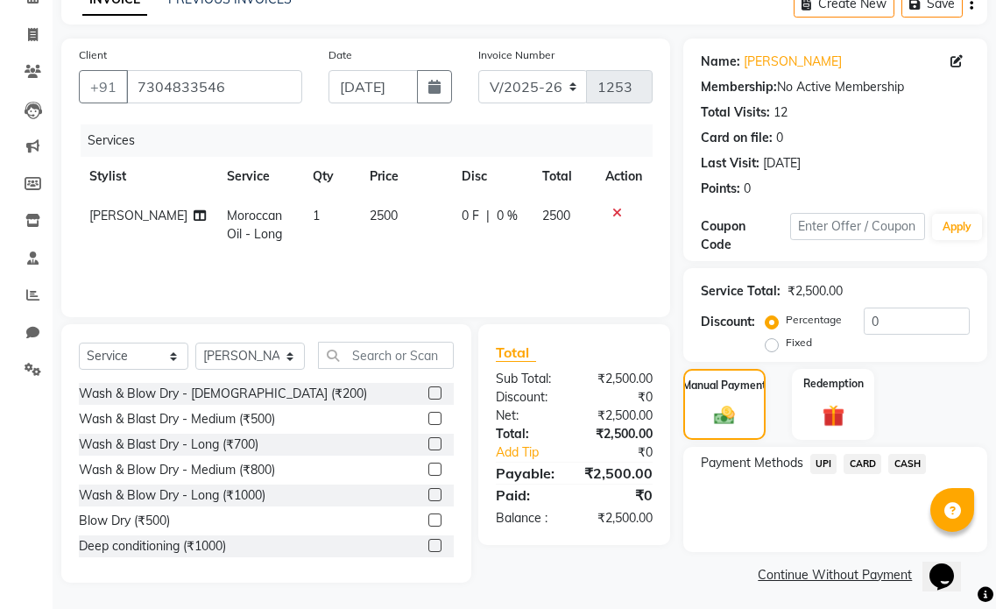
click at [894, 464] on span "CASH" at bounding box center [907, 464] width 38 height 20
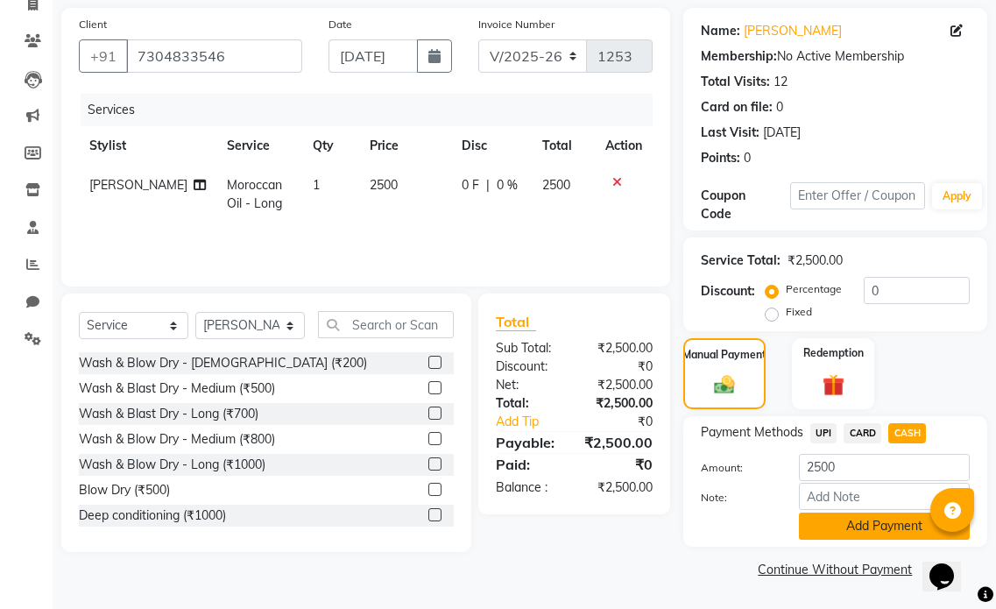
click at [867, 525] on button "Add Payment" at bounding box center [884, 525] width 171 height 27
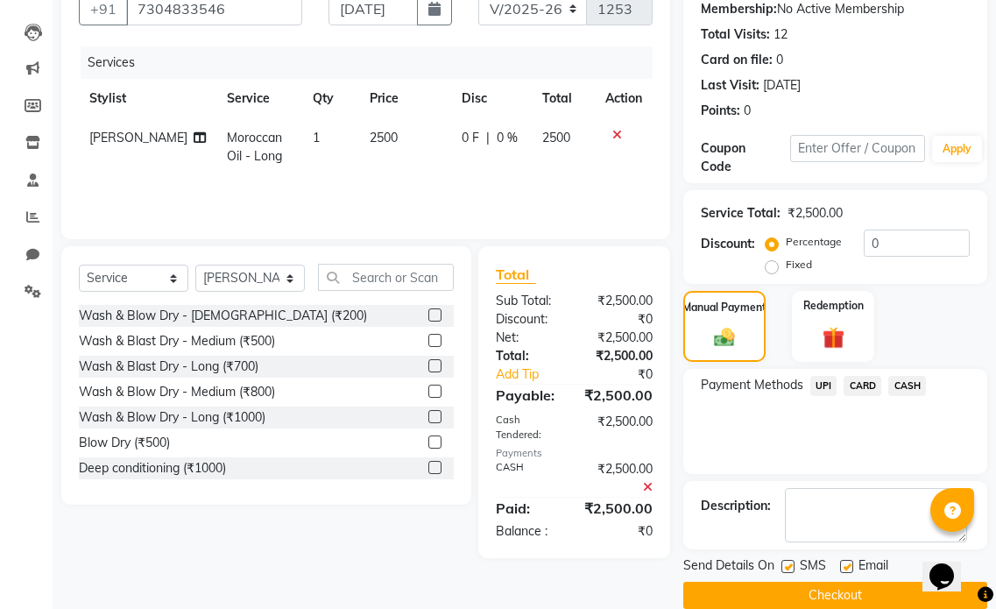
scroll to position [197, 0]
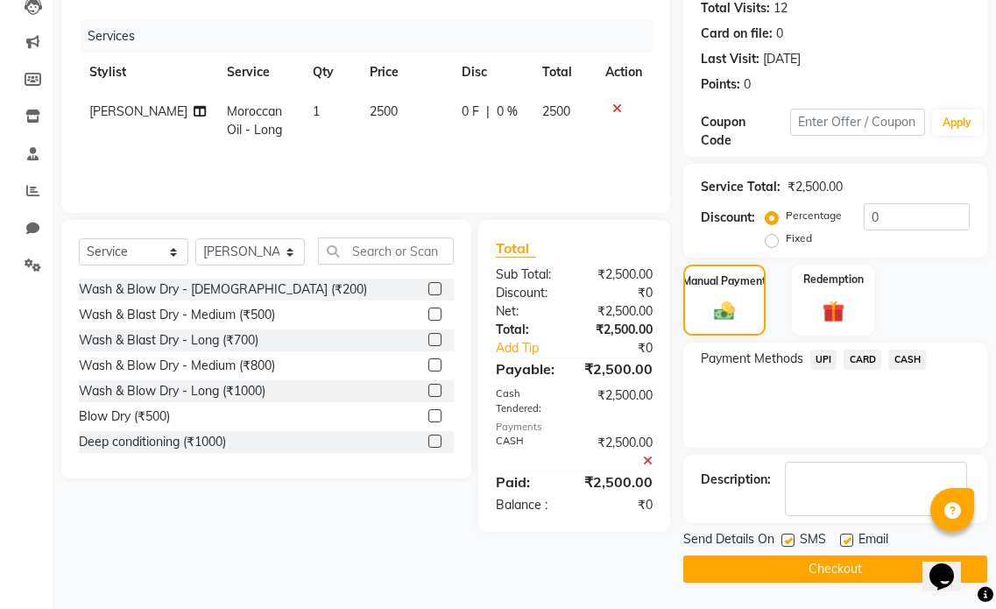
click at [847, 538] on label at bounding box center [846, 539] width 13 height 13
click at [847, 538] on input "checkbox" at bounding box center [845, 540] width 11 height 11
checkbox input "false"
click at [787, 536] on label at bounding box center [787, 539] width 13 height 13
click at [787, 536] on input "checkbox" at bounding box center [786, 540] width 11 height 11
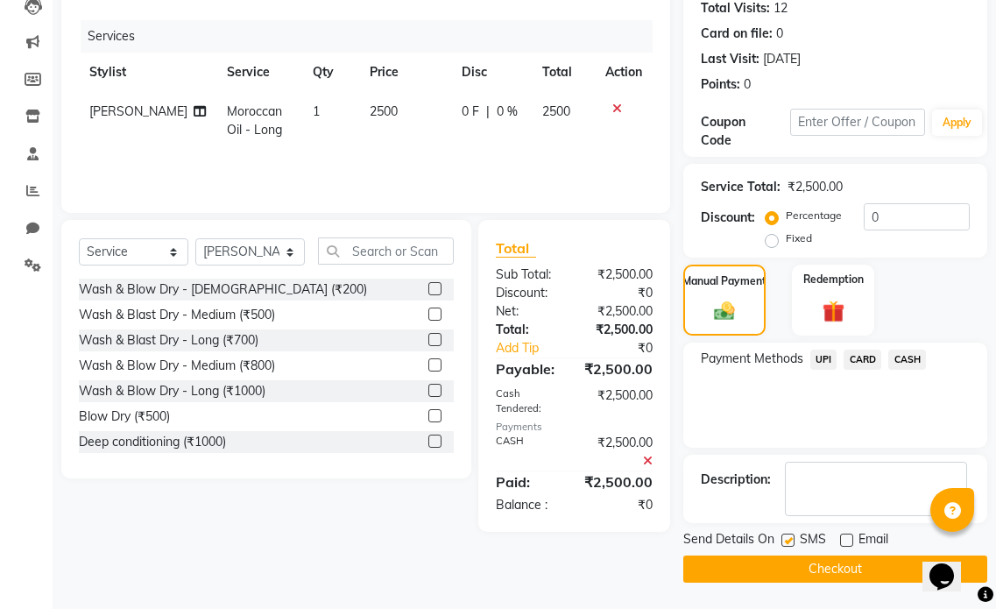
checkbox input "false"
click at [793, 556] on button "Checkout" at bounding box center [835, 568] width 304 height 27
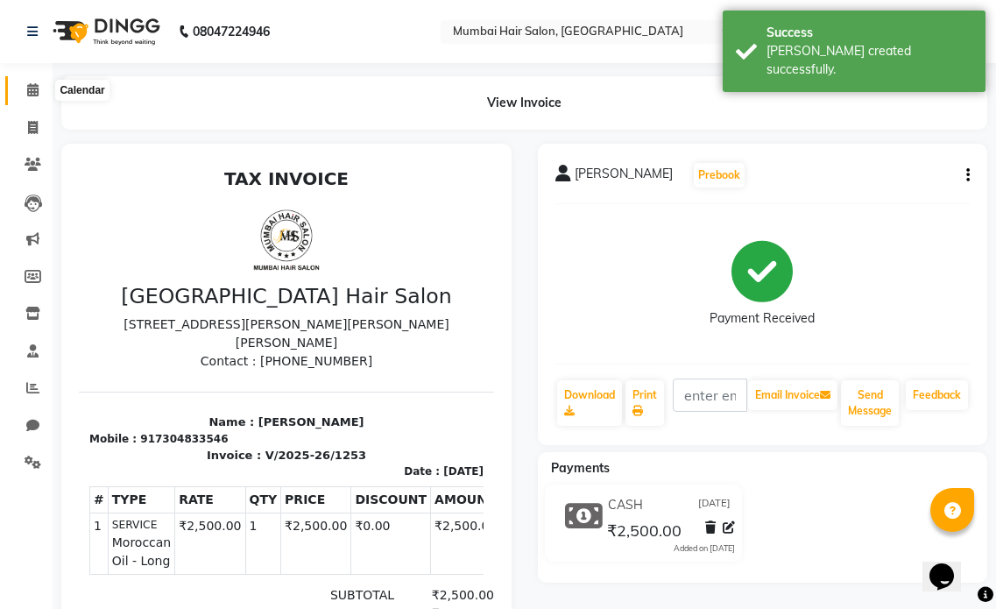
click at [37, 84] on icon at bounding box center [32, 89] width 11 height 13
